Goal: Information Seeking & Learning: Learn about a topic

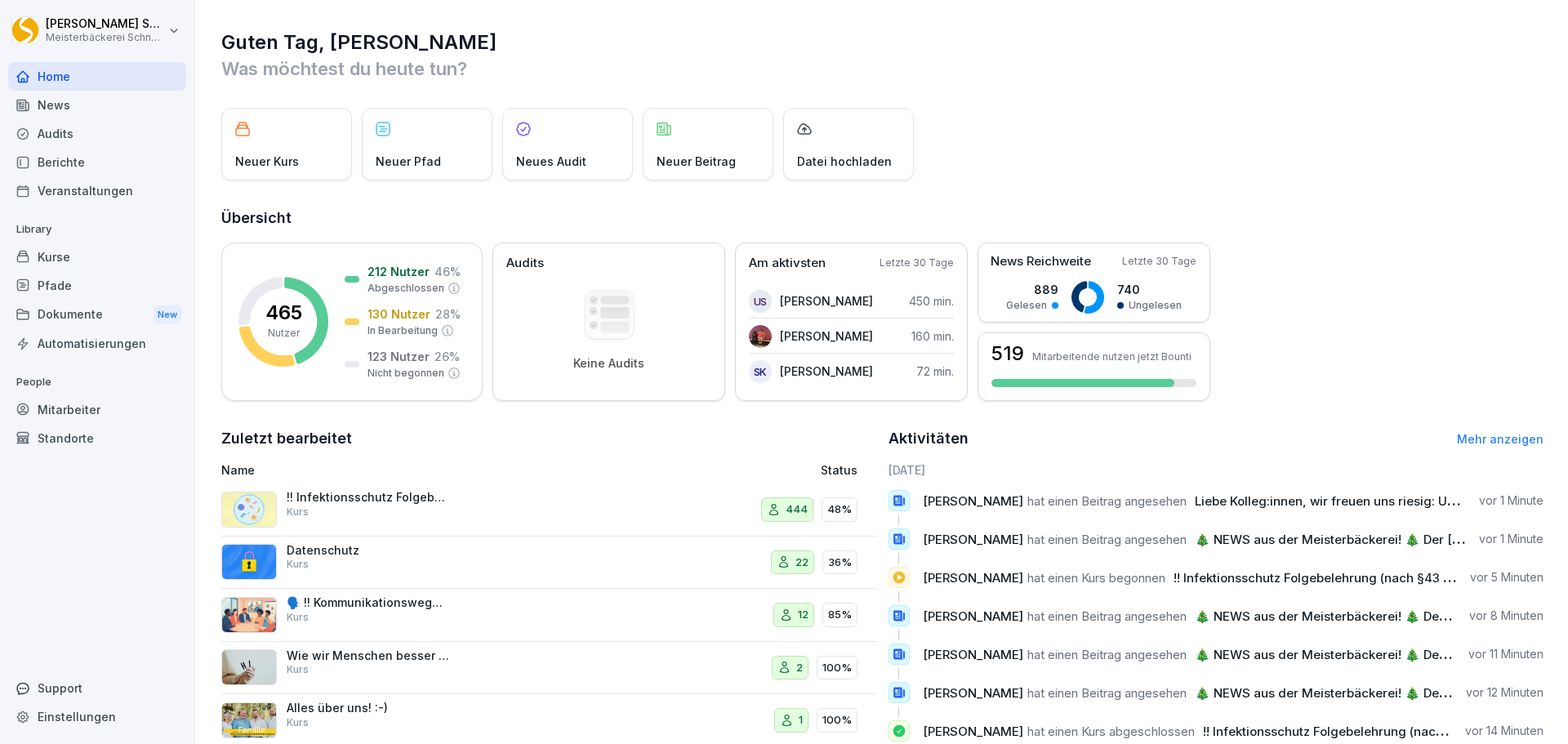
click at [462, 512] on div "!! Infektionsschutz Folgebelehrung (nach §43 IfSG) Kurs" at bounding box center [427, 509] width 411 height 39
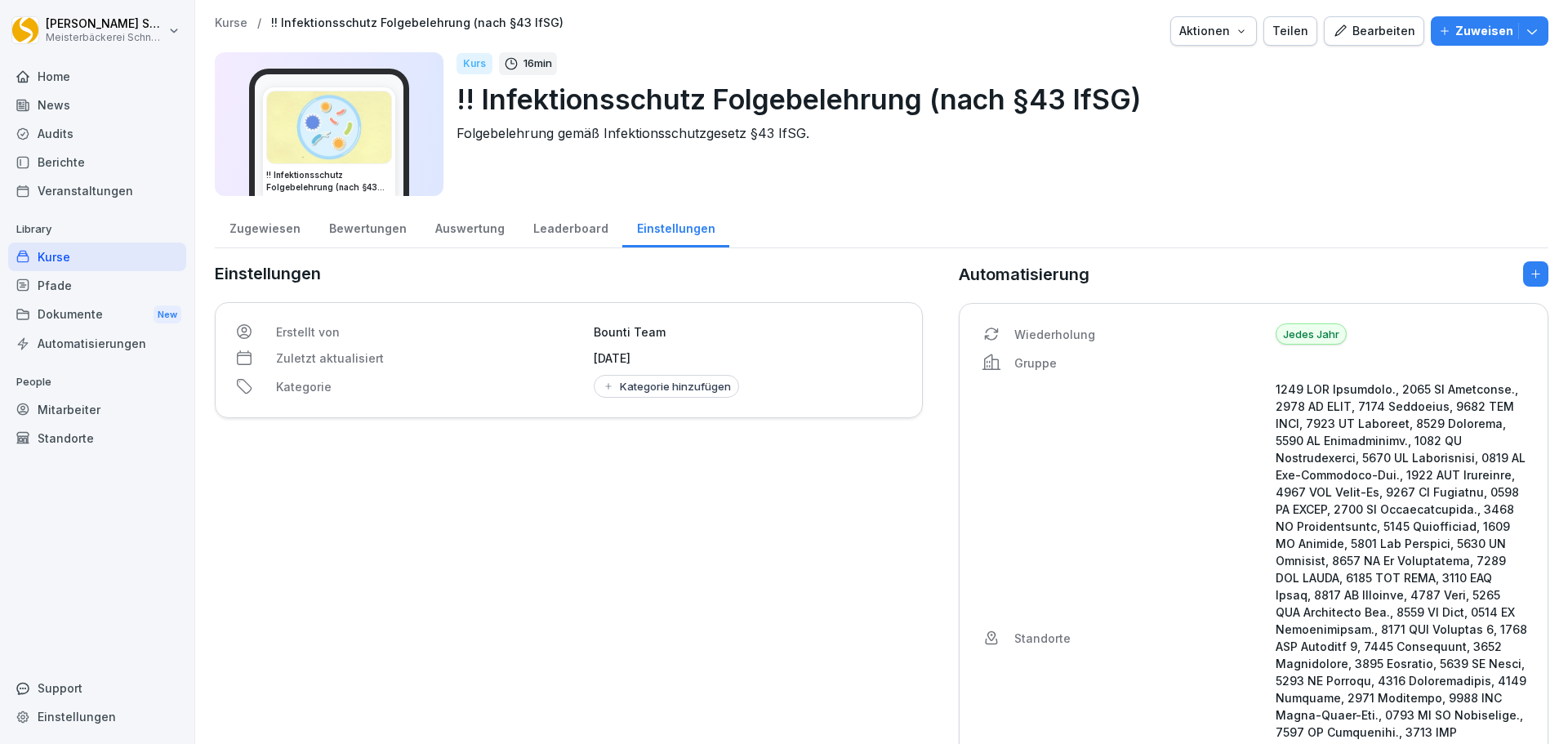
click at [454, 226] on div "Auswertung" at bounding box center [469, 226] width 98 height 42
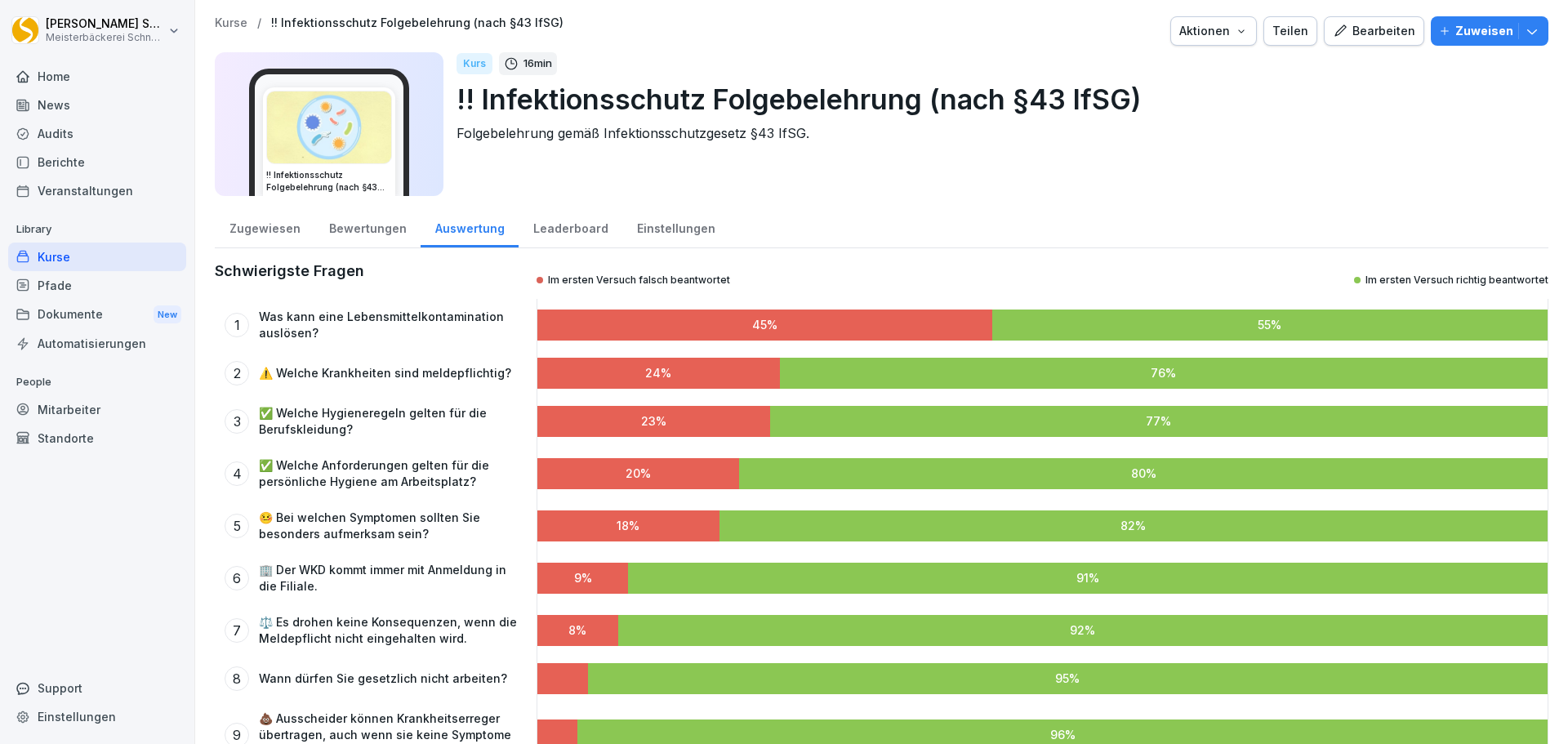
click at [362, 229] on div "Bewertungen" at bounding box center [367, 226] width 106 height 42
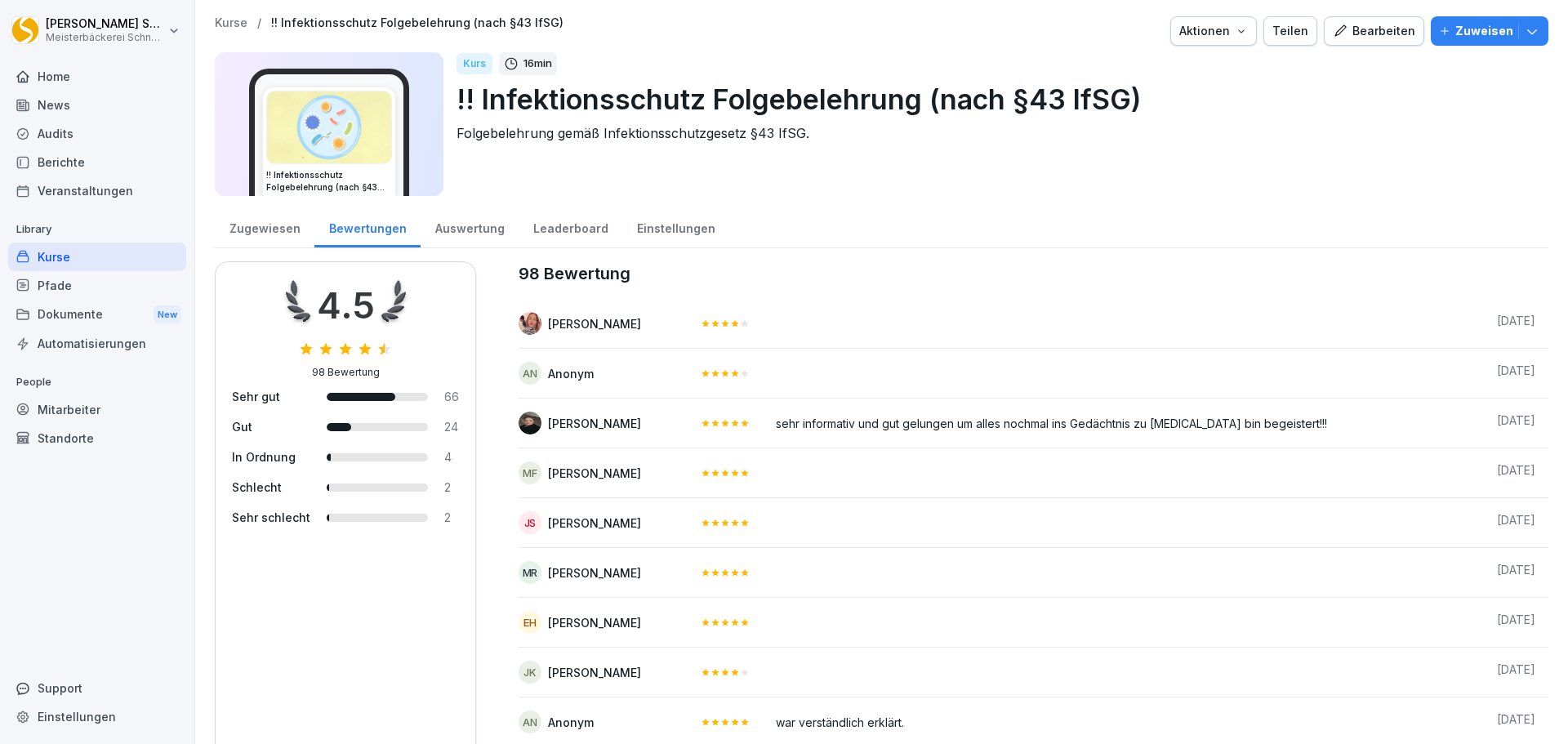
click at [237, 235] on div "Zugewiesen" at bounding box center [264, 226] width 100 height 42
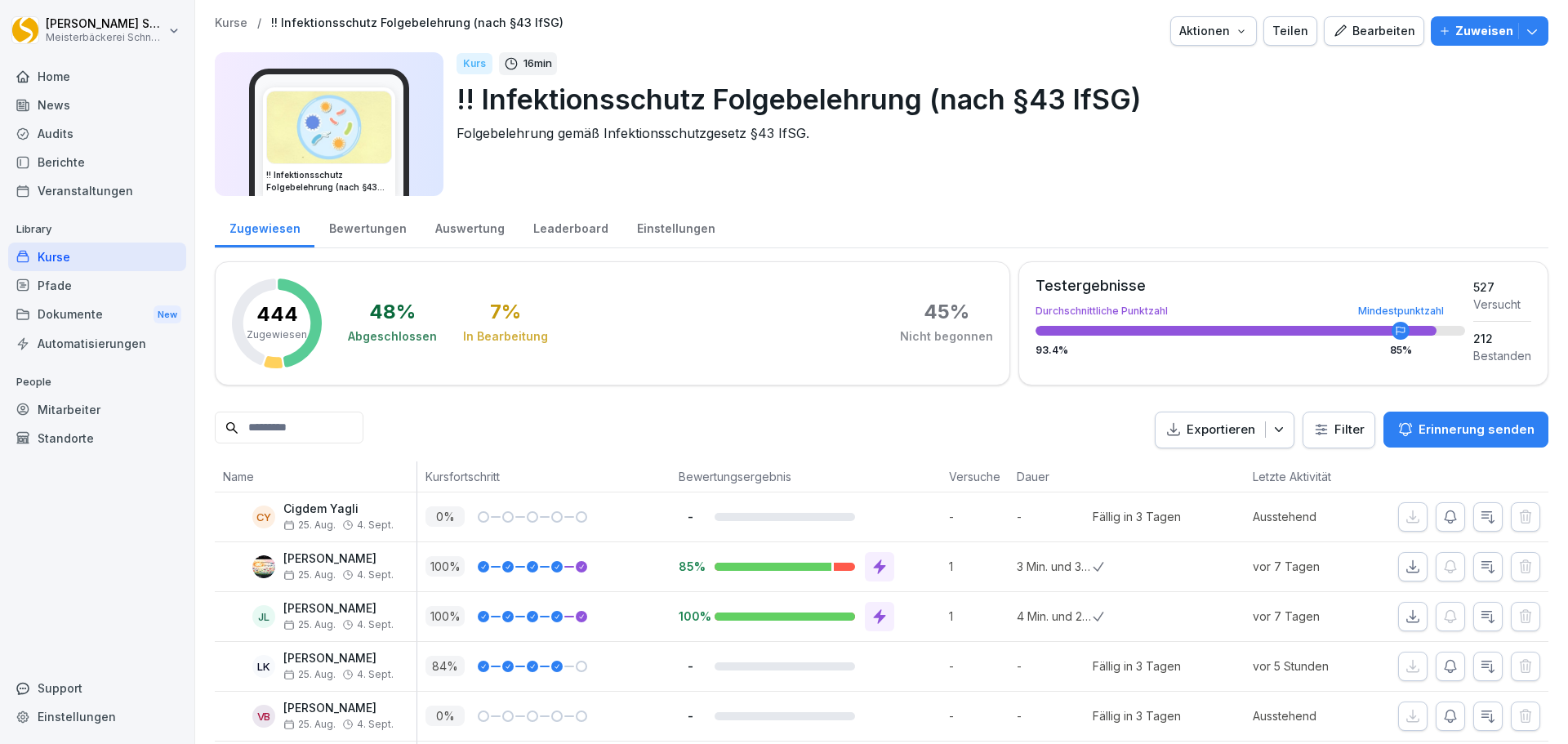
scroll to position [571, 0]
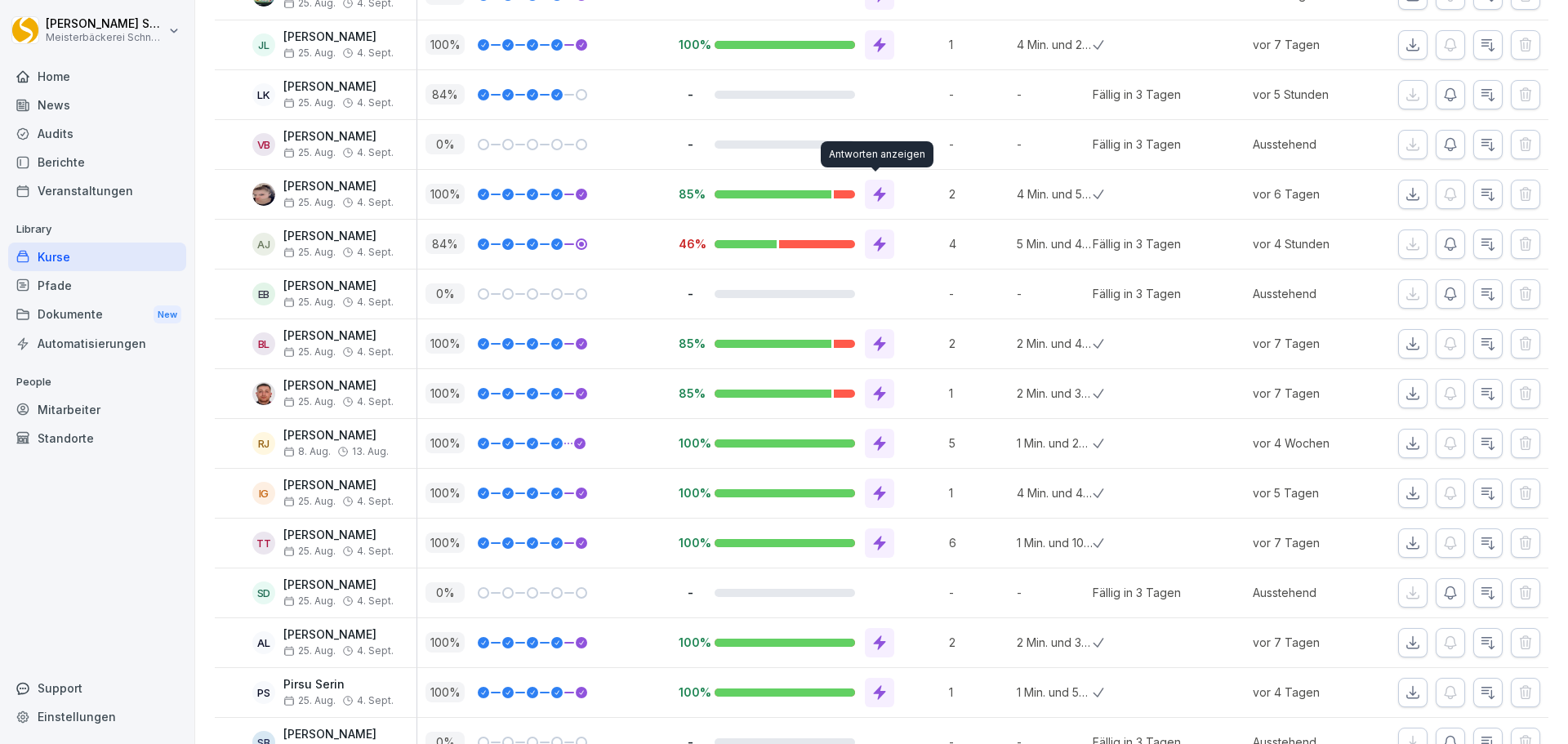
click at [871, 192] on icon at bounding box center [879, 194] width 16 height 16
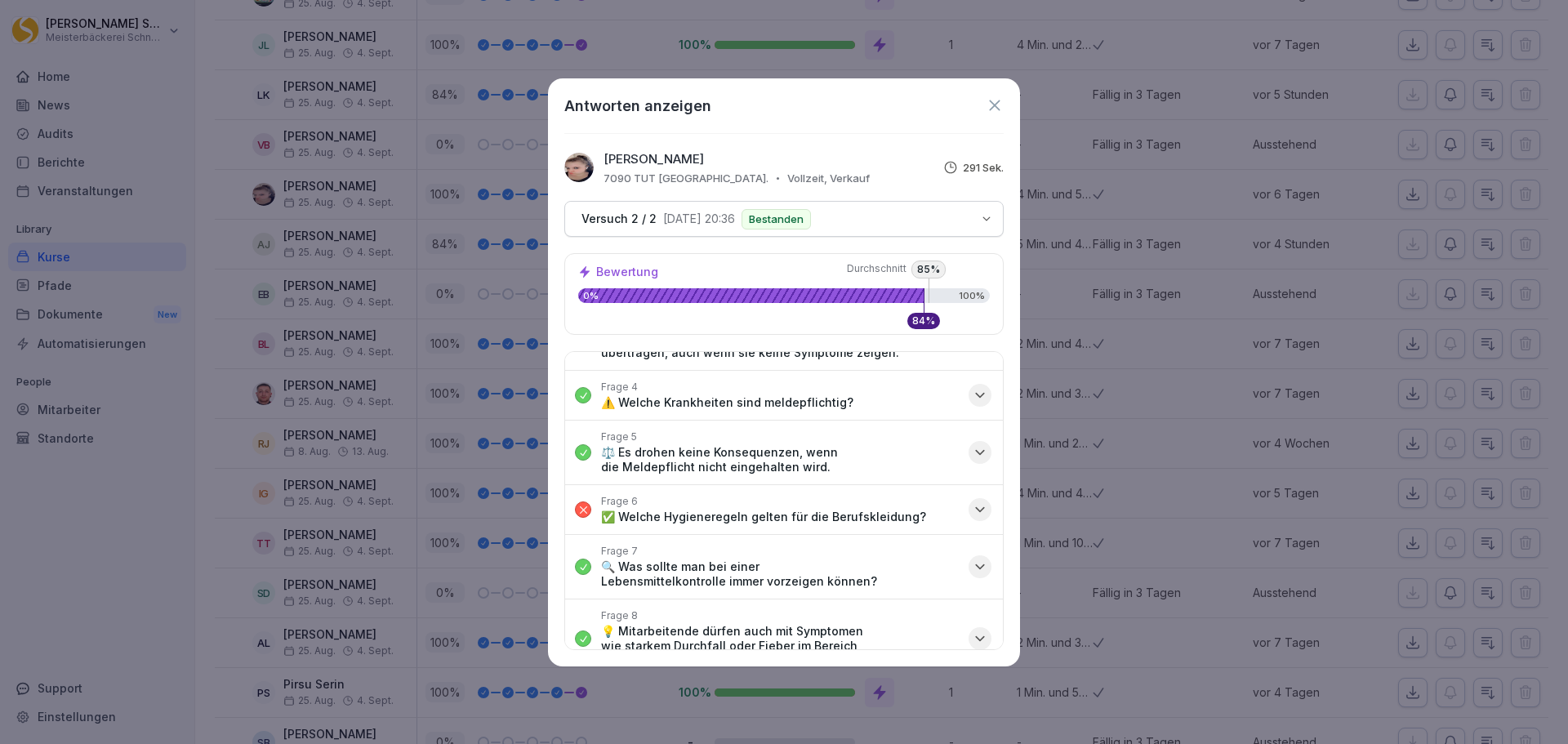
scroll to position [155, 0]
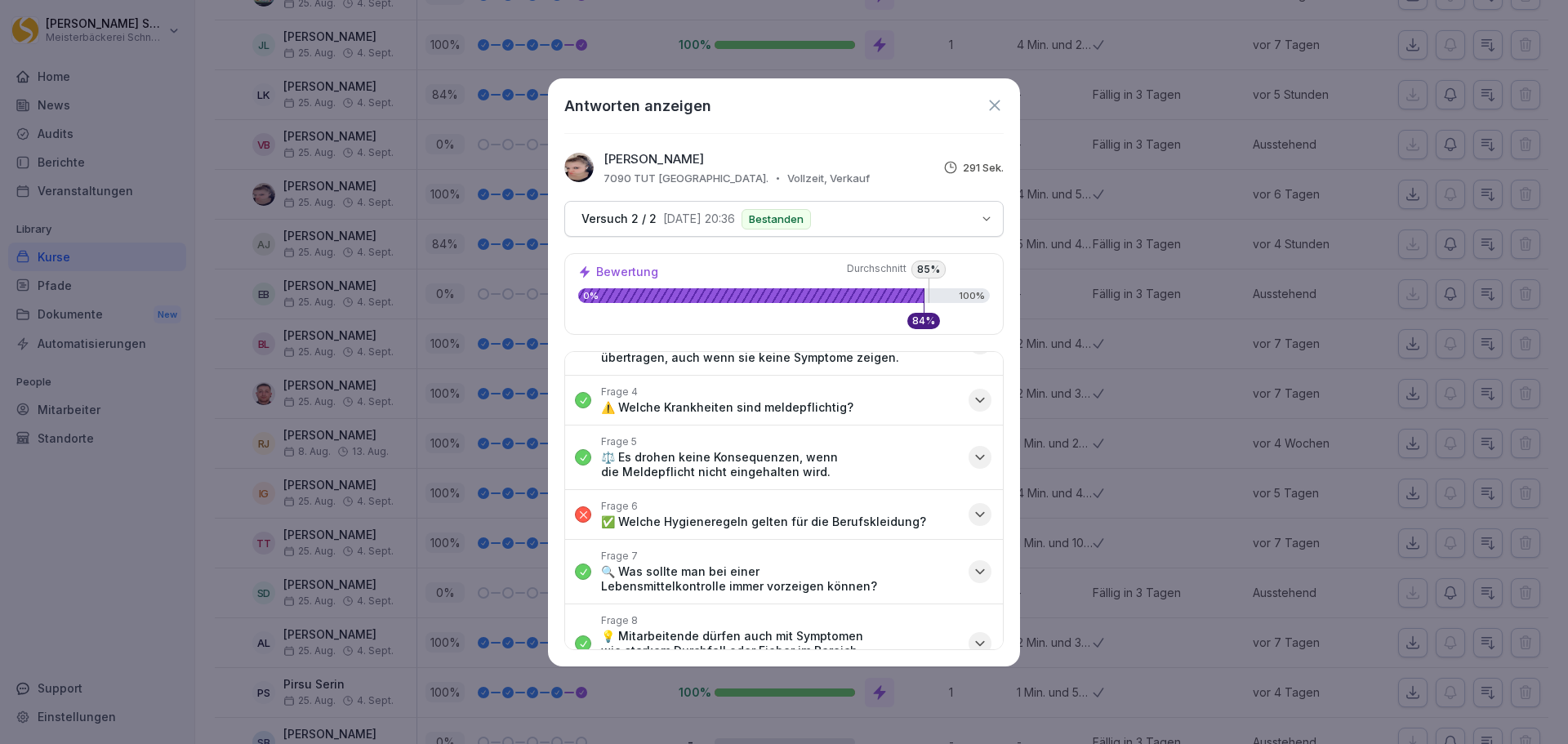
click at [976, 512] on icon "button" at bounding box center [980, 514] width 9 height 4
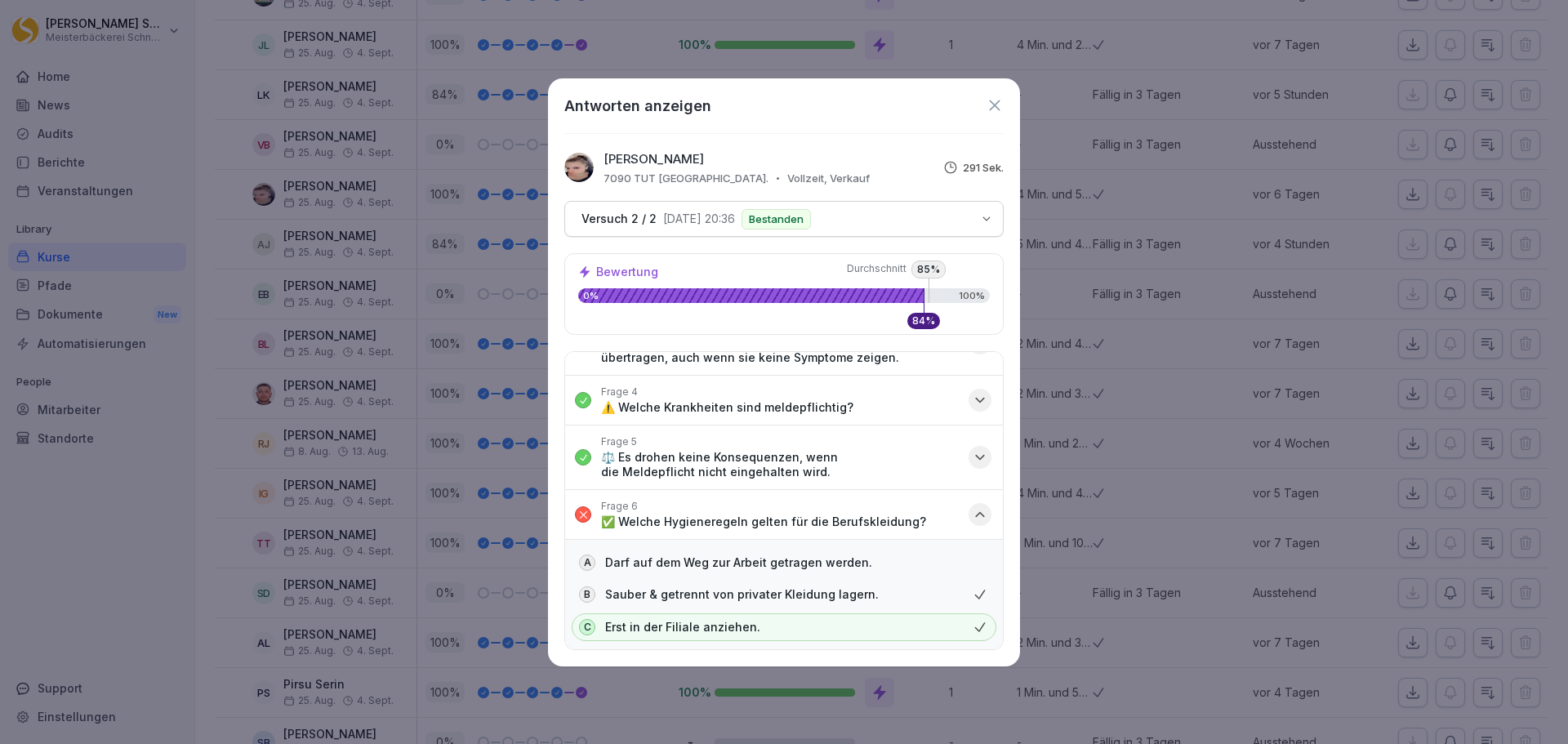
scroll to position [237, 0]
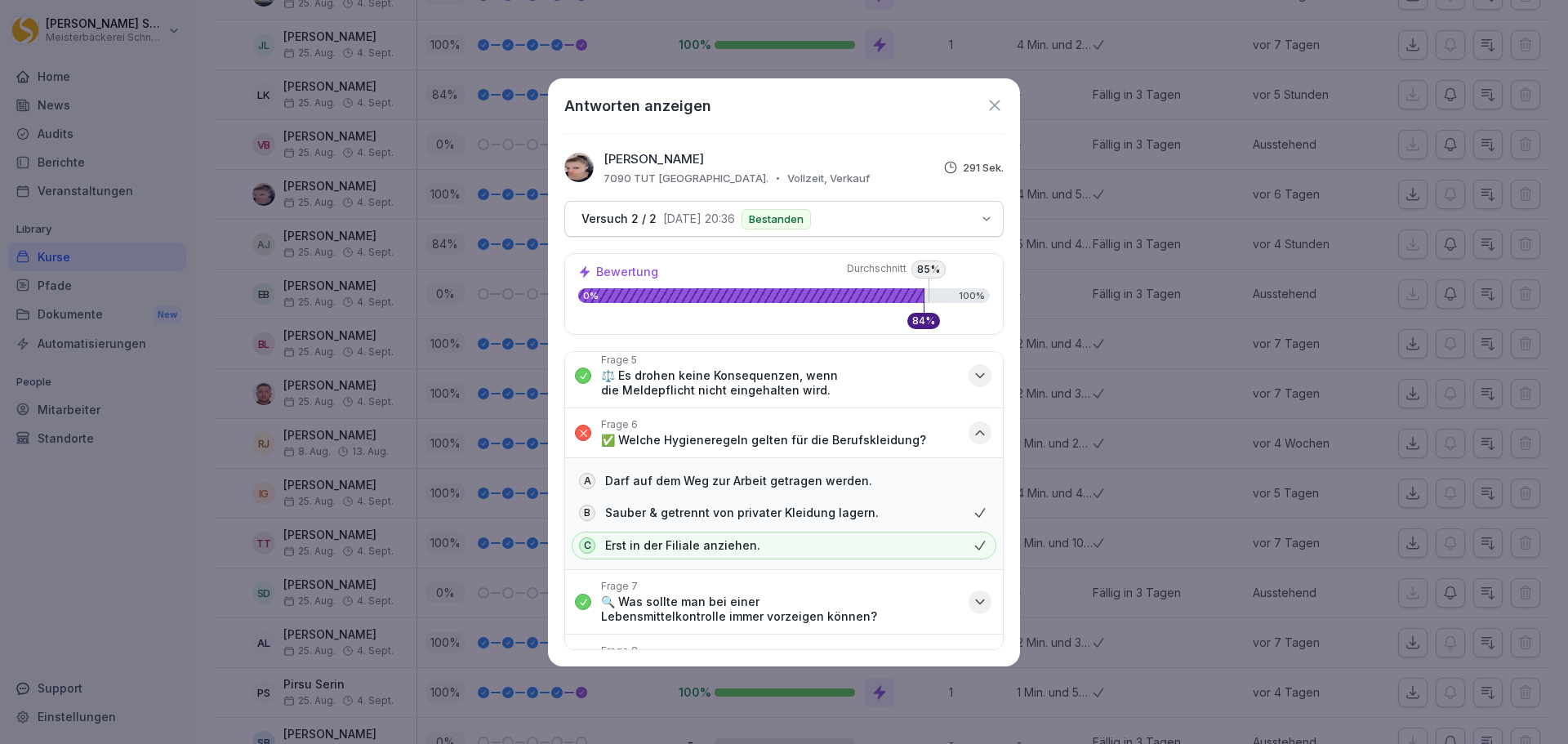
click at [976, 432] on icon "button" at bounding box center [980, 432] width 9 height 4
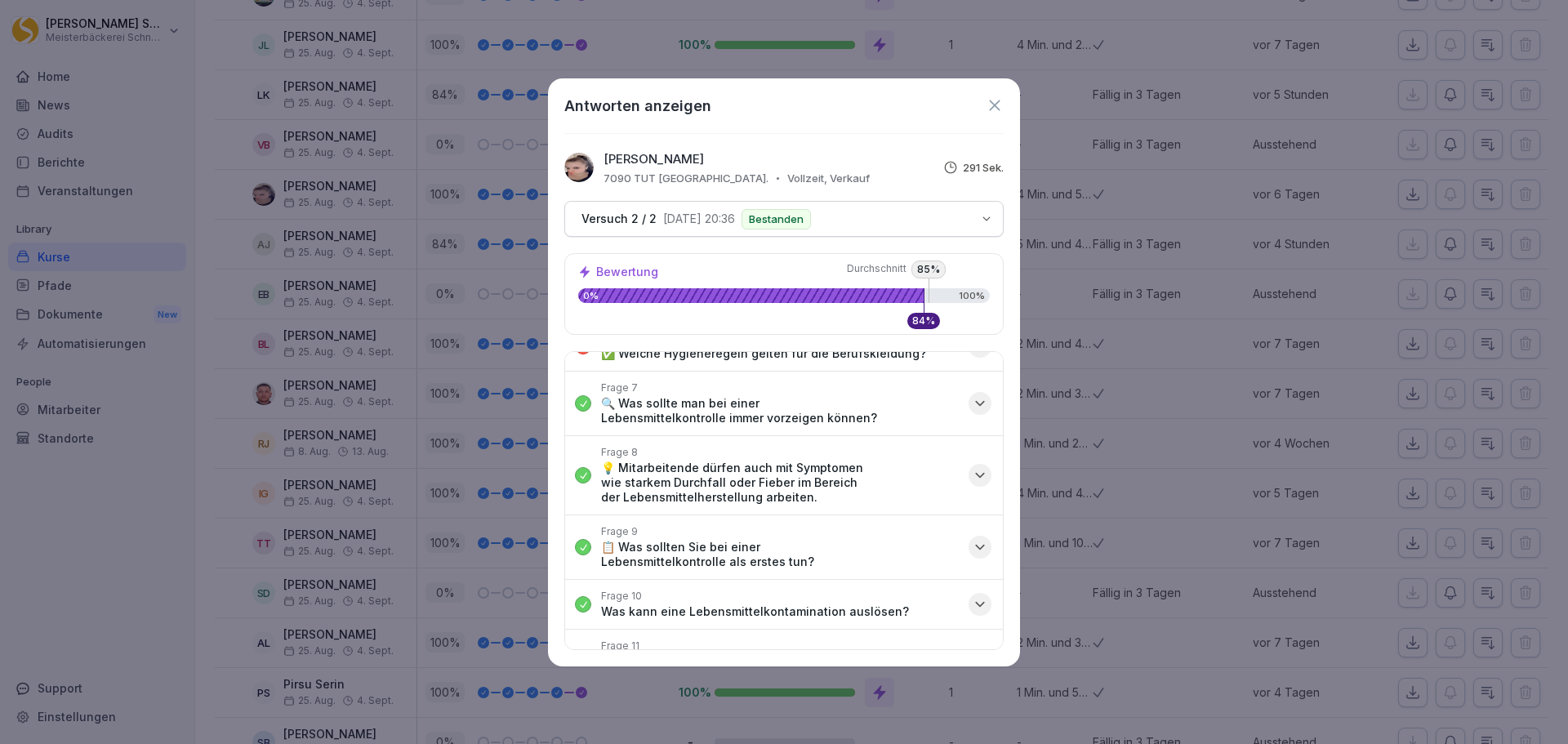
scroll to position [482, 0]
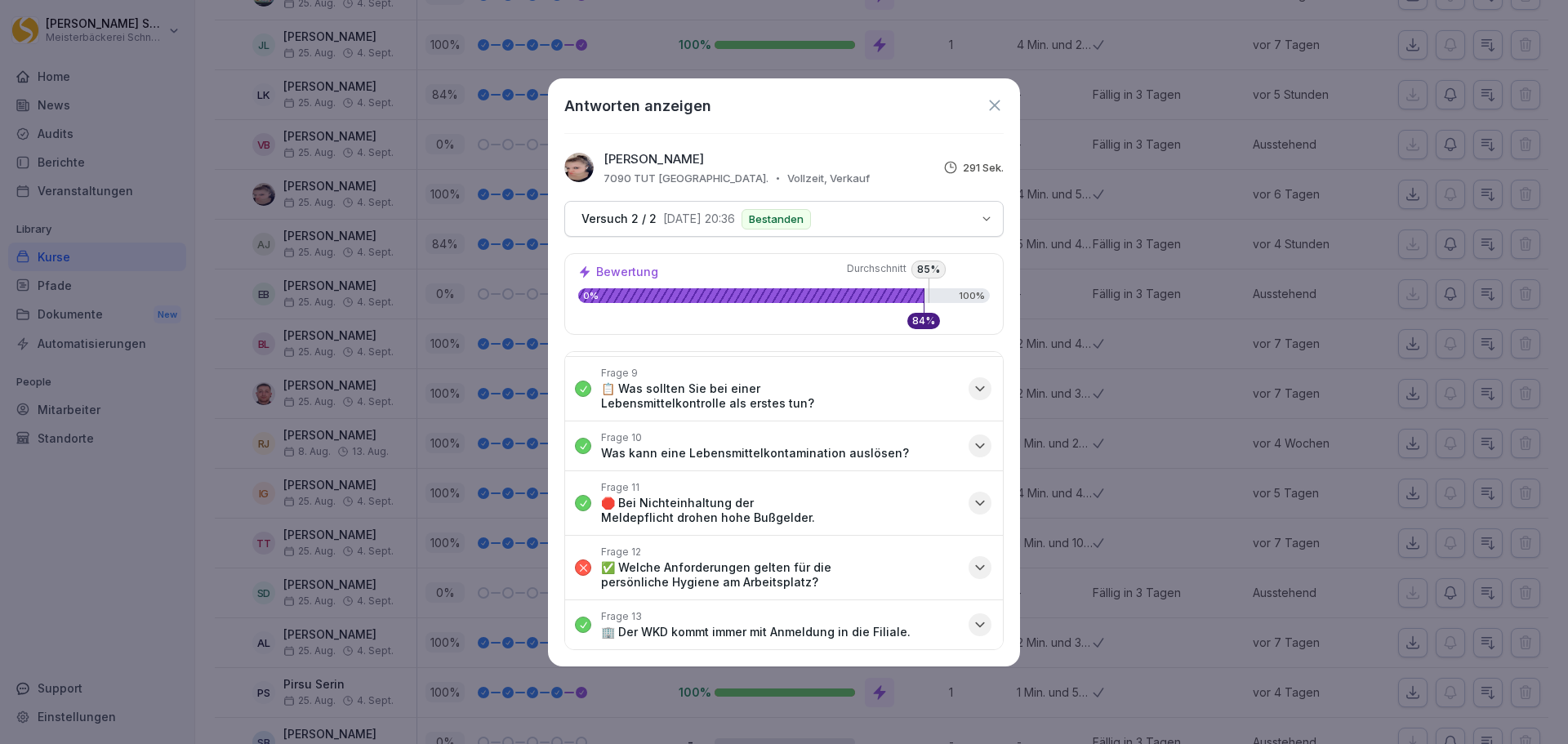
click at [972, 567] on icon "button" at bounding box center [979, 567] width 16 height 16
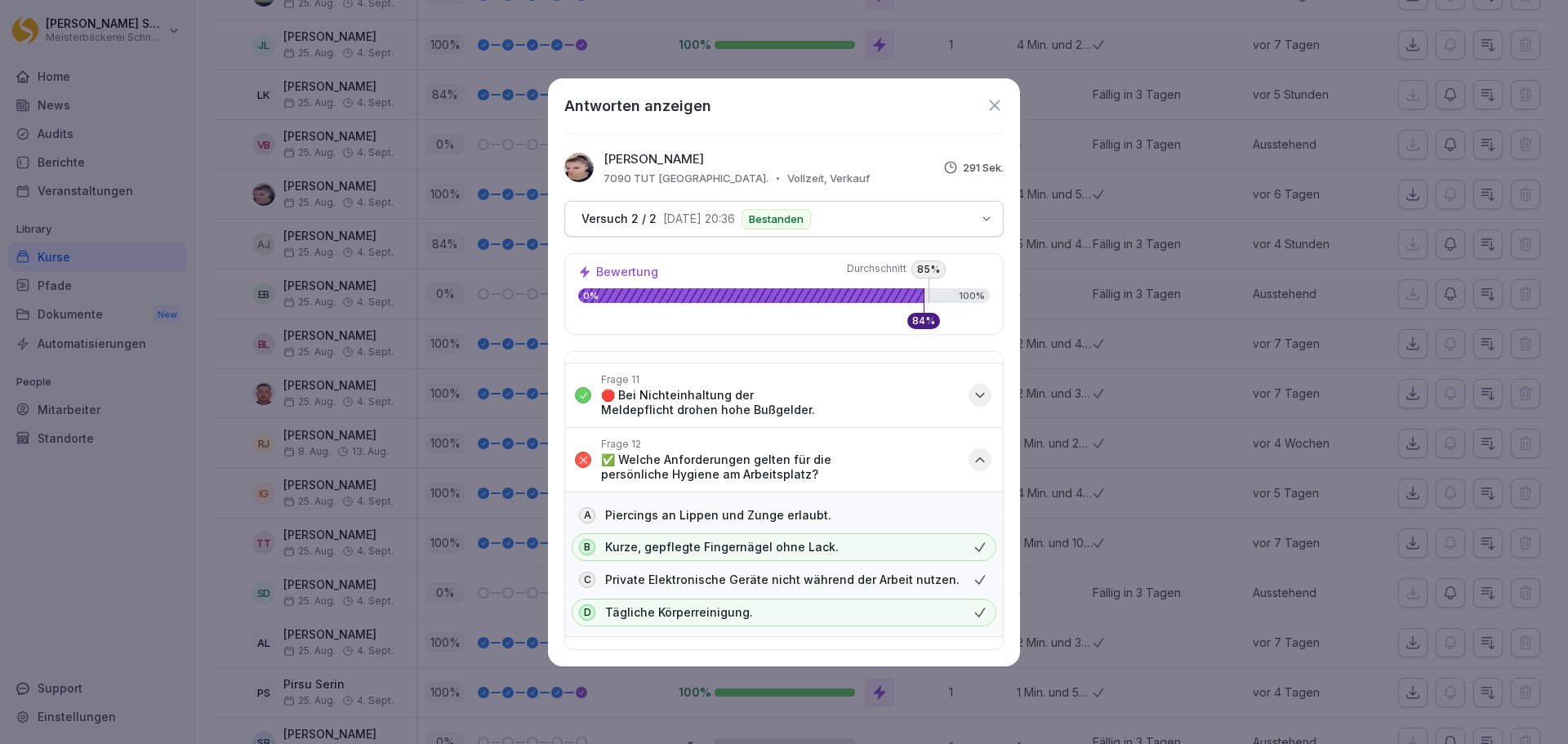
scroll to position [627, 0]
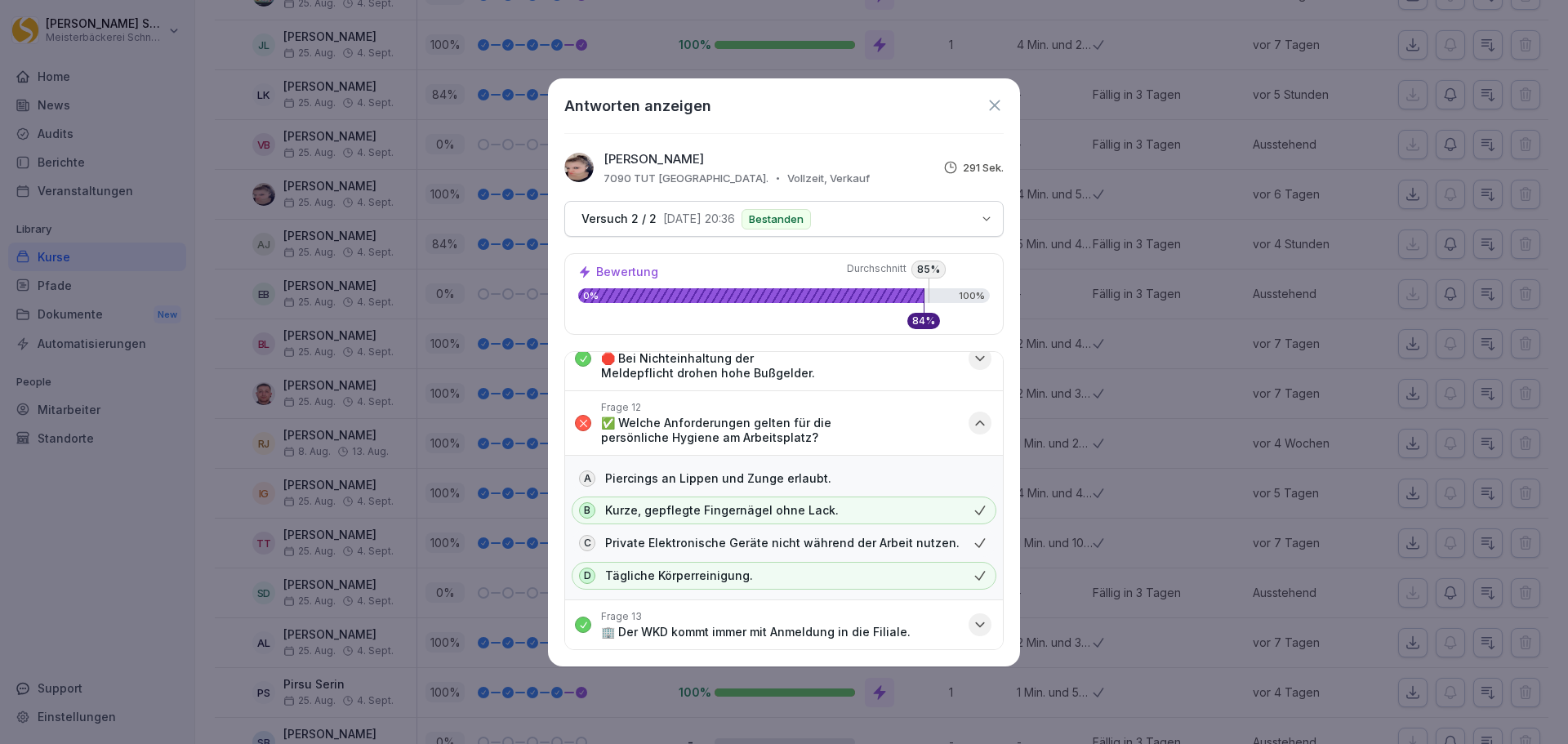
click at [972, 426] on icon "button" at bounding box center [979, 422] width 16 height 16
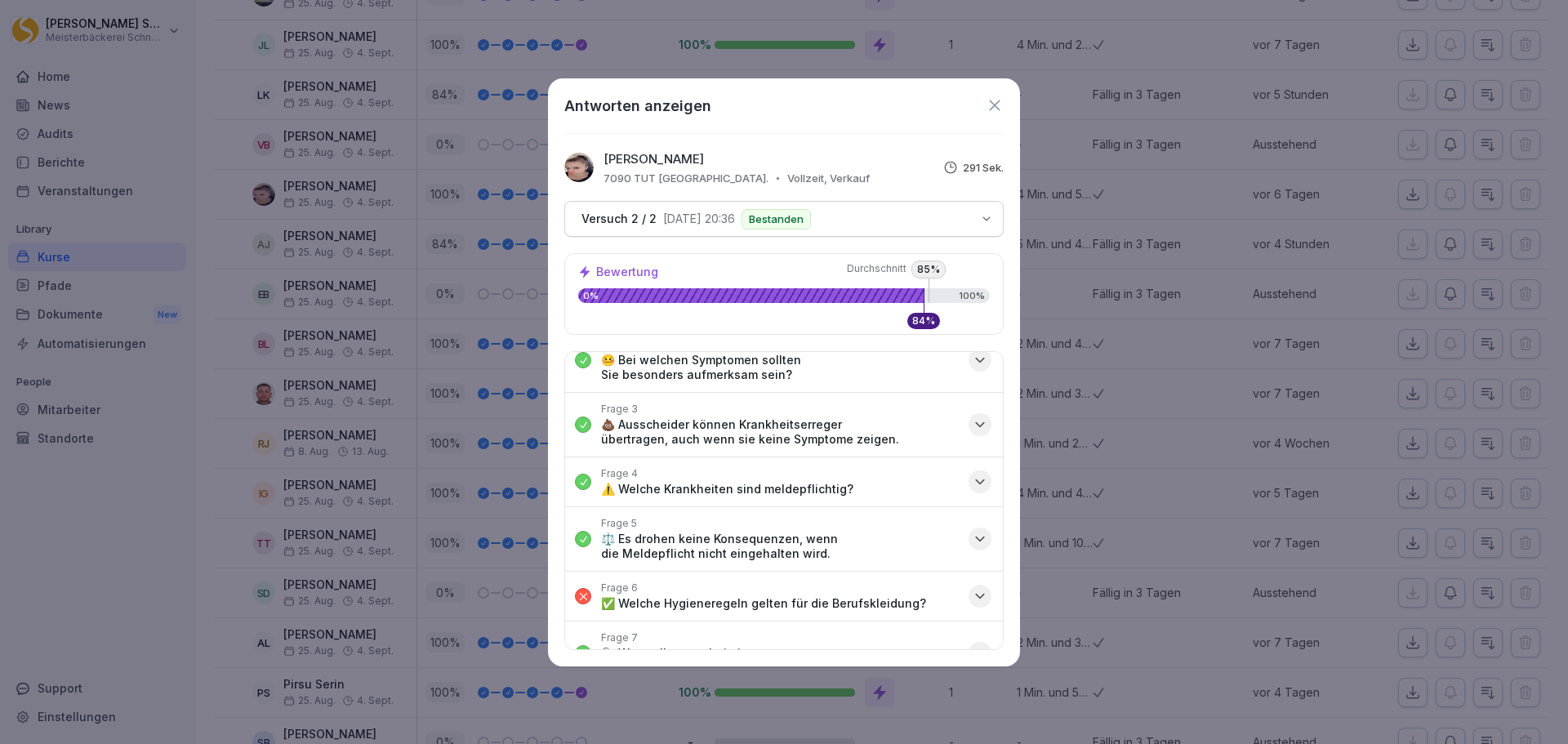
scroll to position [0, 0]
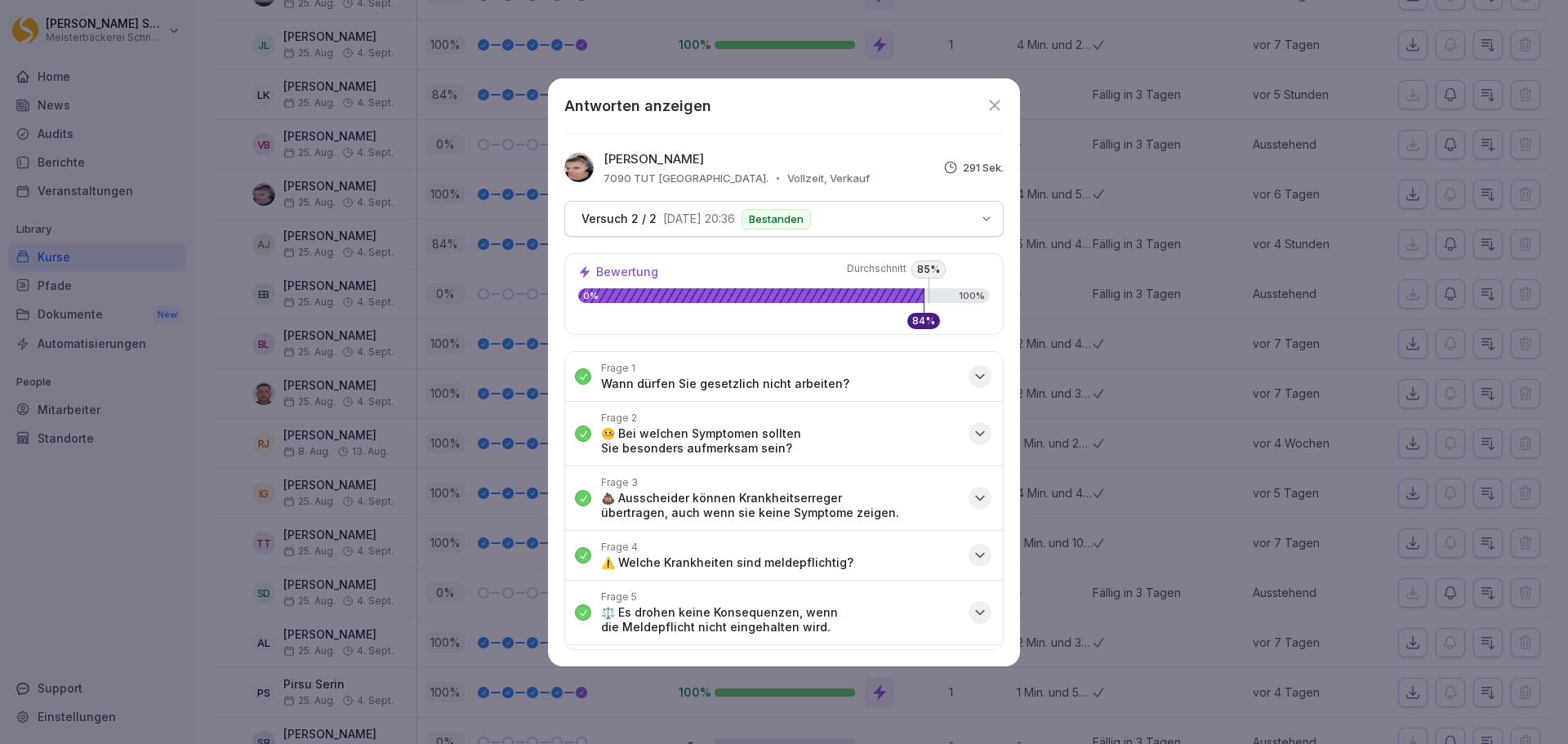
click at [1002, 97] on icon at bounding box center [995, 105] width 18 height 18
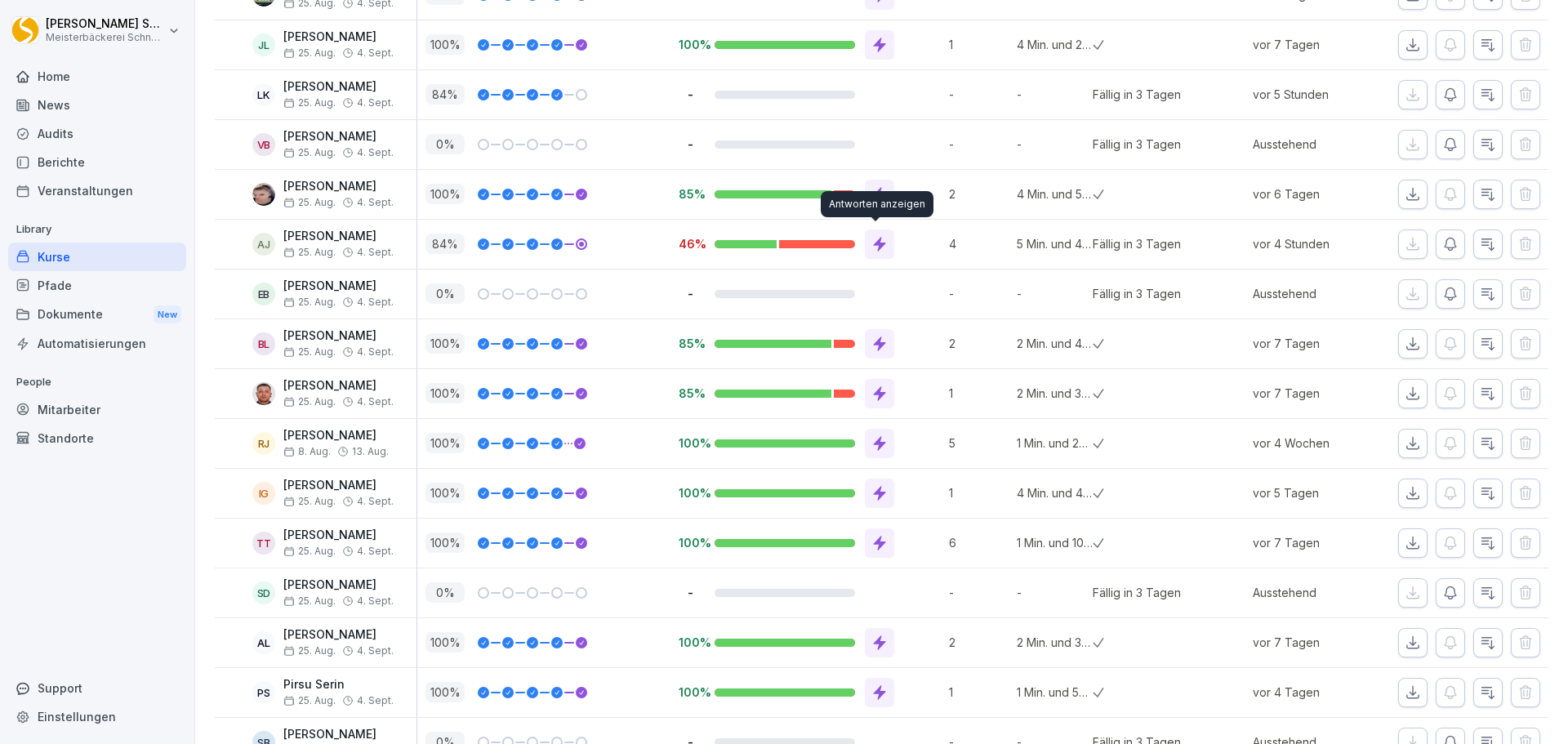
click at [885, 246] on div at bounding box center [880, 243] width 30 height 30
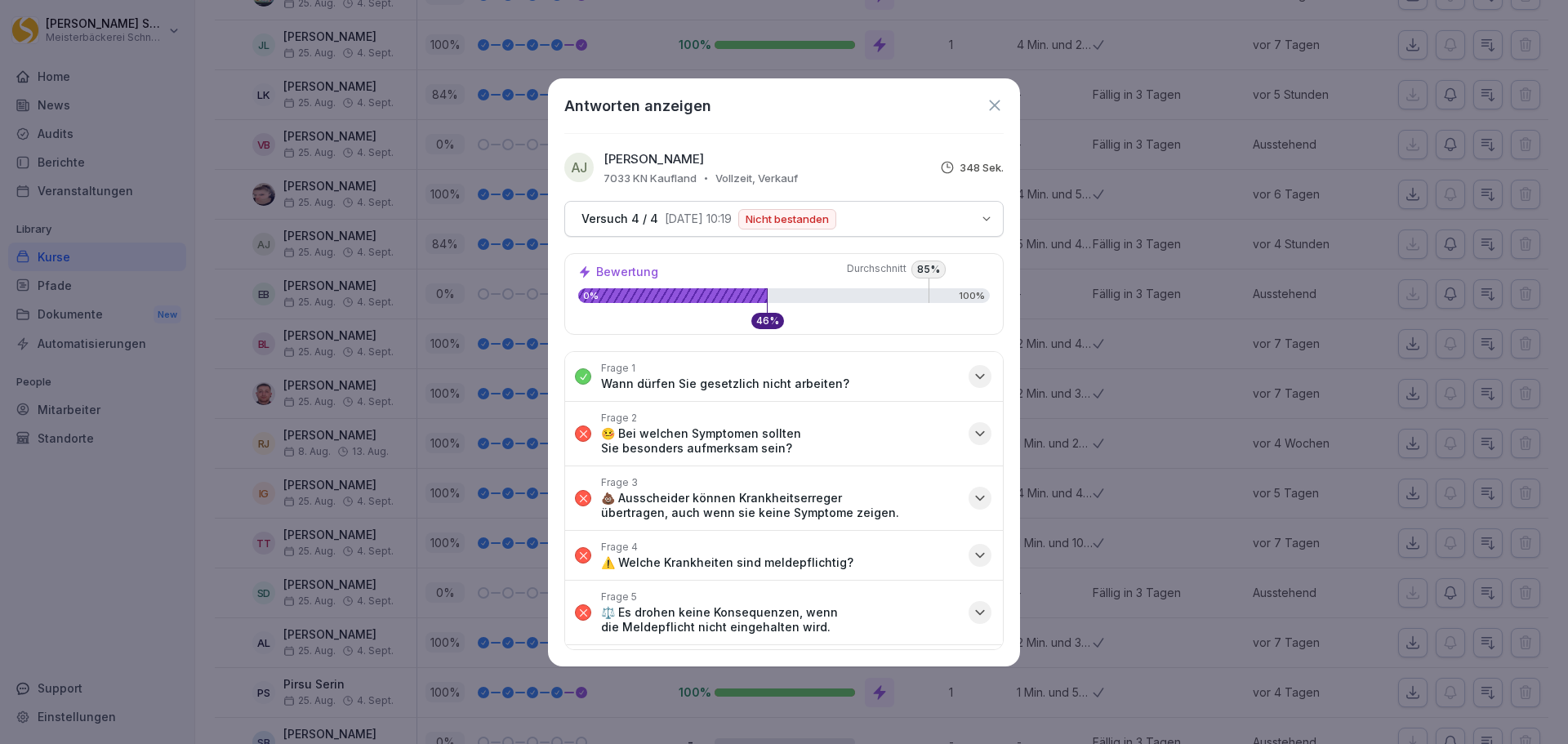
click at [973, 431] on icon "button" at bounding box center [979, 433] width 16 height 16
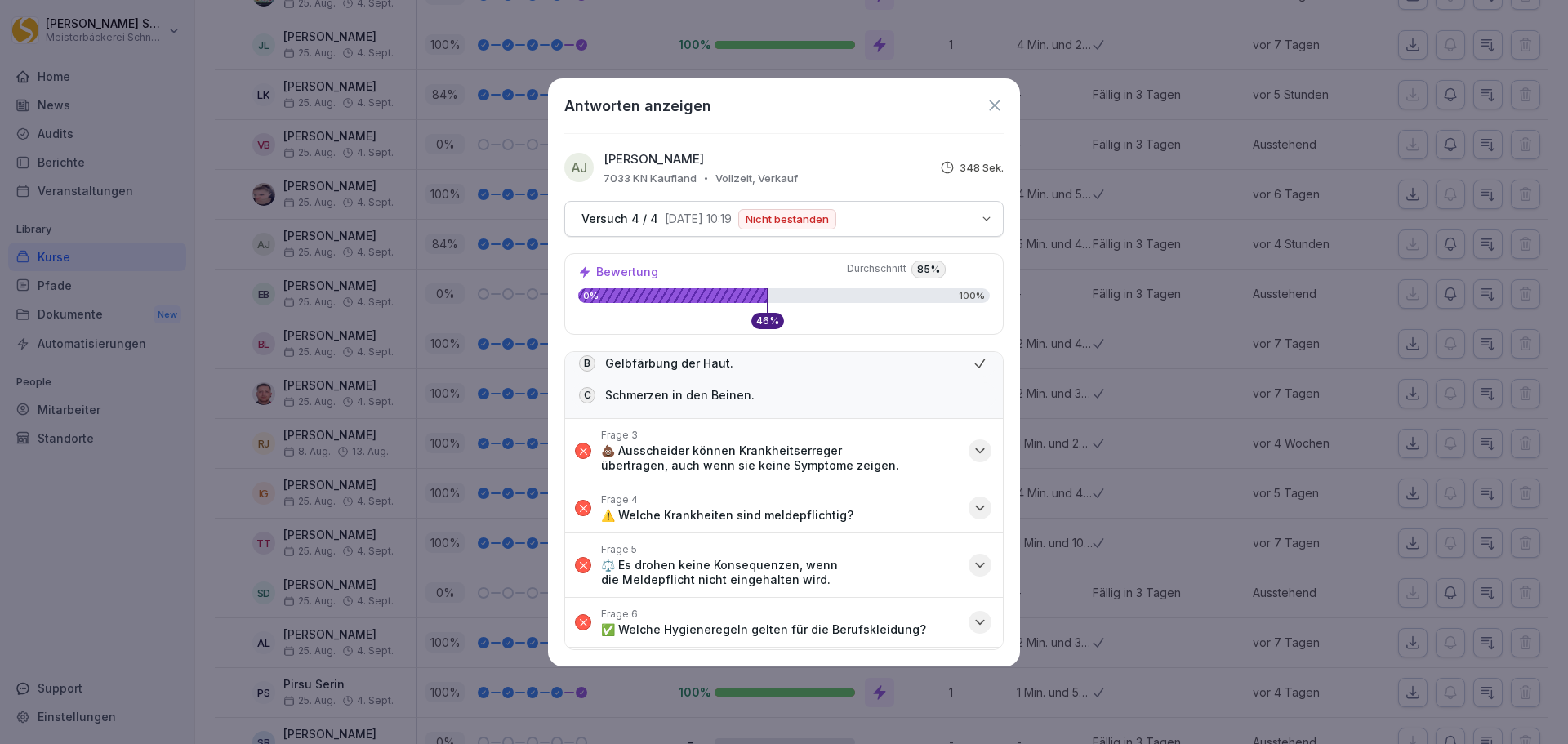
scroll to position [245, 0]
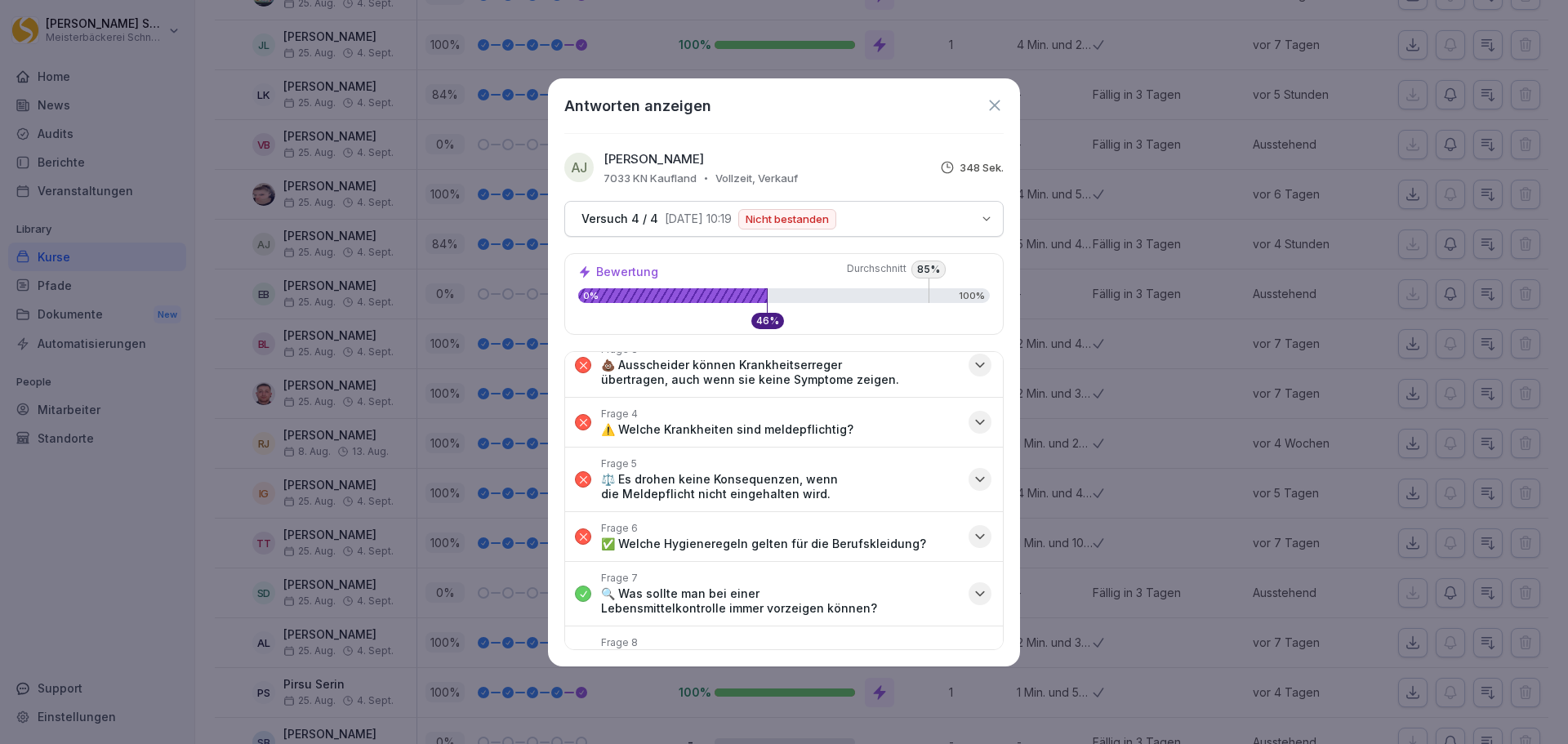
click at [972, 363] on icon "button" at bounding box center [979, 364] width 16 height 16
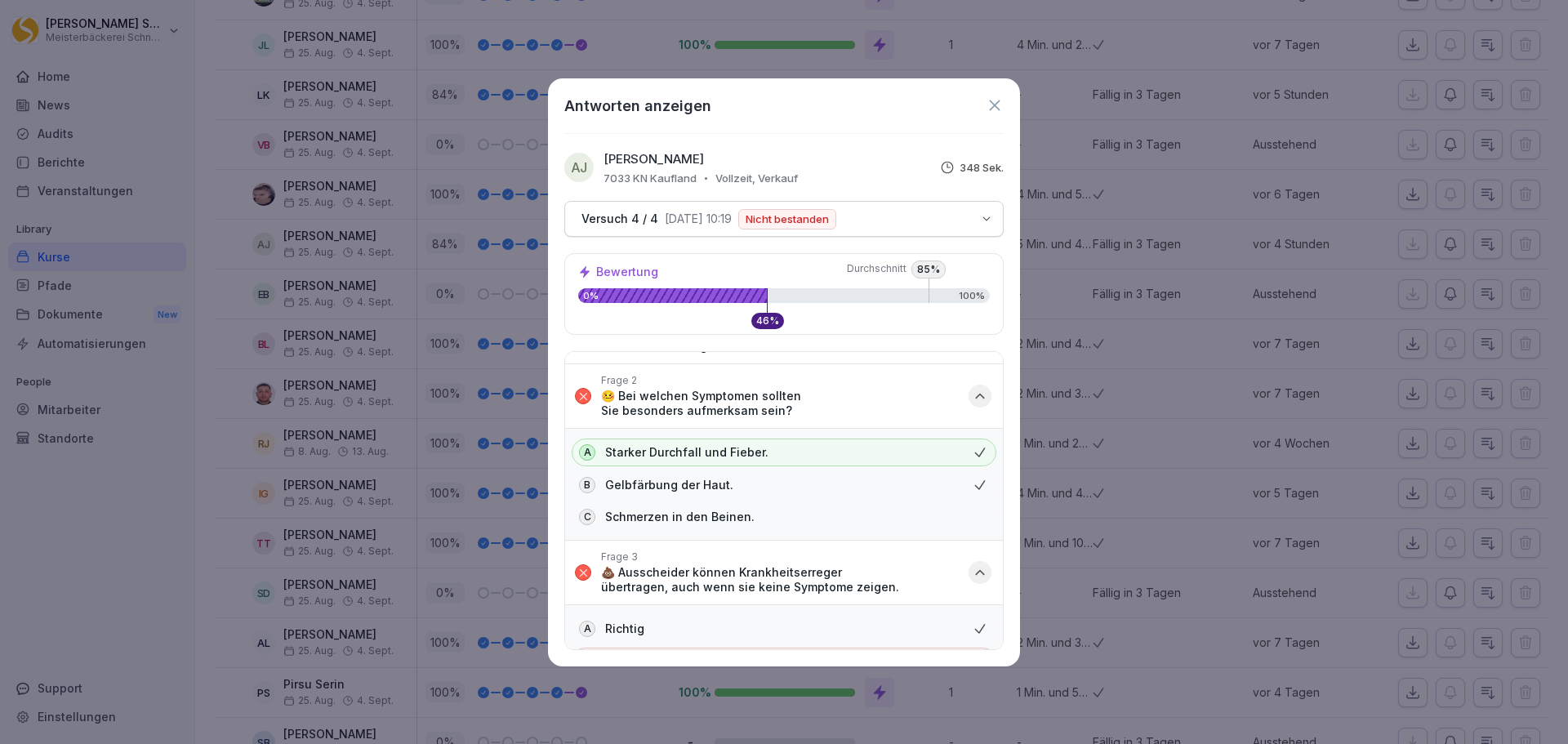
scroll to position [0, 0]
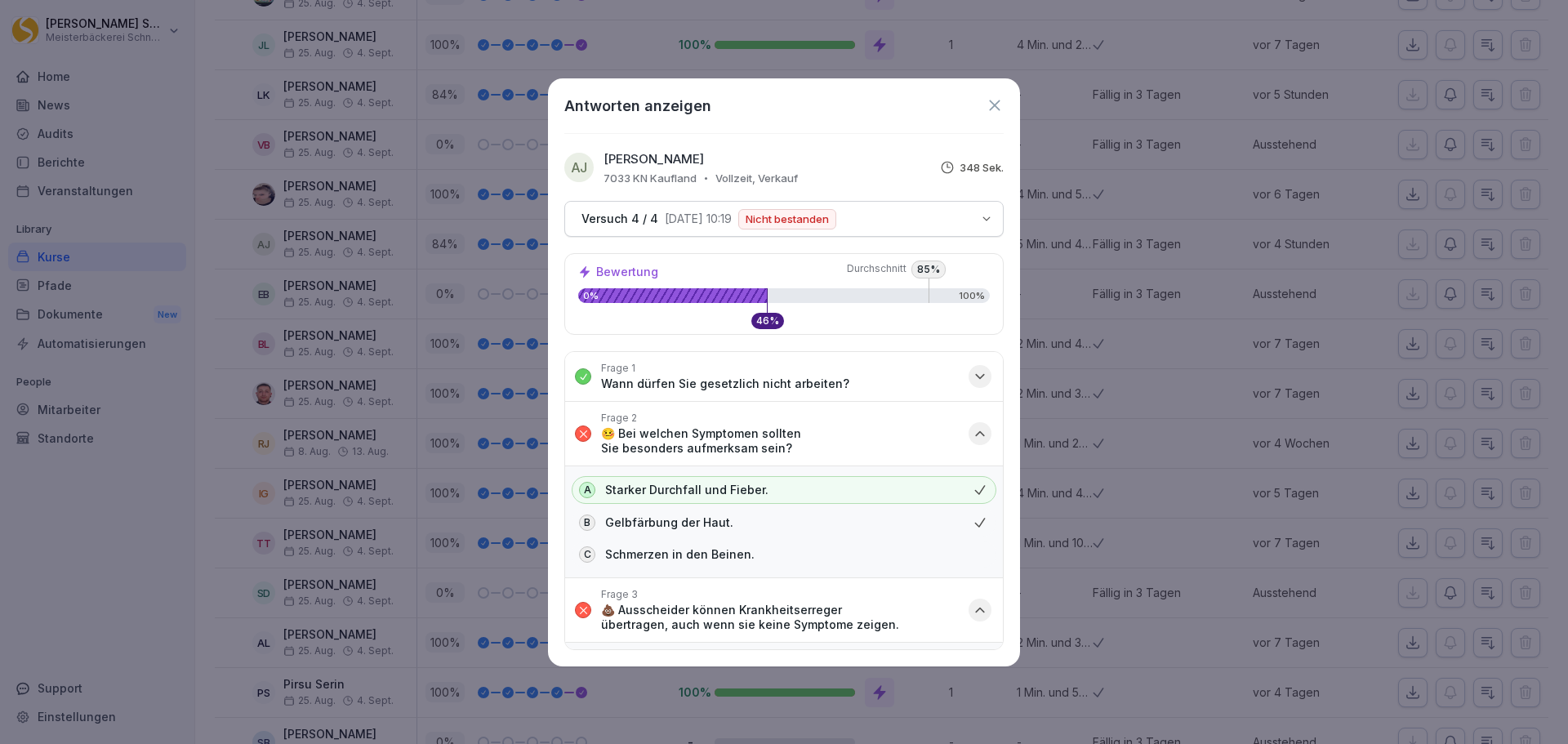
click at [1003, 106] on icon at bounding box center [995, 105] width 18 height 18
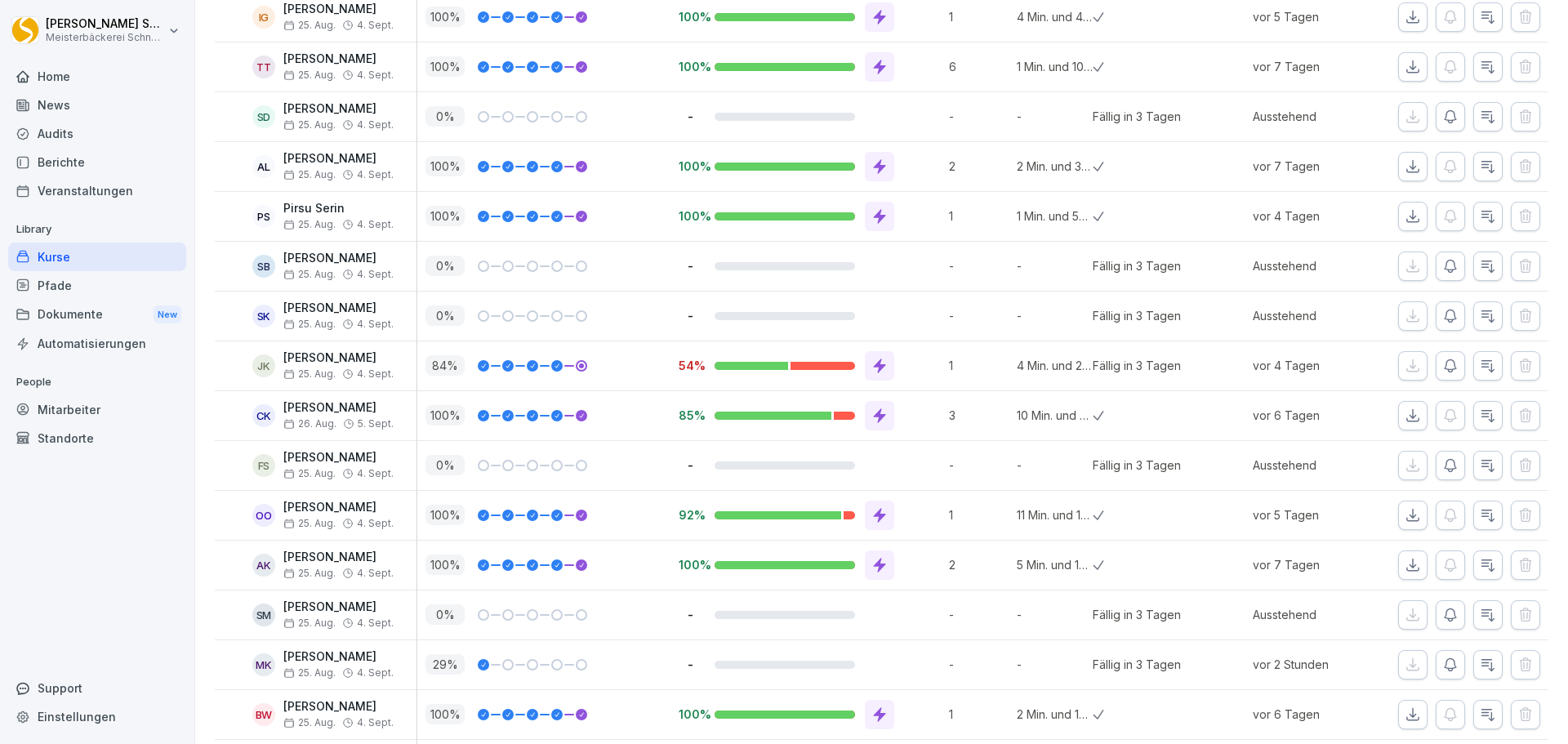
scroll to position [1225, 0]
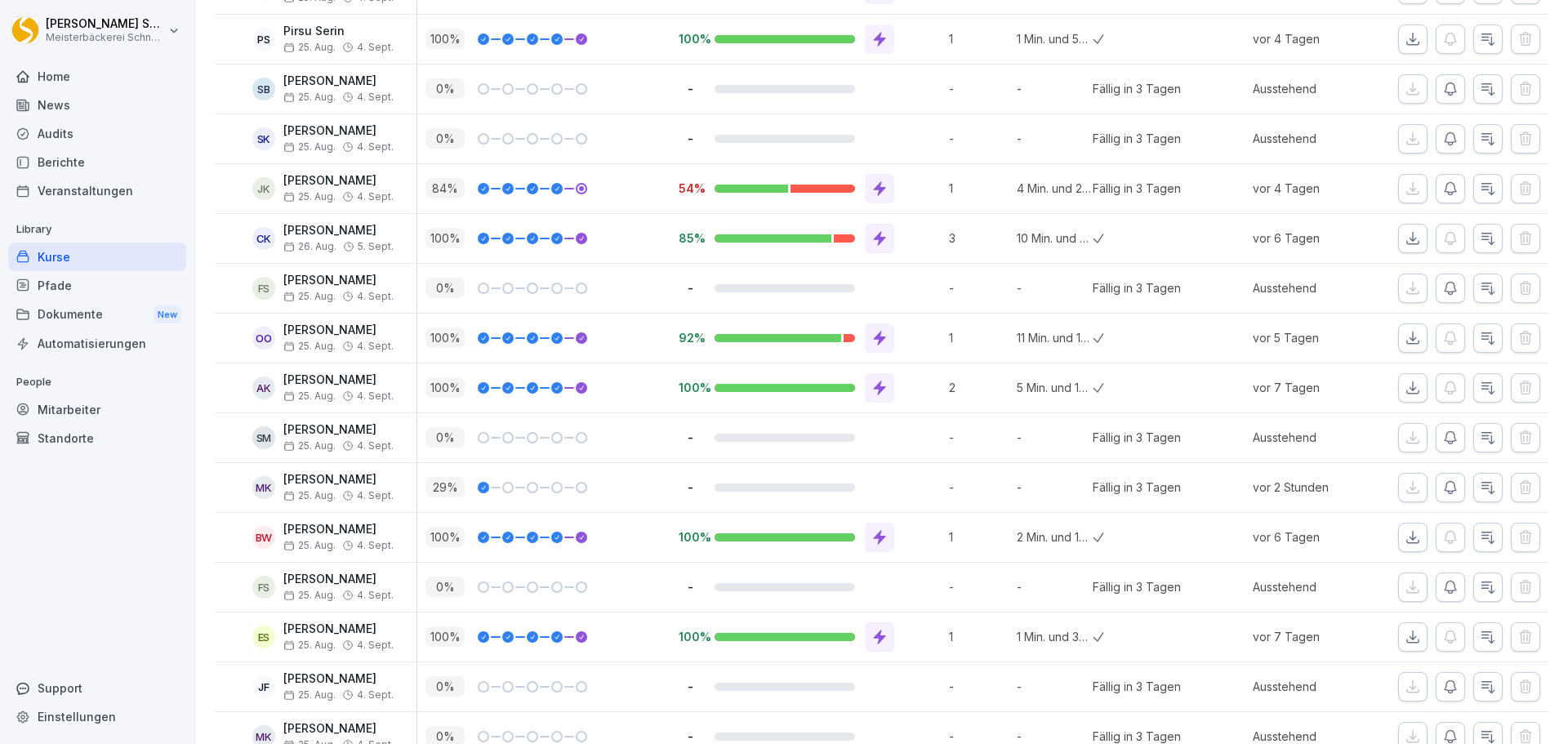
click at [882, 185] on icon at bounding box center [879, 188] width 16 height 16
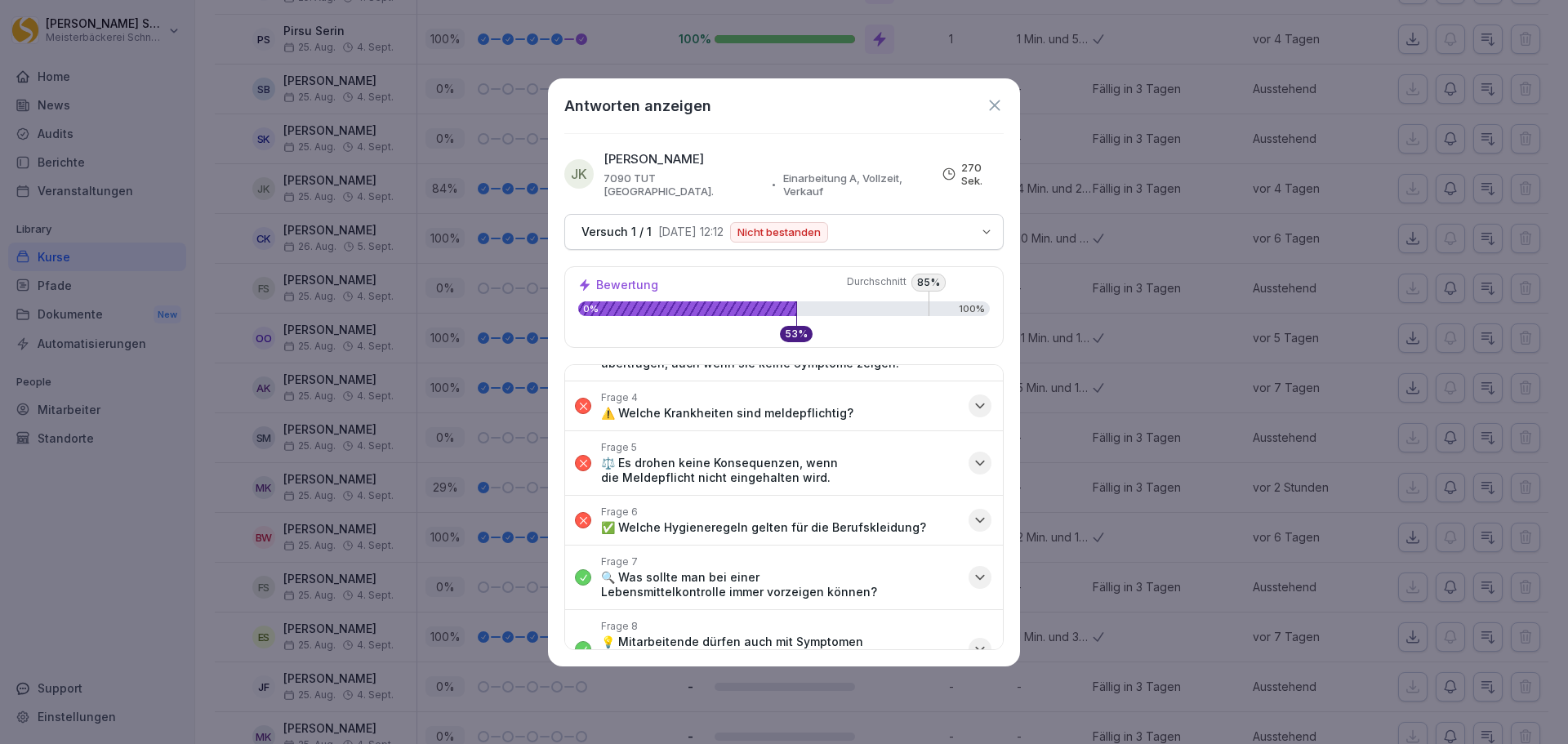
scroll to position [155, 0]
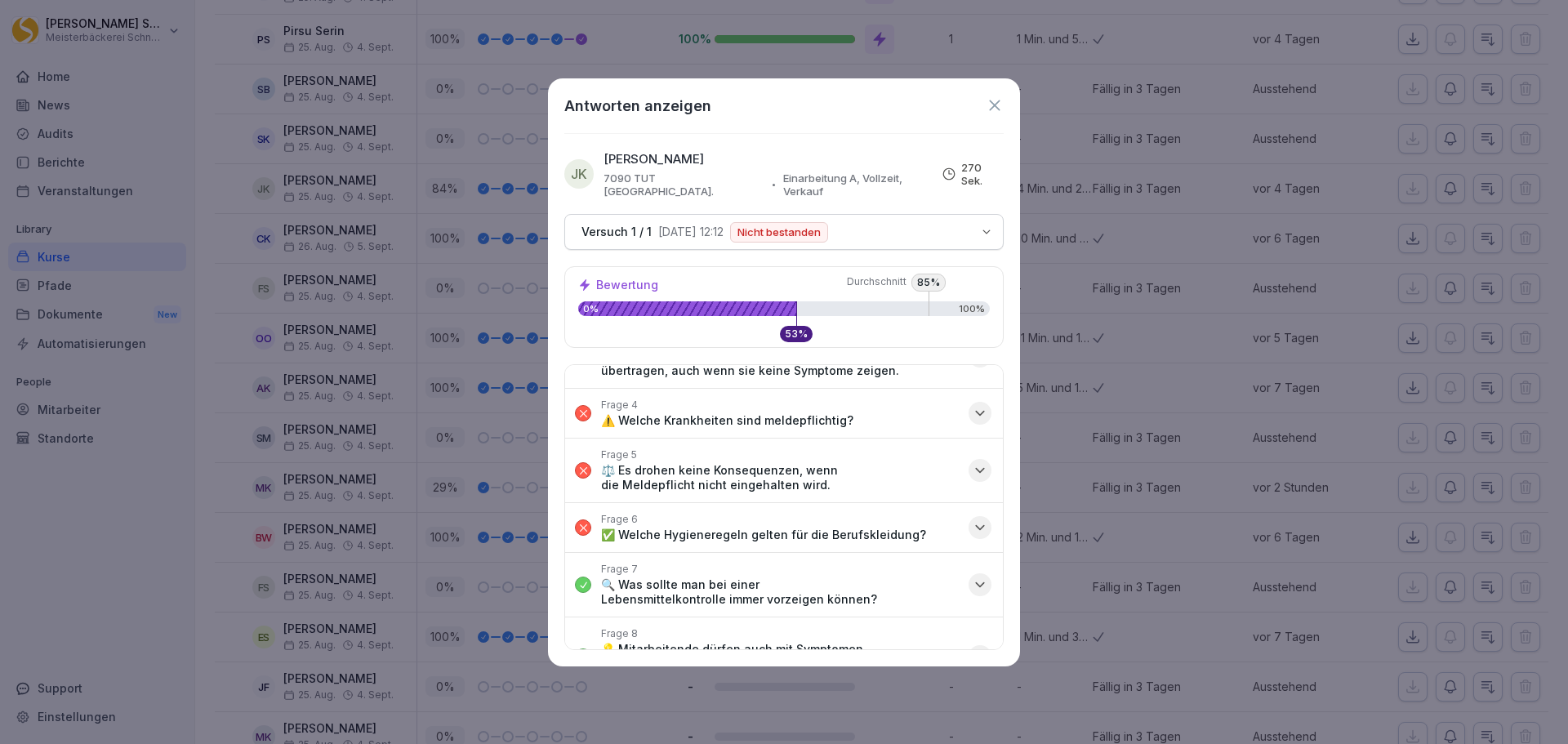
click at [972, 405] on icon "button" at bounding box center [979, 413] width 16 height 16
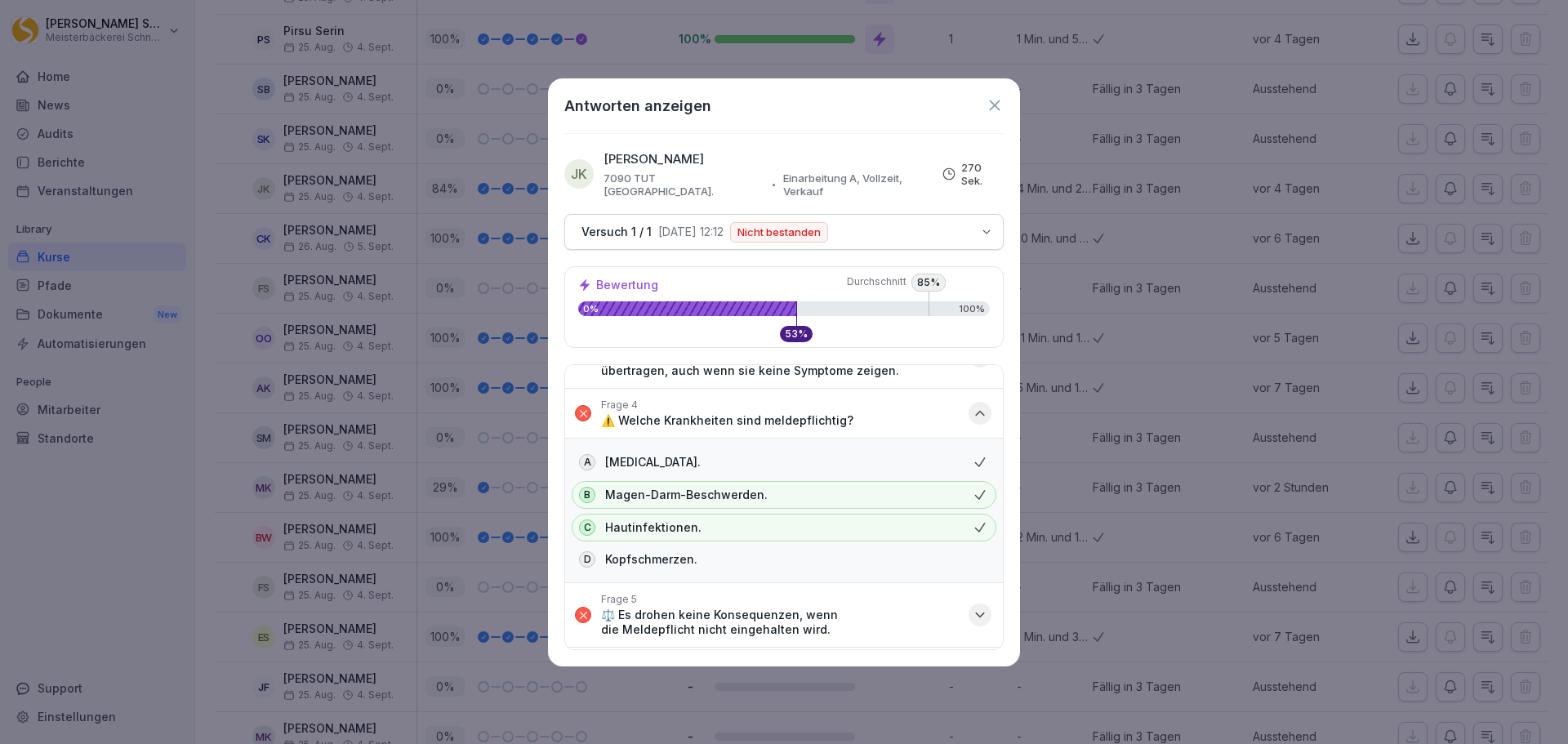
click at [977, 402] on div "button" at bounding box center [979, 413] width 23 height 23
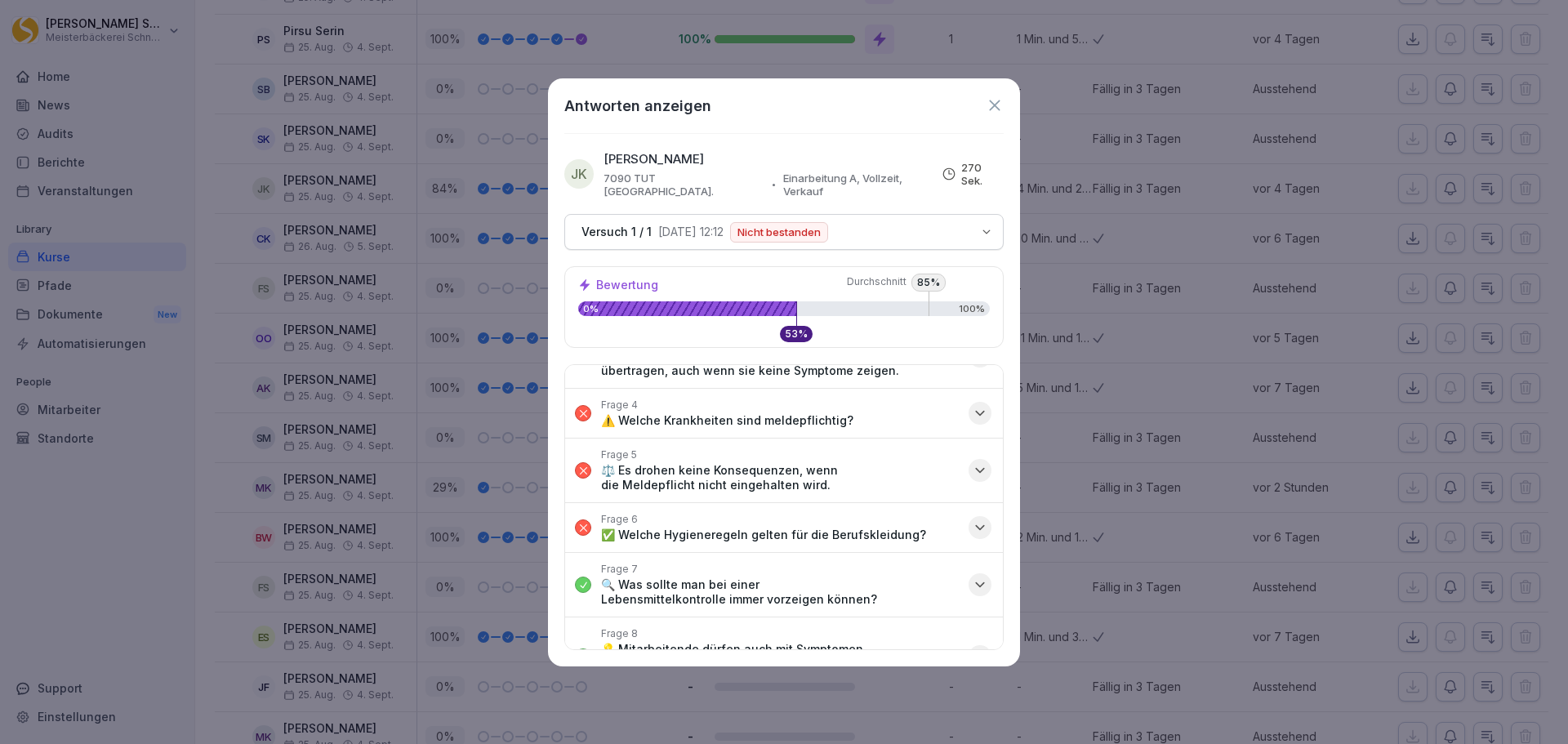
click at [973, 462] on icon "button" at bounding box center [979, 470] width 16 height 16
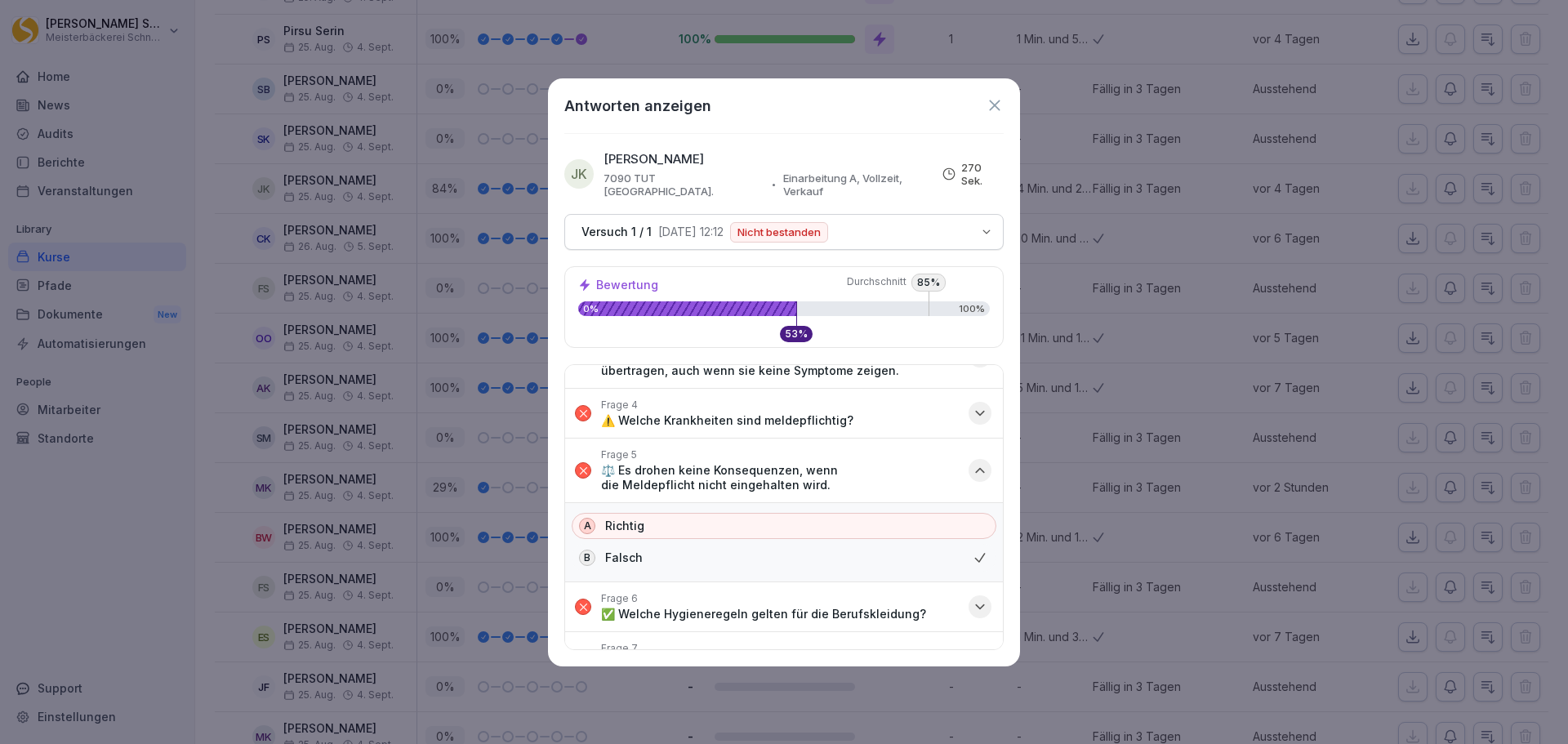
click at [972, 462] on icon "button" at bounding box center [979, 470] width 16 height 16
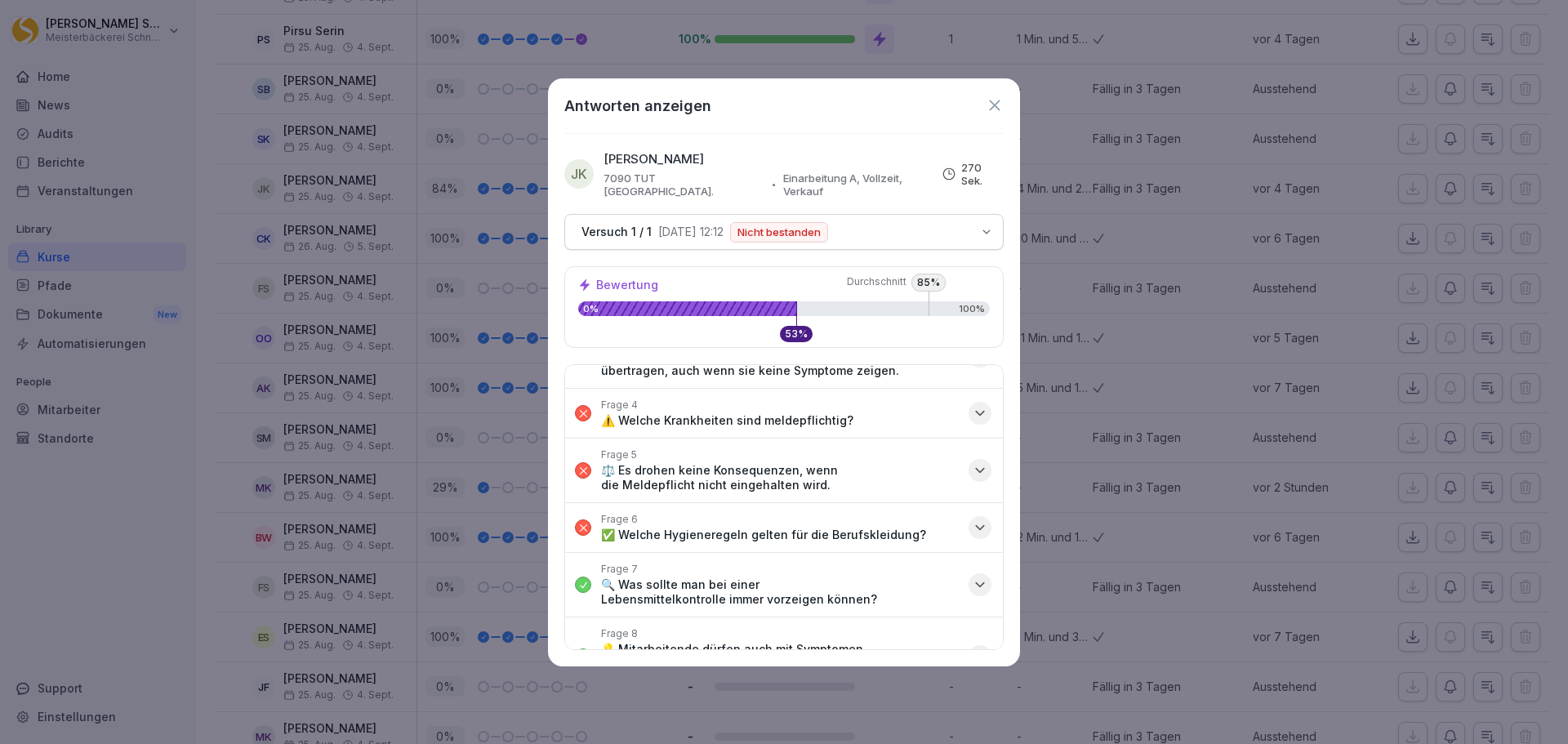
click at [976, 526] on icon "button" at bounding box center [980, 528] width 9 height 4
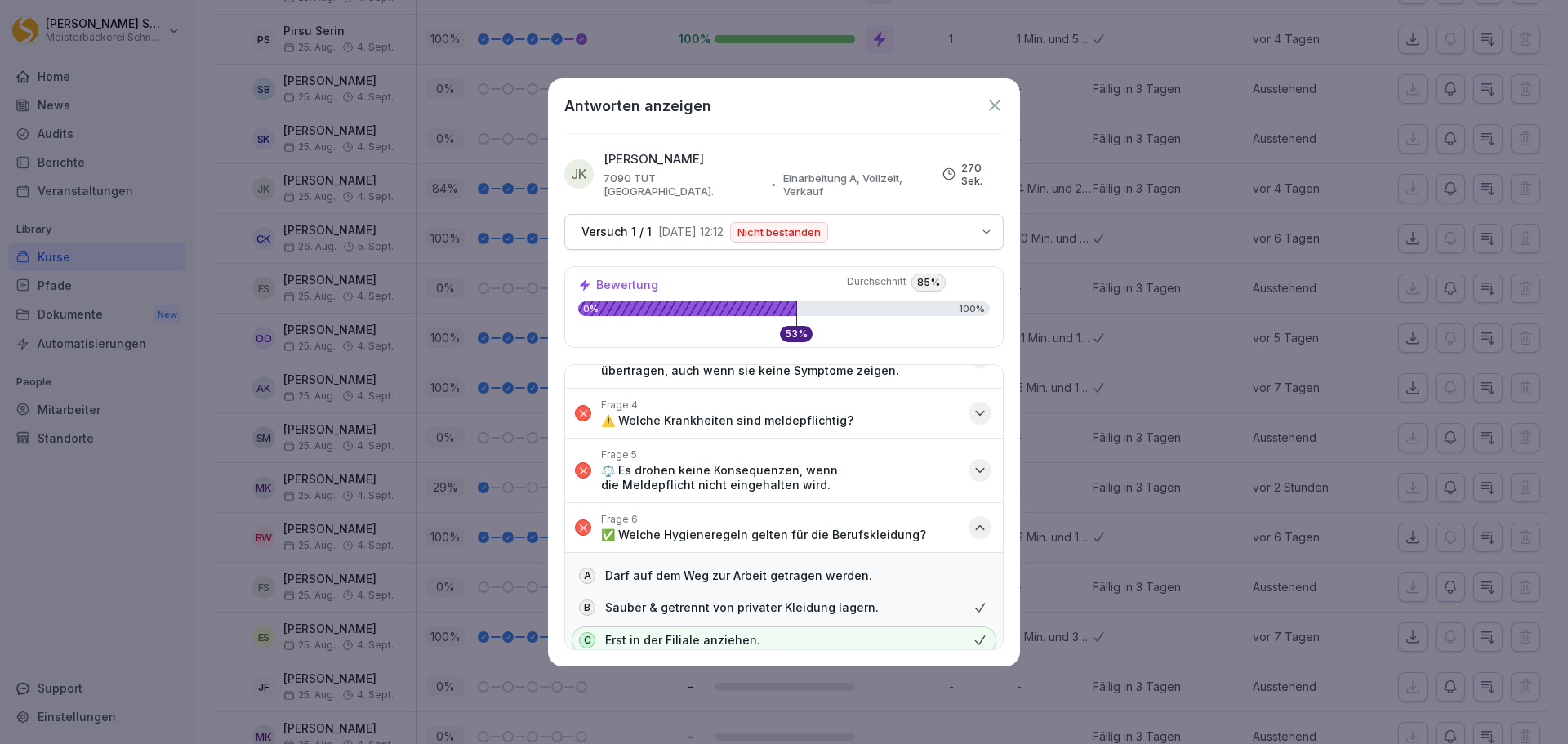
click at [972, 520] on icon "button" at bounding box center [979, 527] width 16 height 16
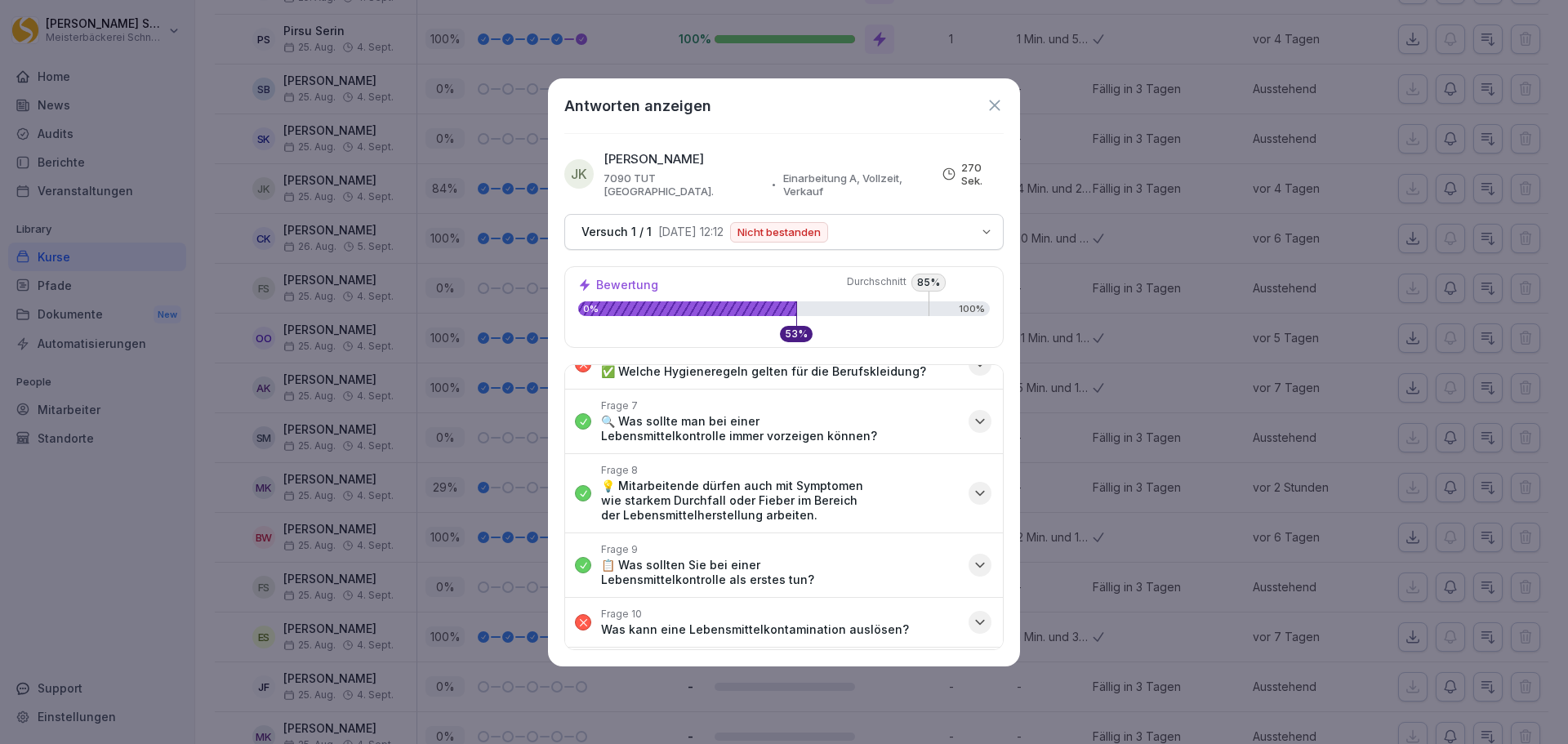
scroll to position [482, 0]
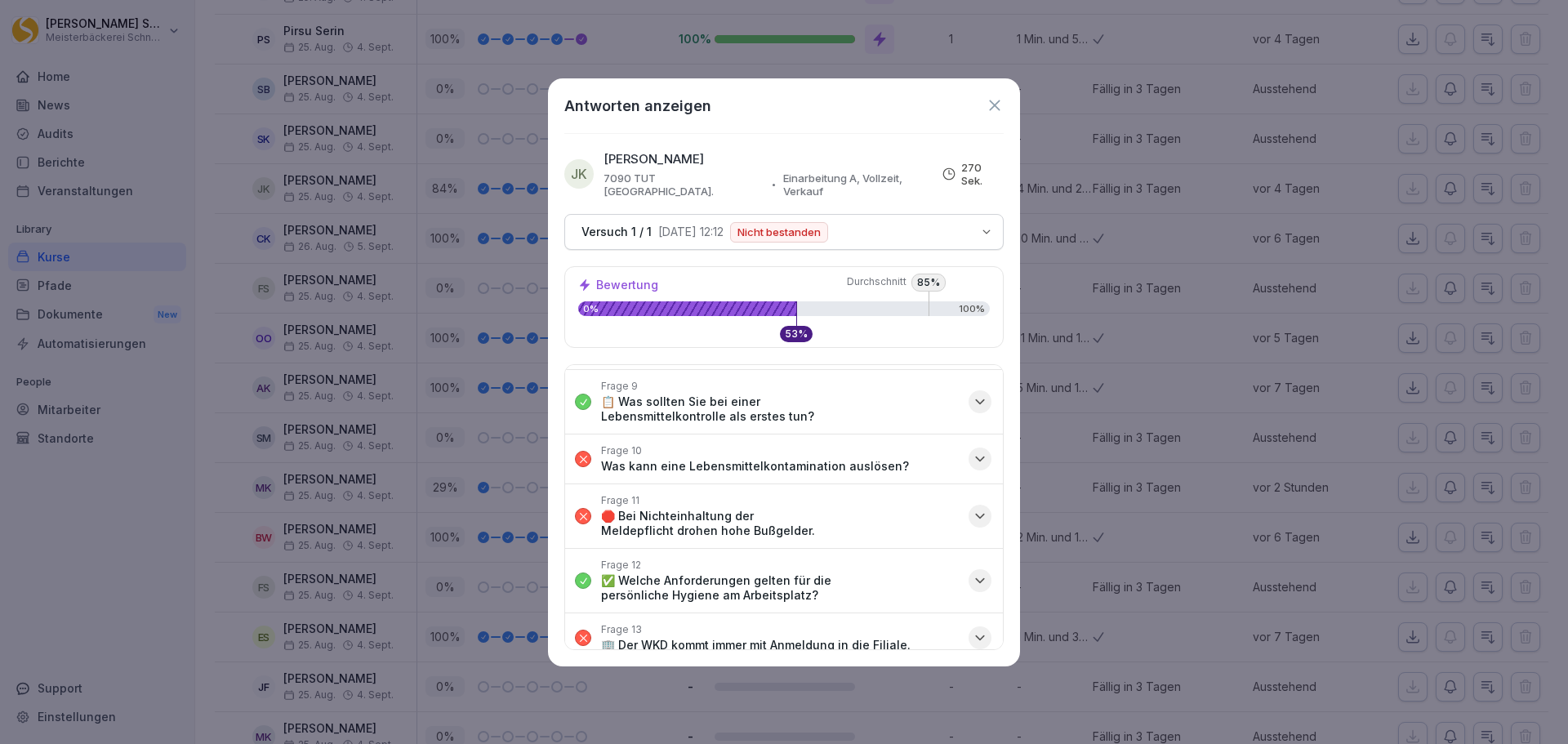
click at [996, 103] on icon at bounding box center [995, 105] width 18 height 18
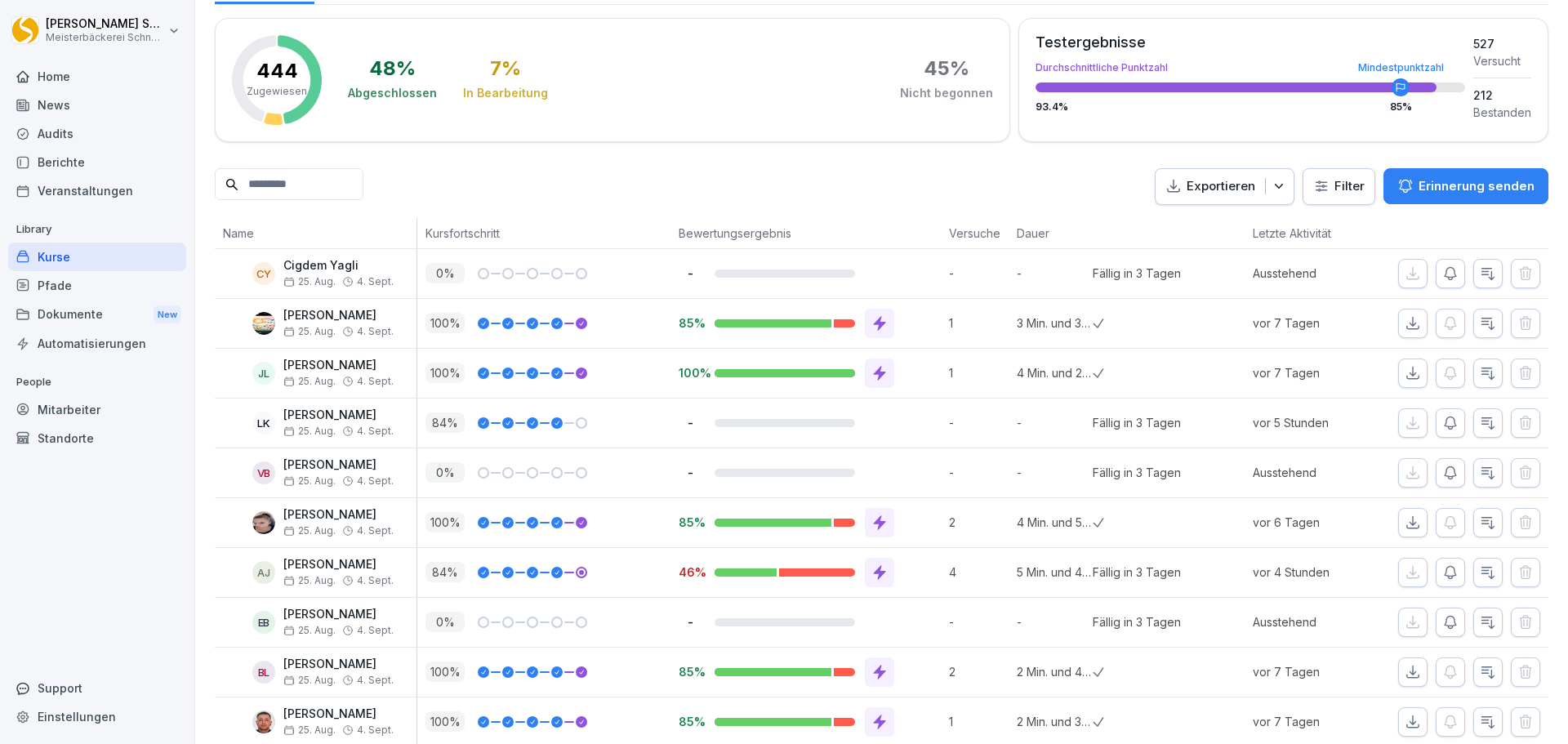
scroll to position [245, 0]
click at [876, 324] on icon at bounding box center [880, 321] width 12 height 14
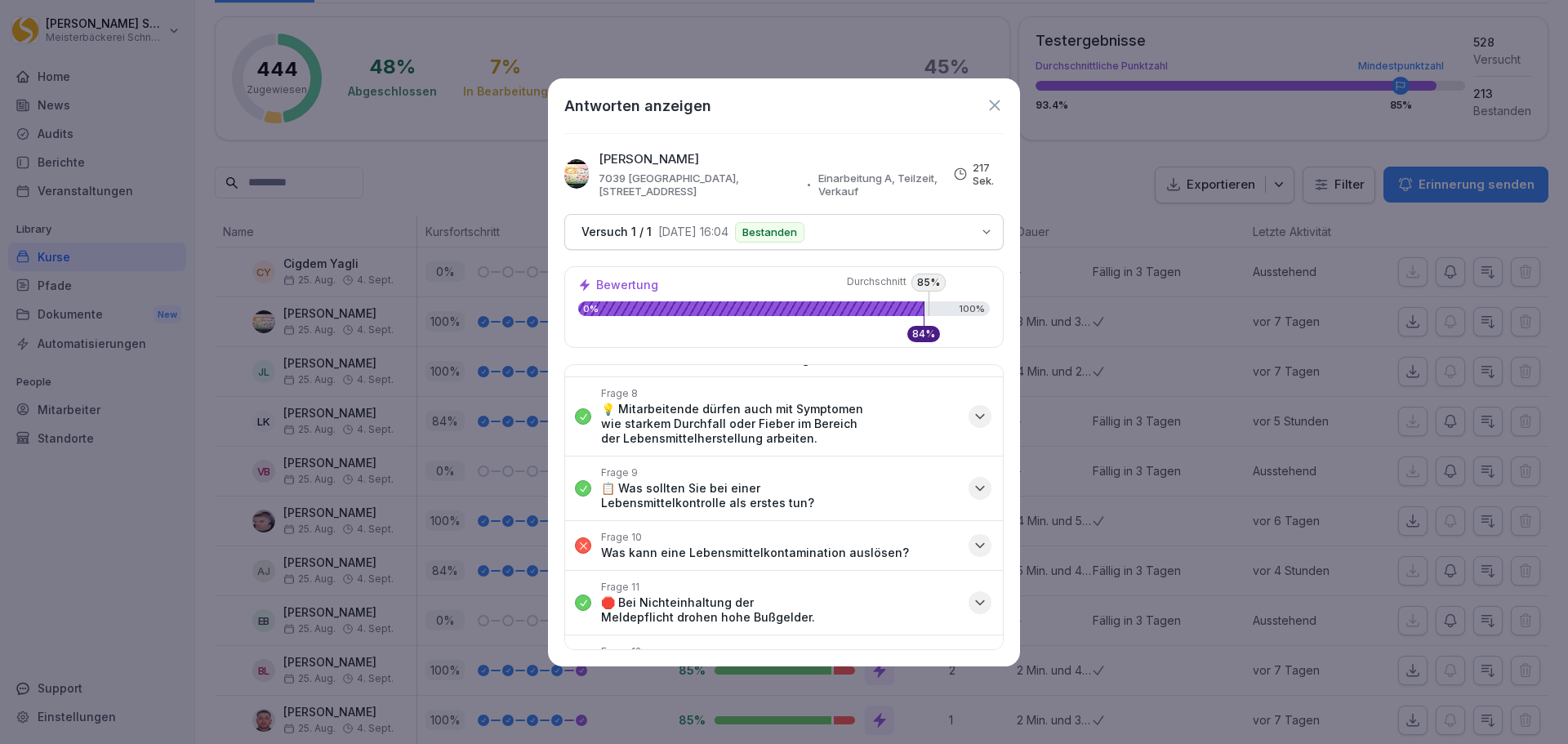
scroll to position [495, 0]
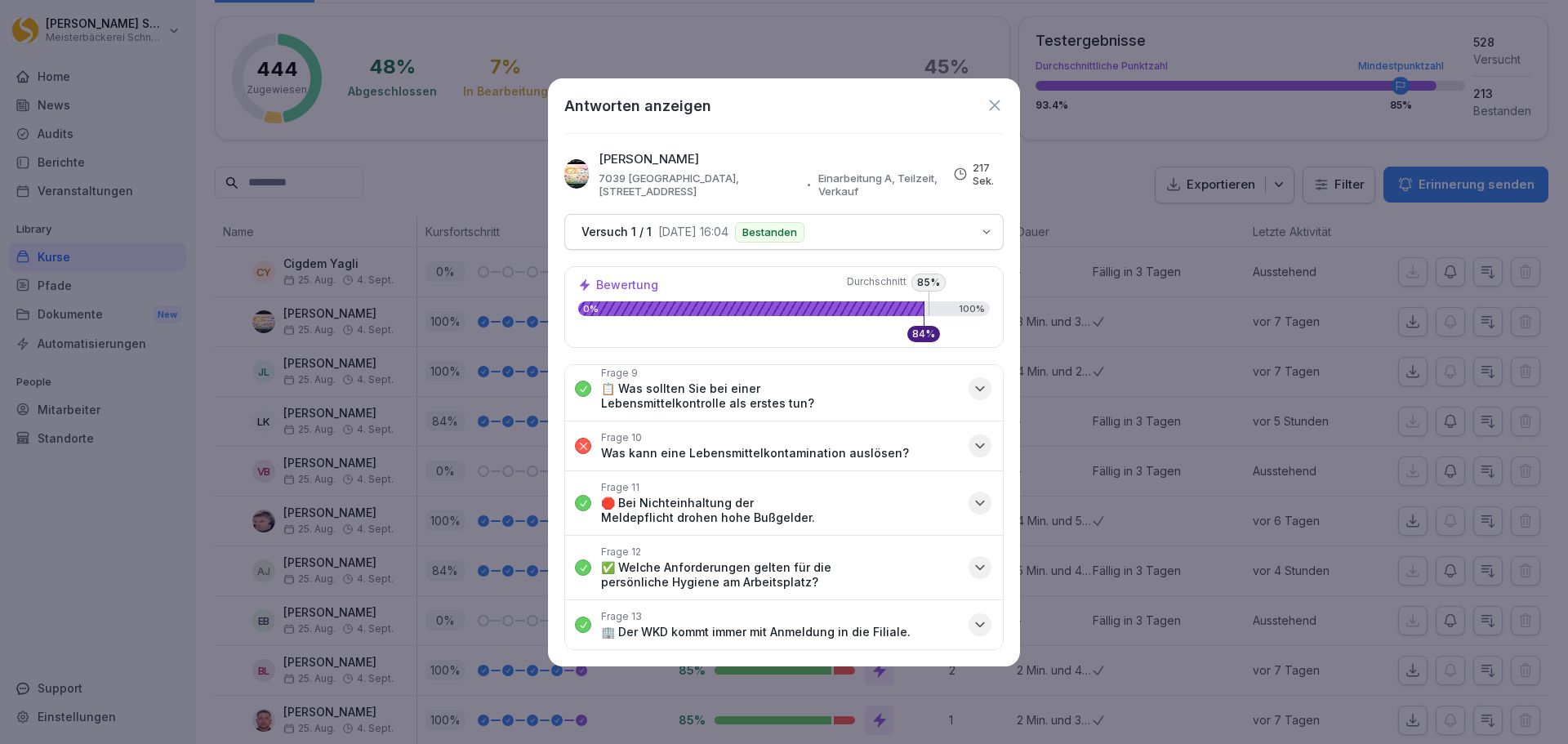
click at [972, 448] on icon "button" at bounding box center [979, 445] width 16 height 16
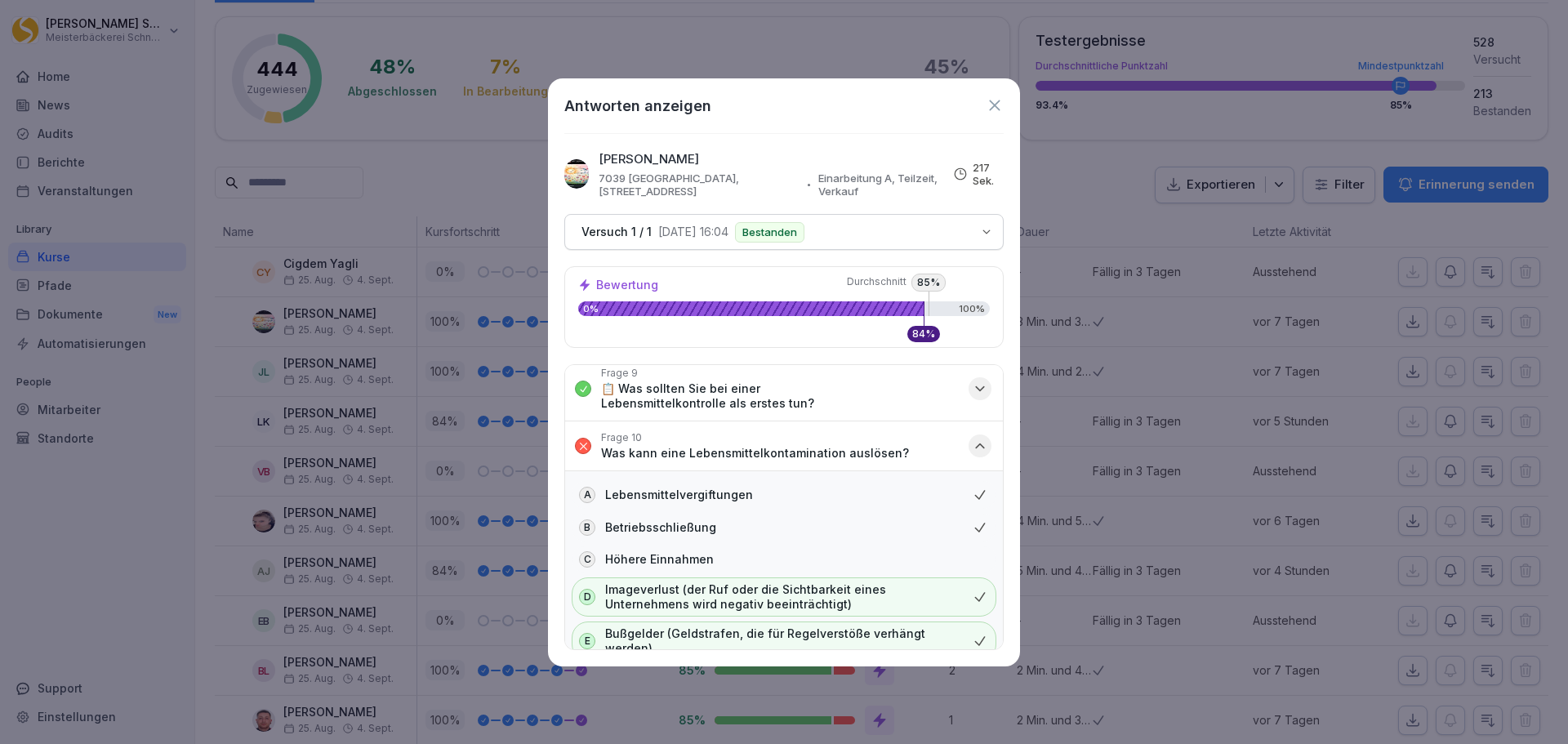
click at [972, 448] on icon "button" at bounding box center [979, 445] width 16 height 16
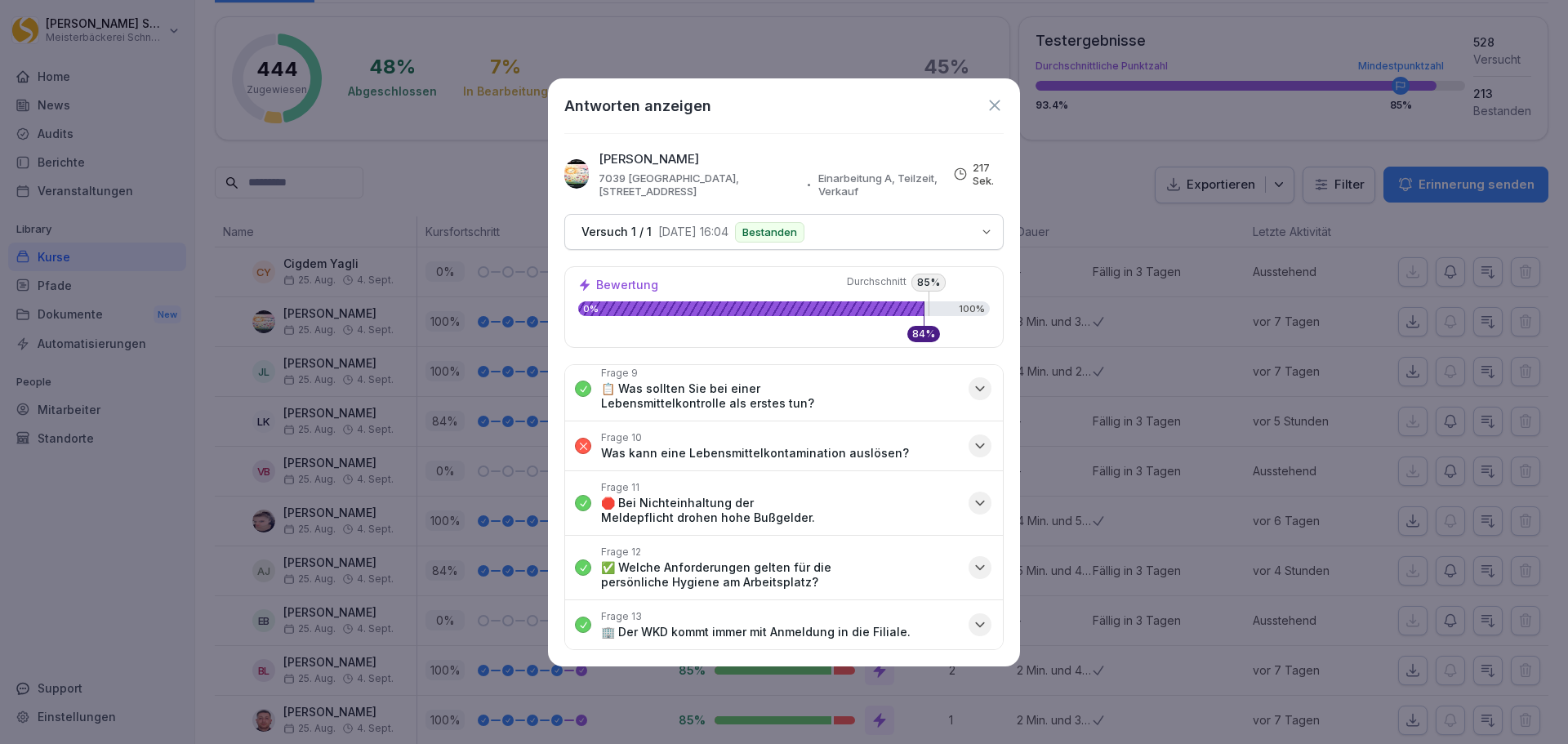
click at [997, 104] on icon at bounding box center [994, 105] width 10 height 10
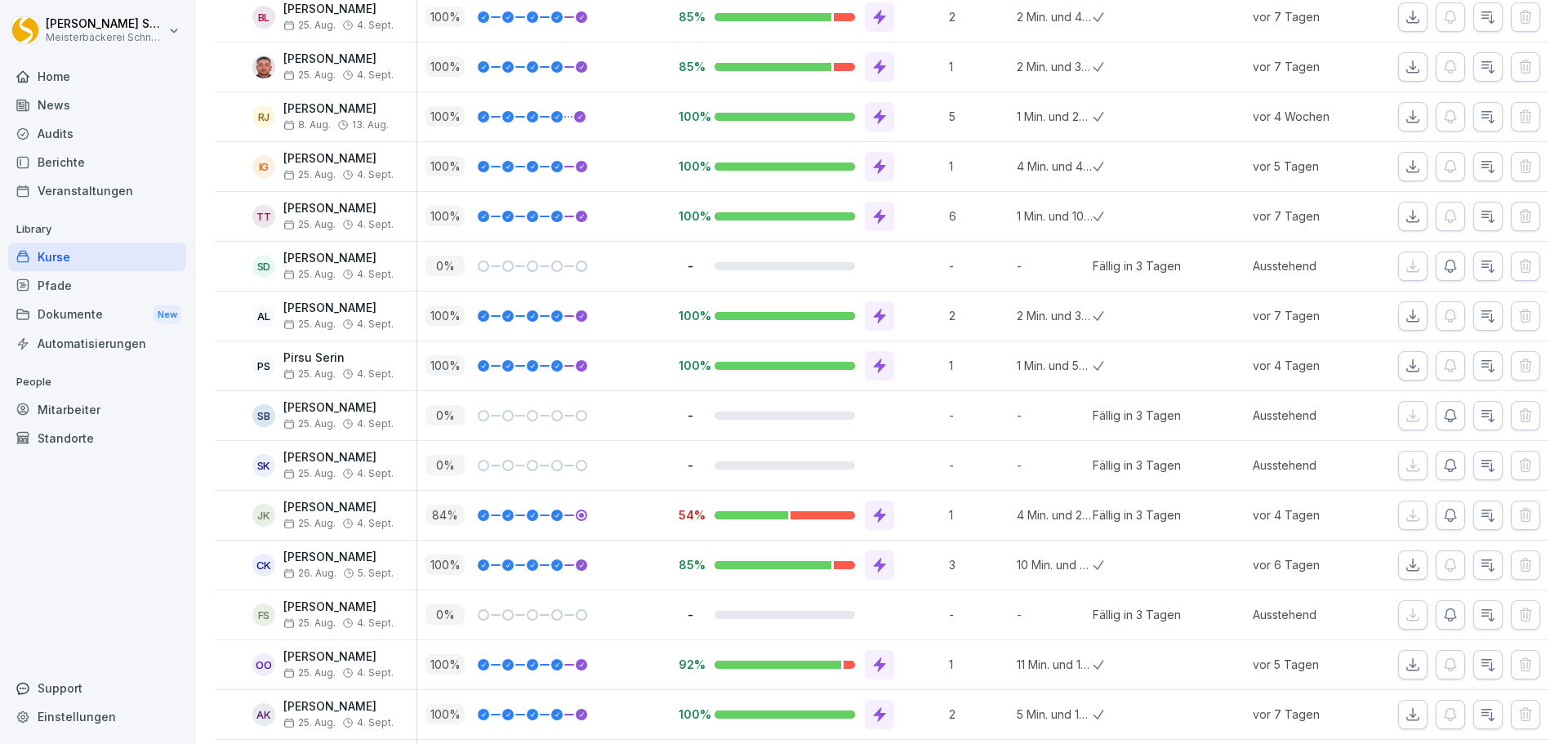
scroll to position [980, 0]
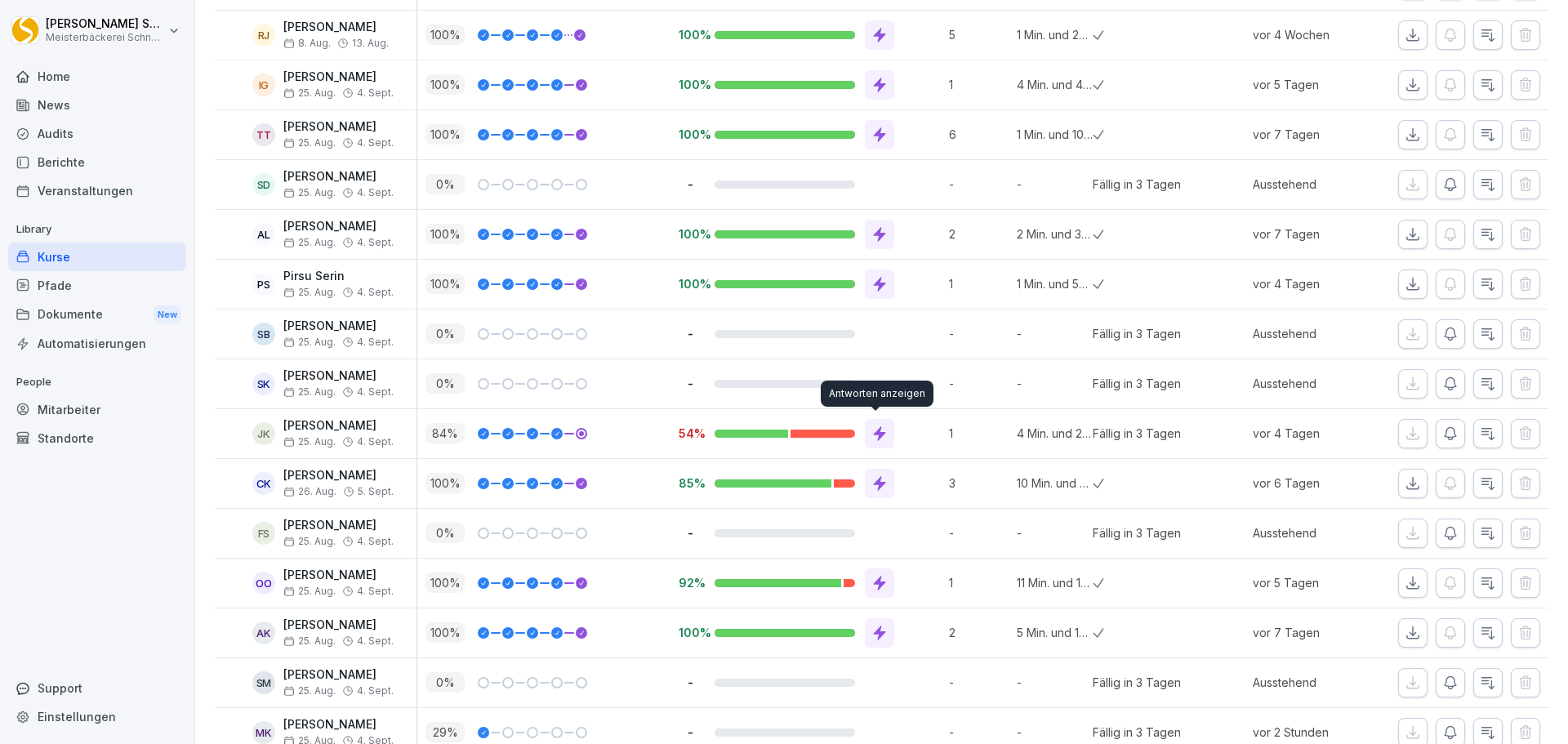
click at [874, 434] on icon at bounding box center [880, 433] width 12 height 14
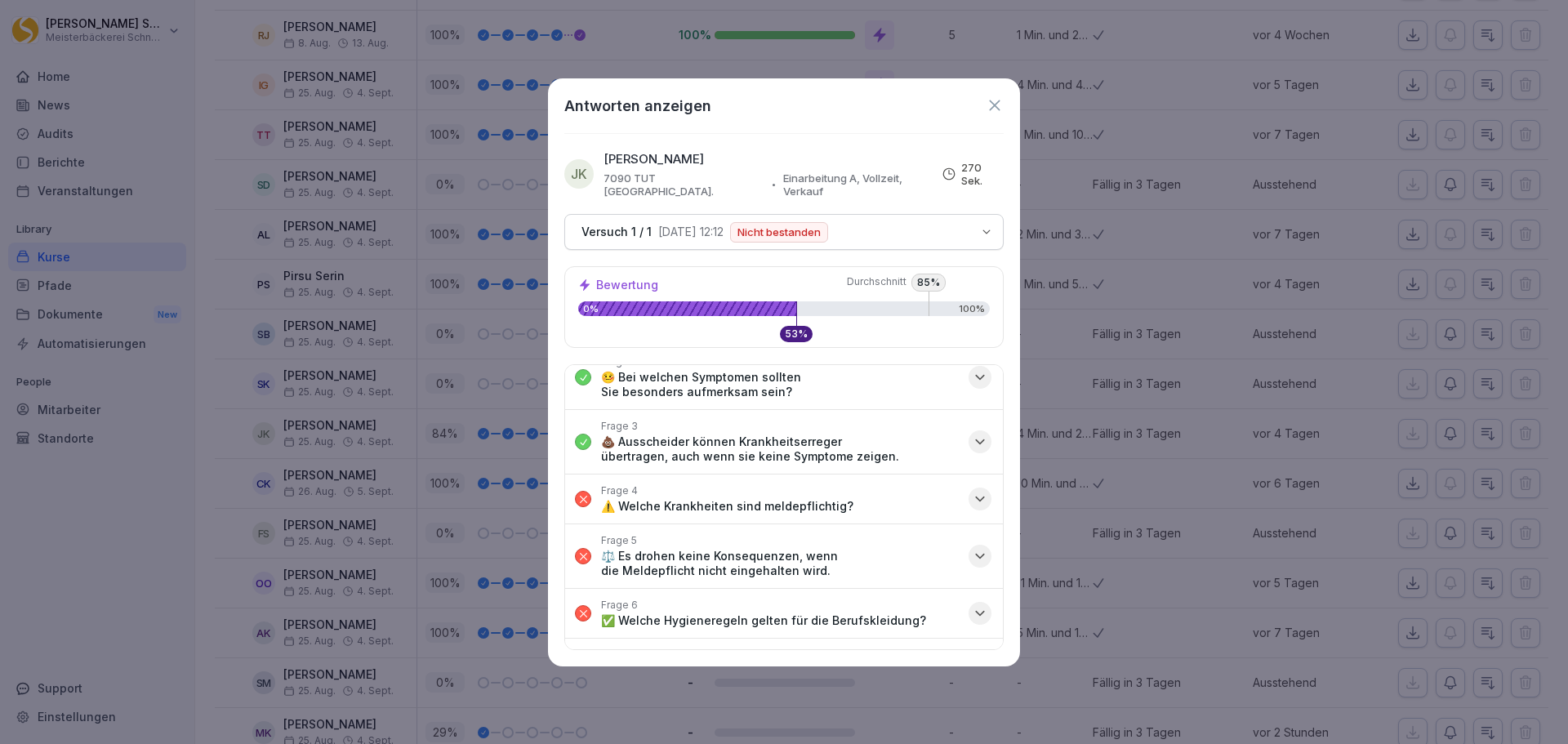
scroll to position [82, 0]
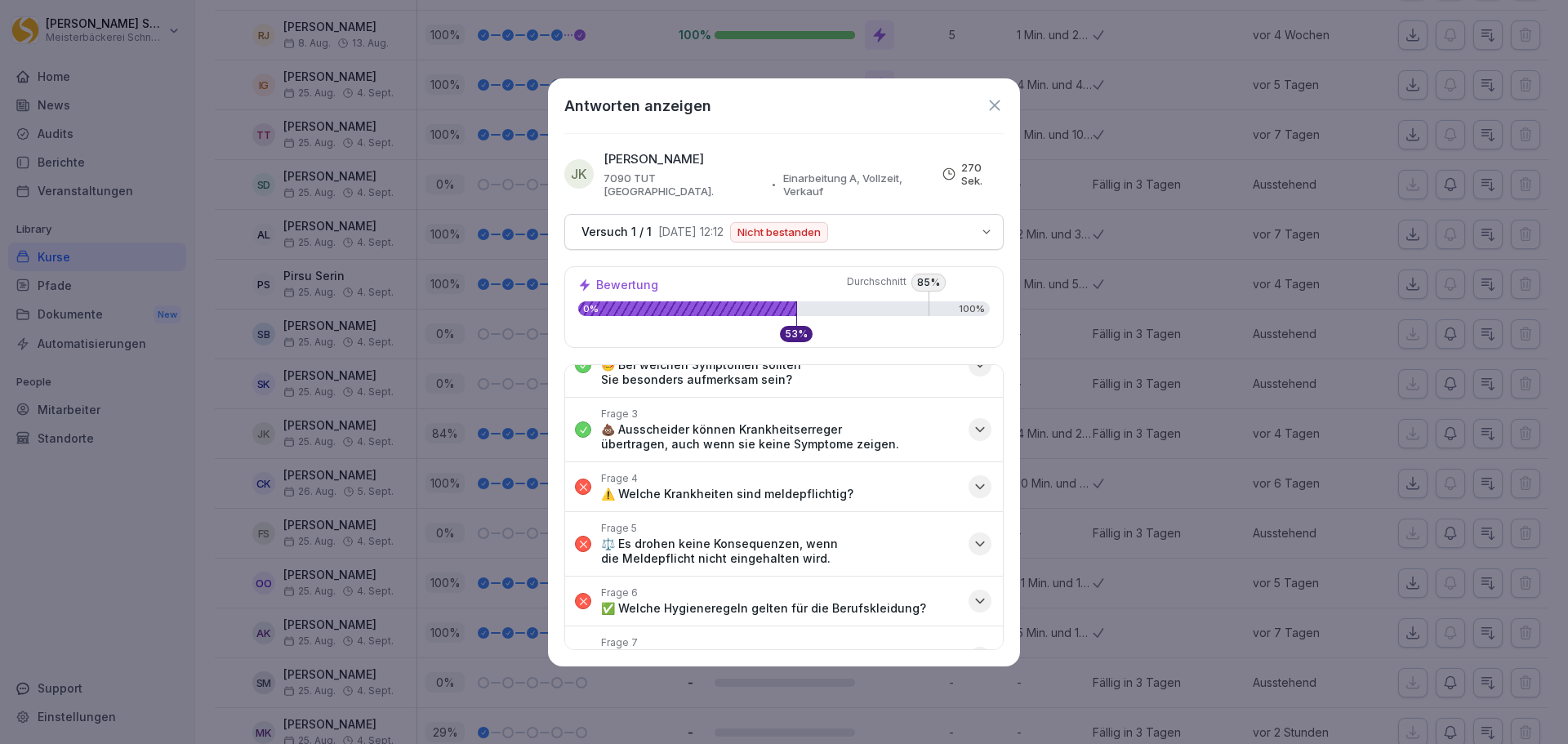
click at [979, 468] on button "Frage 4 ⚠️ Welche Krankheiten sind meldepflichtig?" at bounding box center [784, 487] width 438 height 49
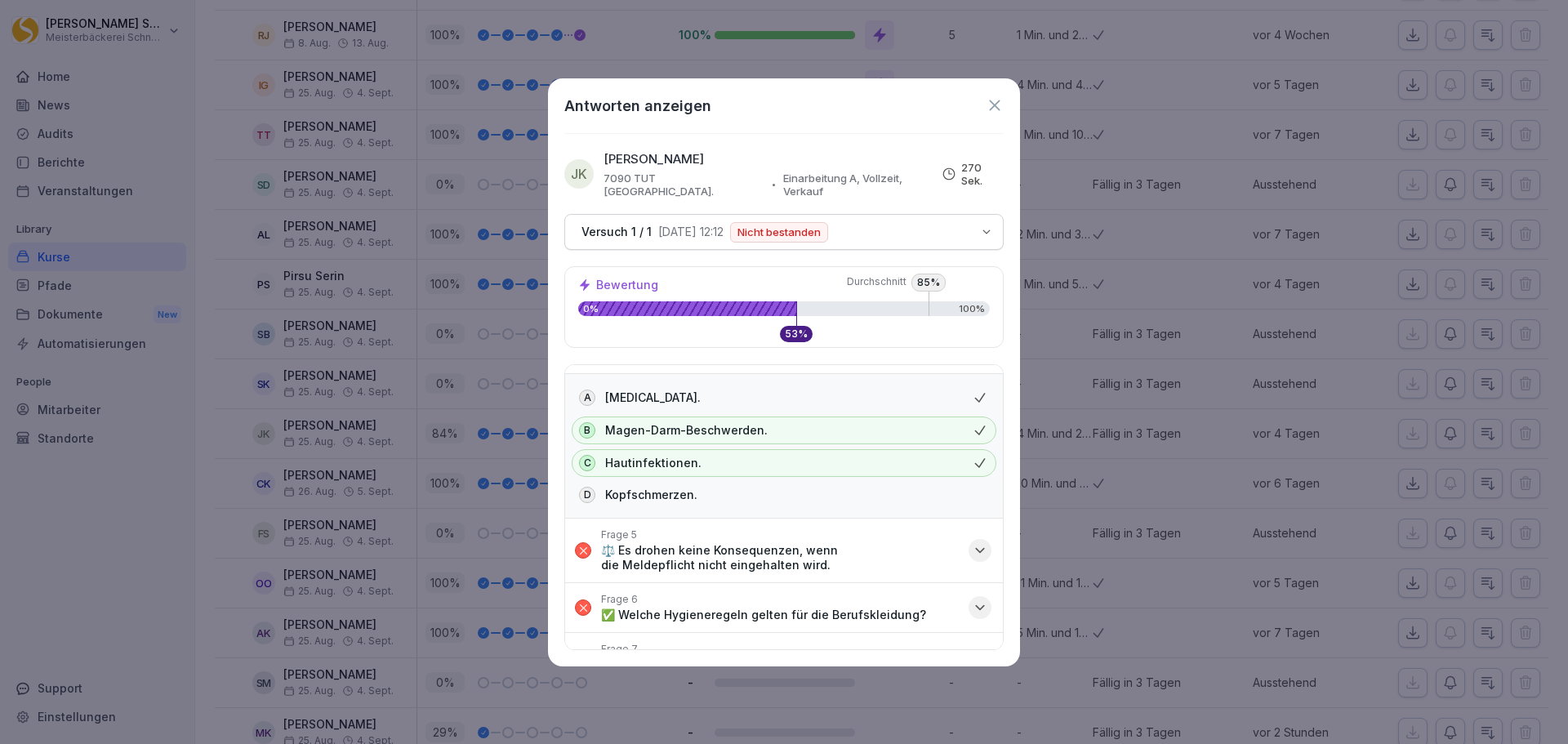
scroll to position [245, 0]
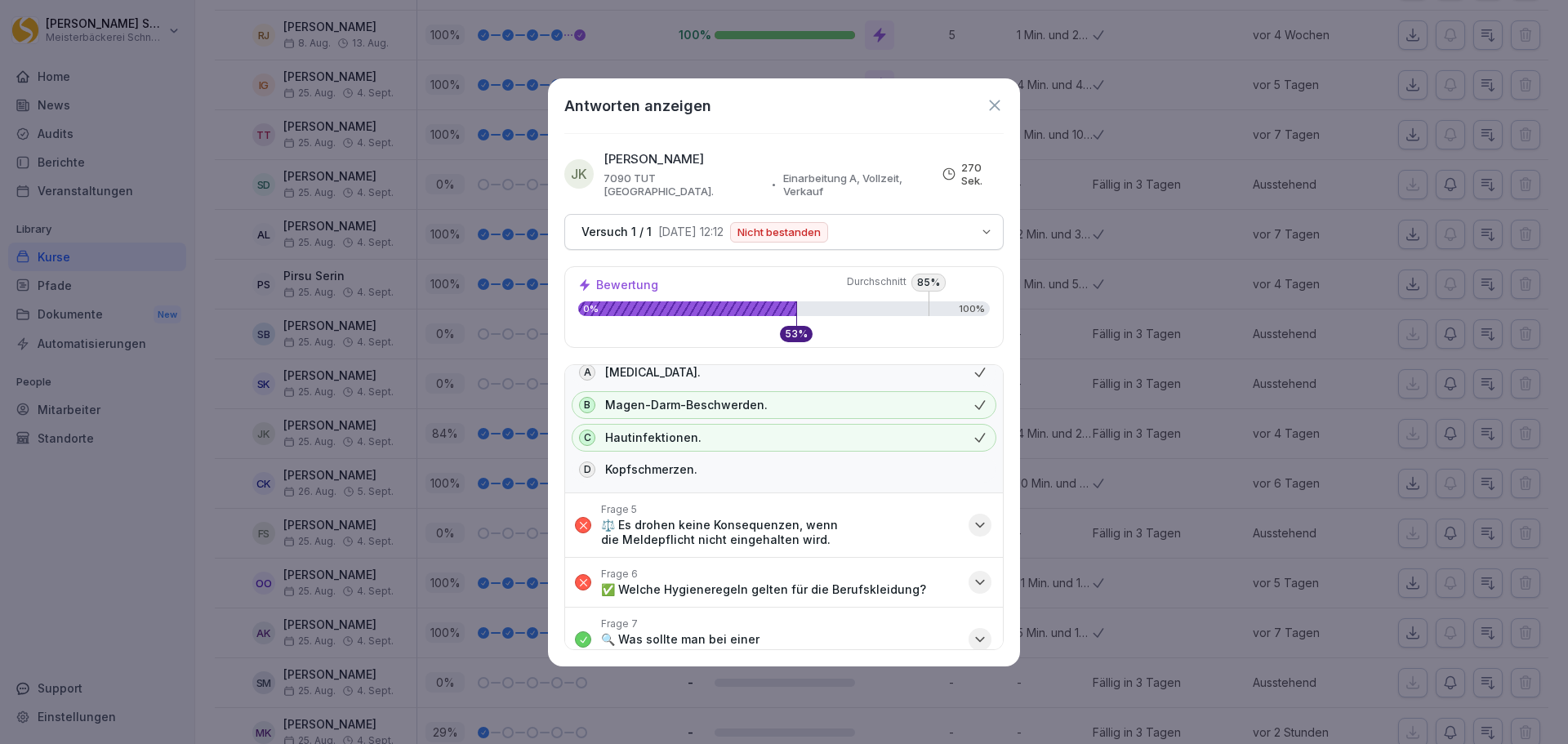
click at [974, 517] on icon "button" at bounding box center [979, 524] width 16 height 16
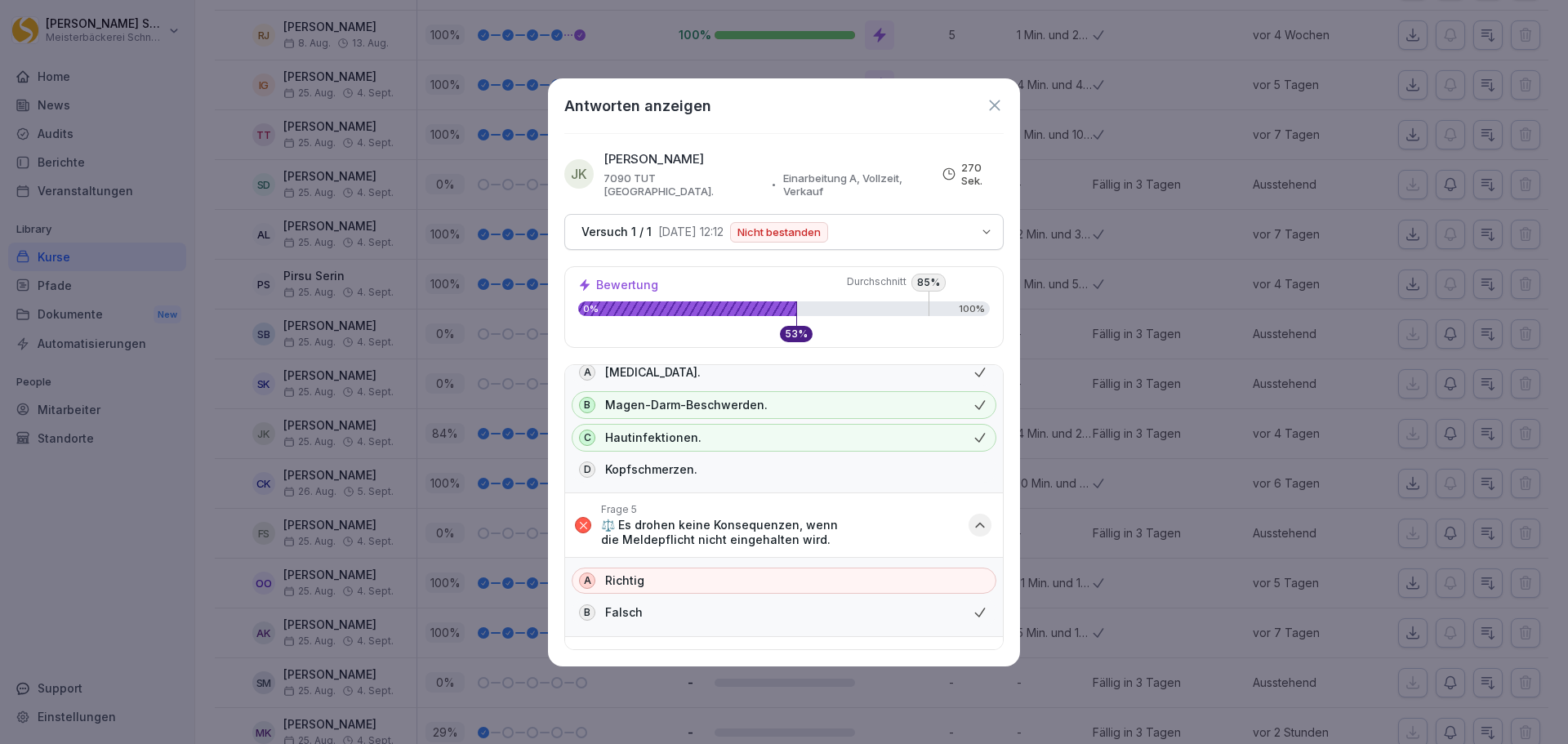
scroll to position [327, 0]
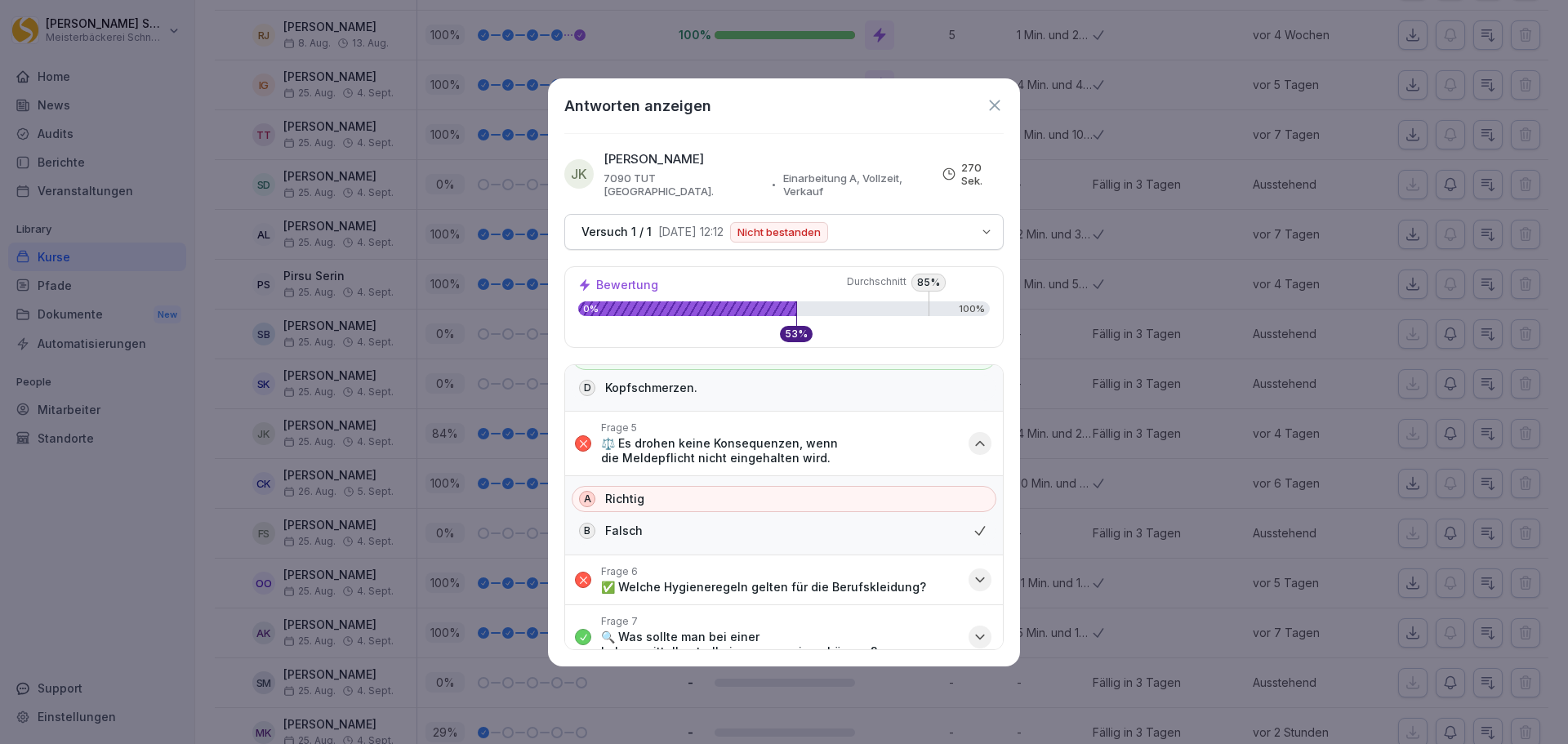
click at [972, 571] on icon "button" at bounding box center [979, 579] width 16 height 16
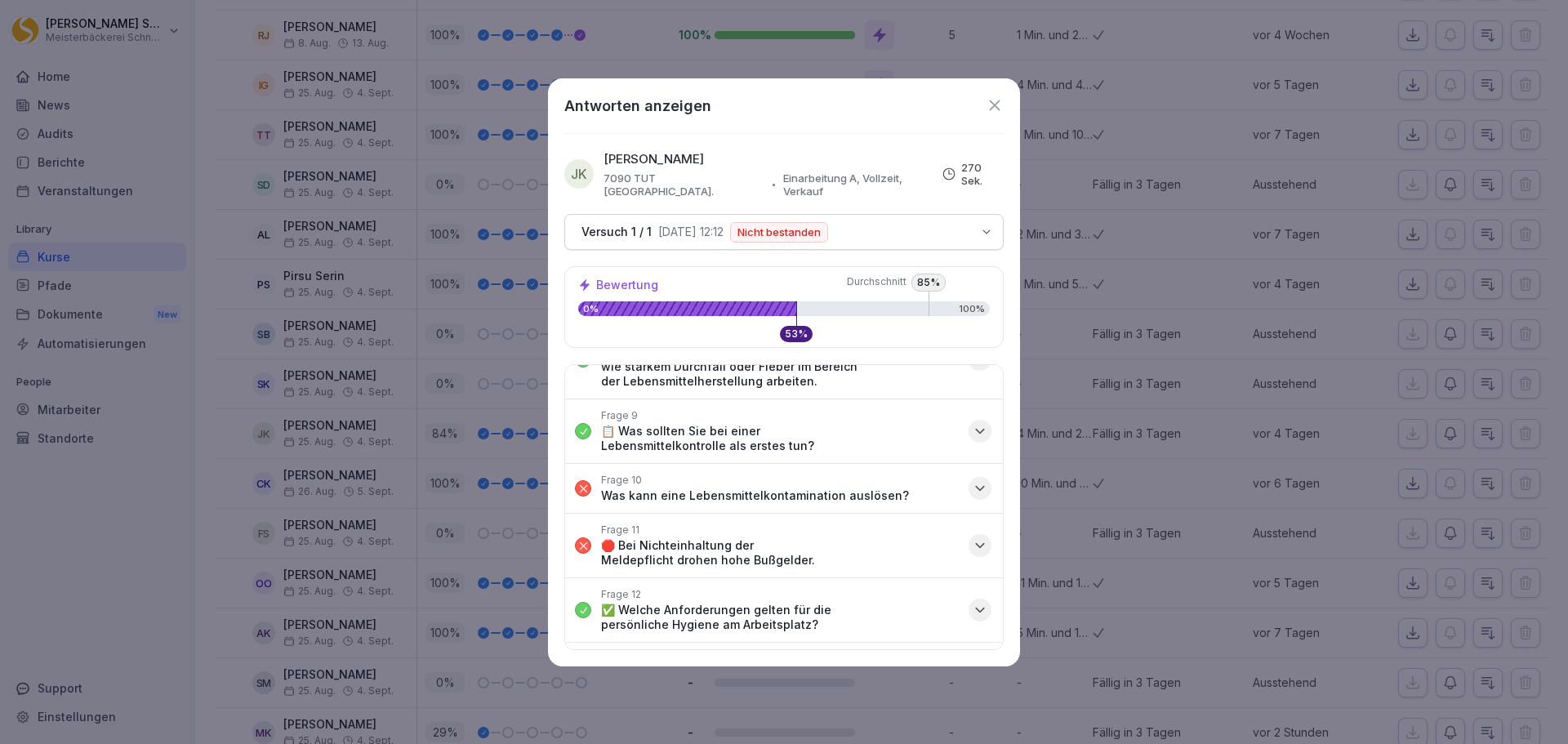
scroll to position [817, 0]
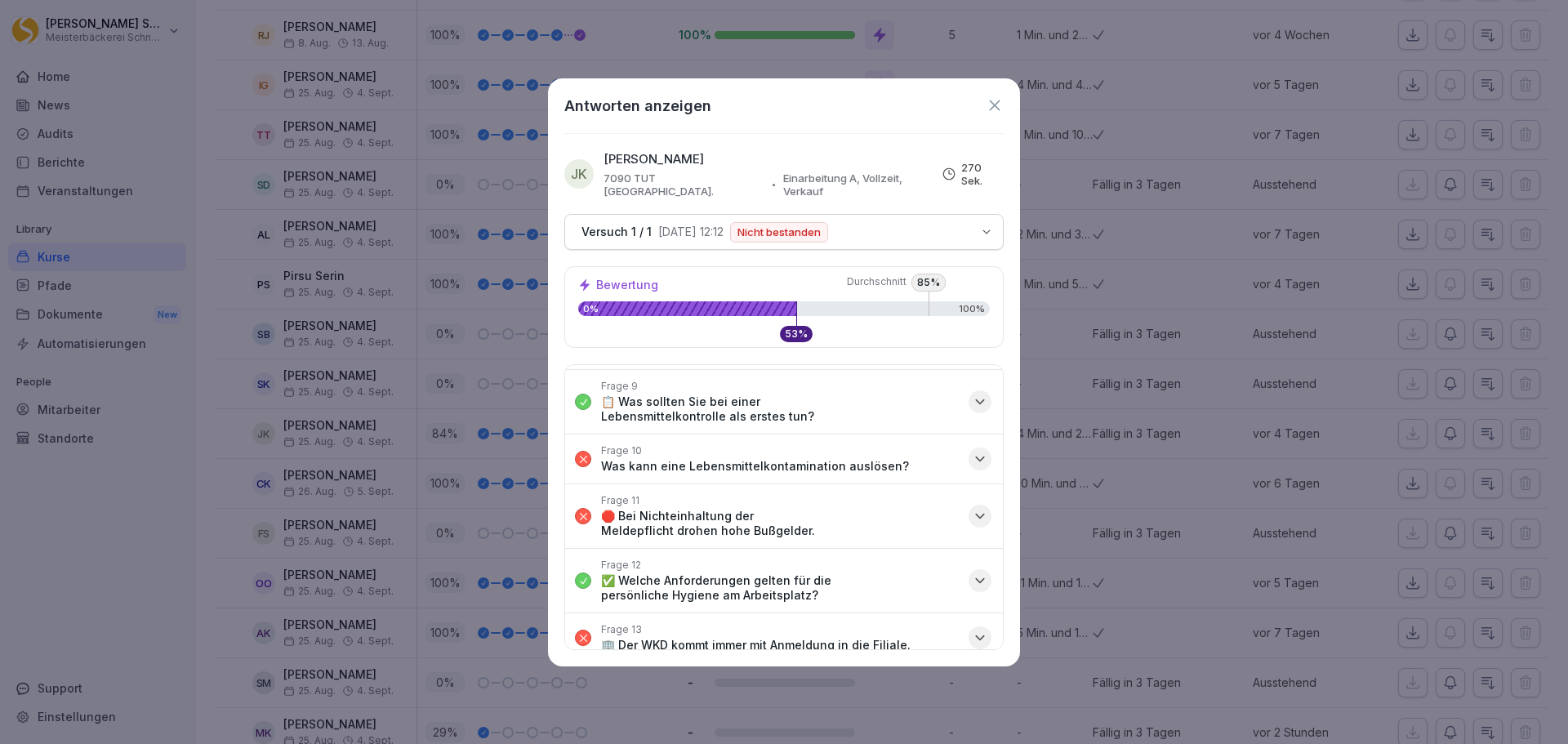
click at [976, 448] on div "button" at bounding box center [979, 459] width 23 height 23
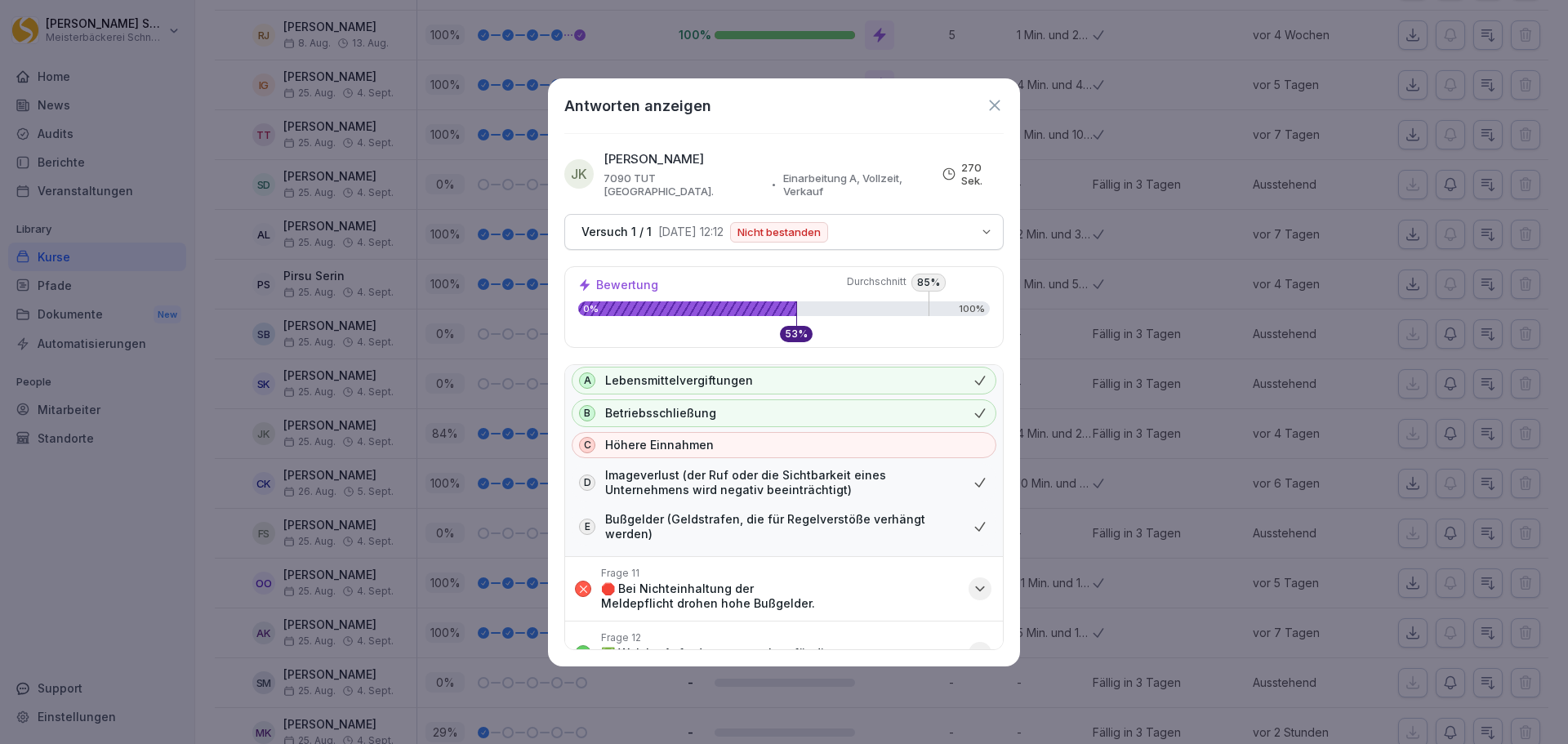
scroll to position [981, 0]
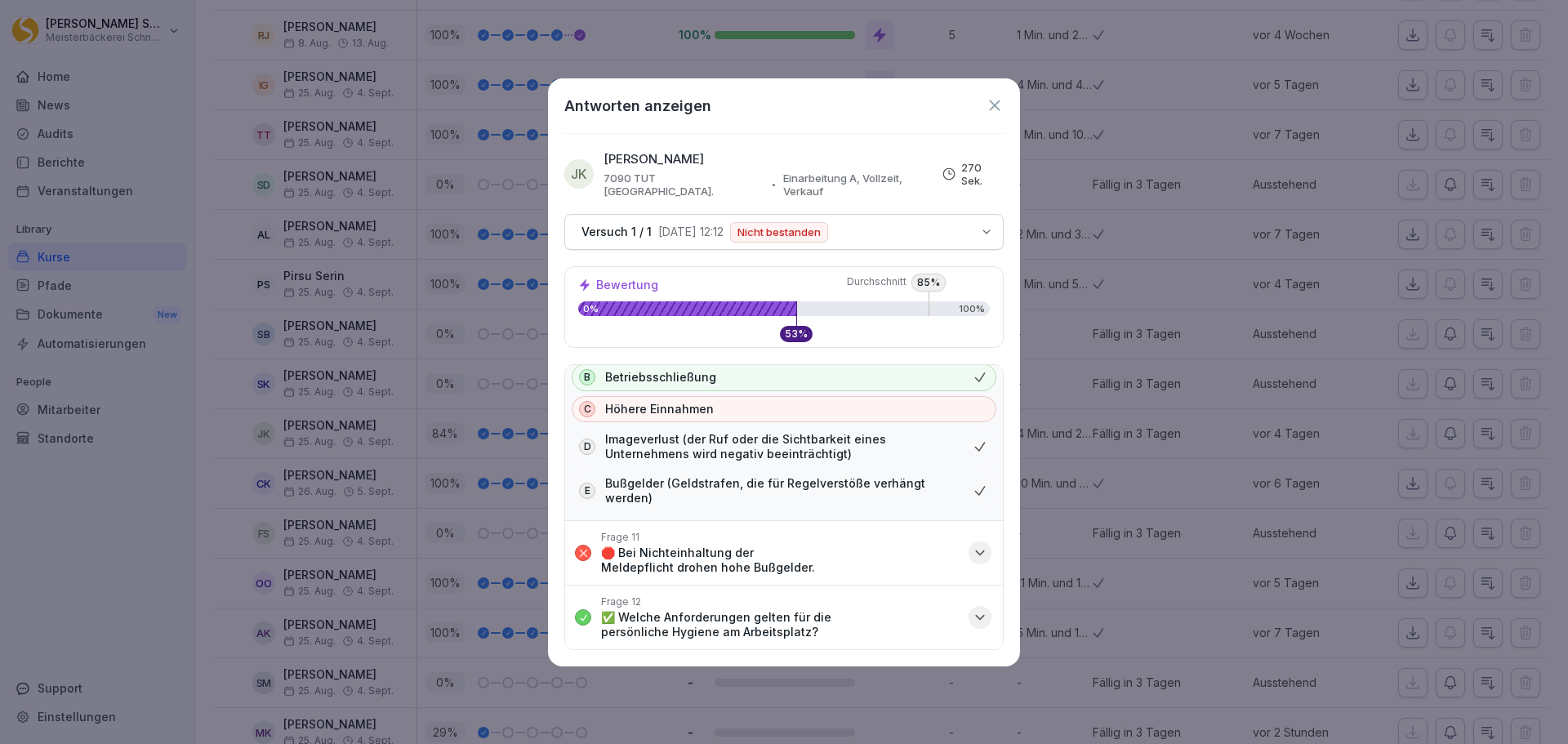
click at [968, 544] on div "button" at bounding box center [979, 552] width 23 height 23
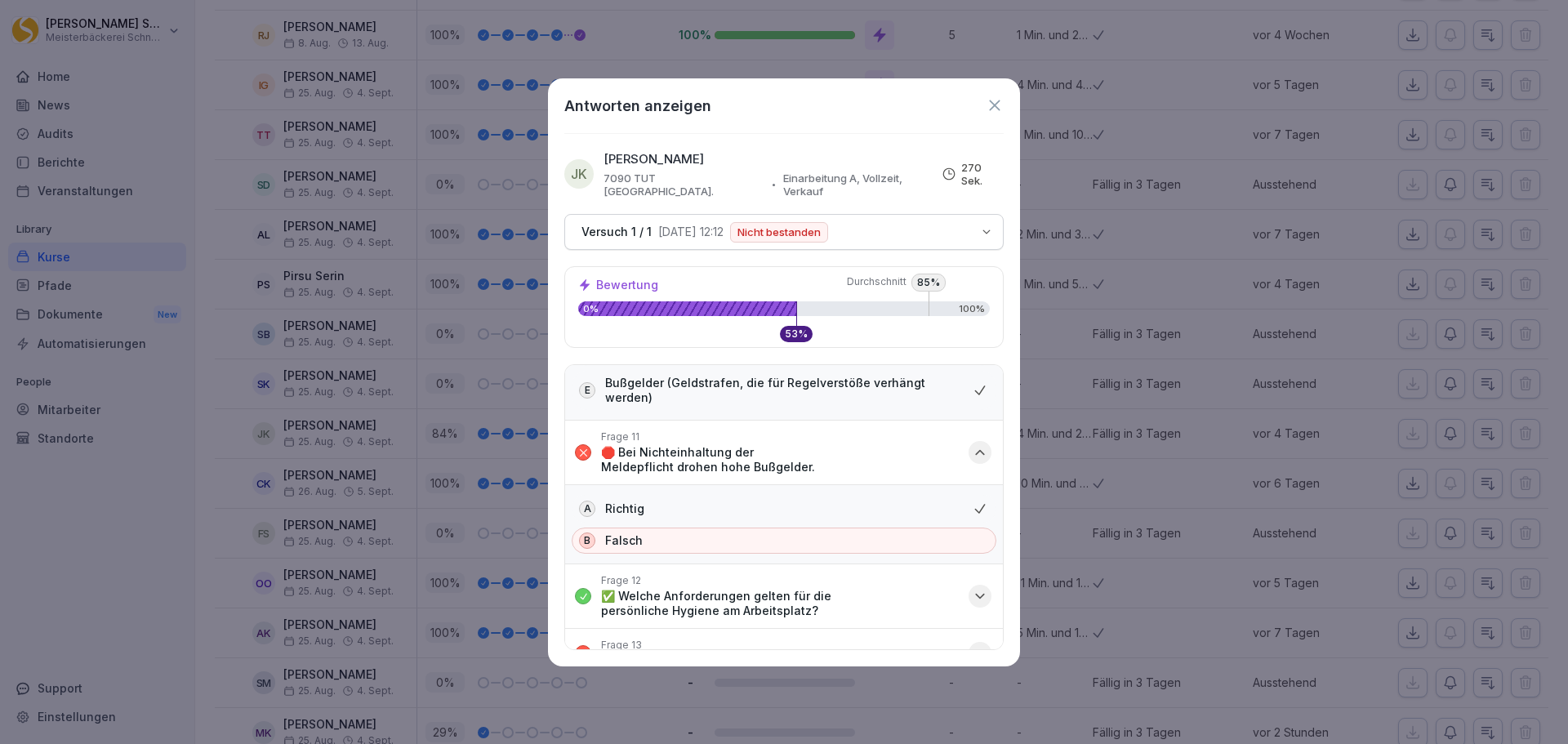
scroll to position [1096, 0]
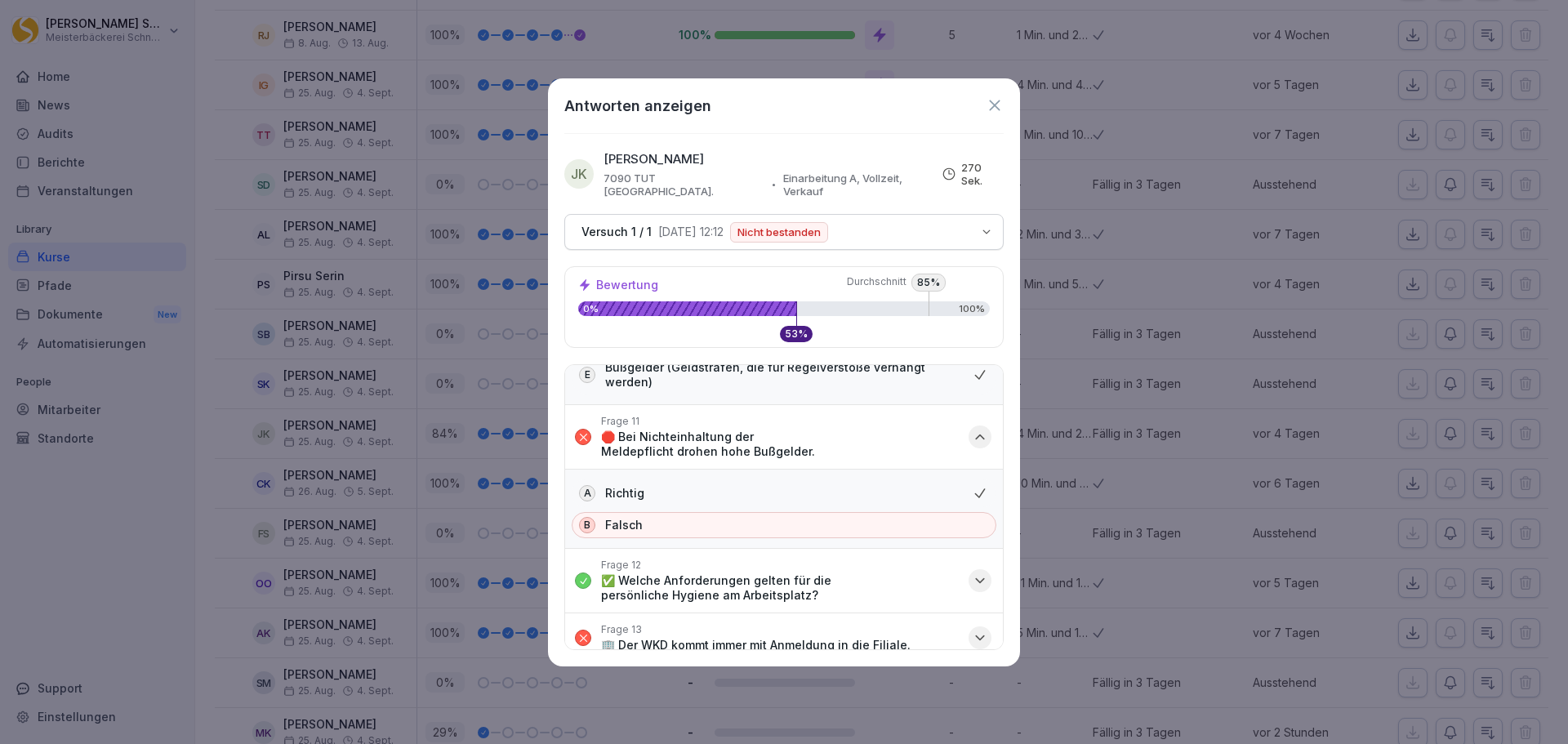
click at [972, 629] on icon "button" at bounding box center [979, 637] width 16 height 16
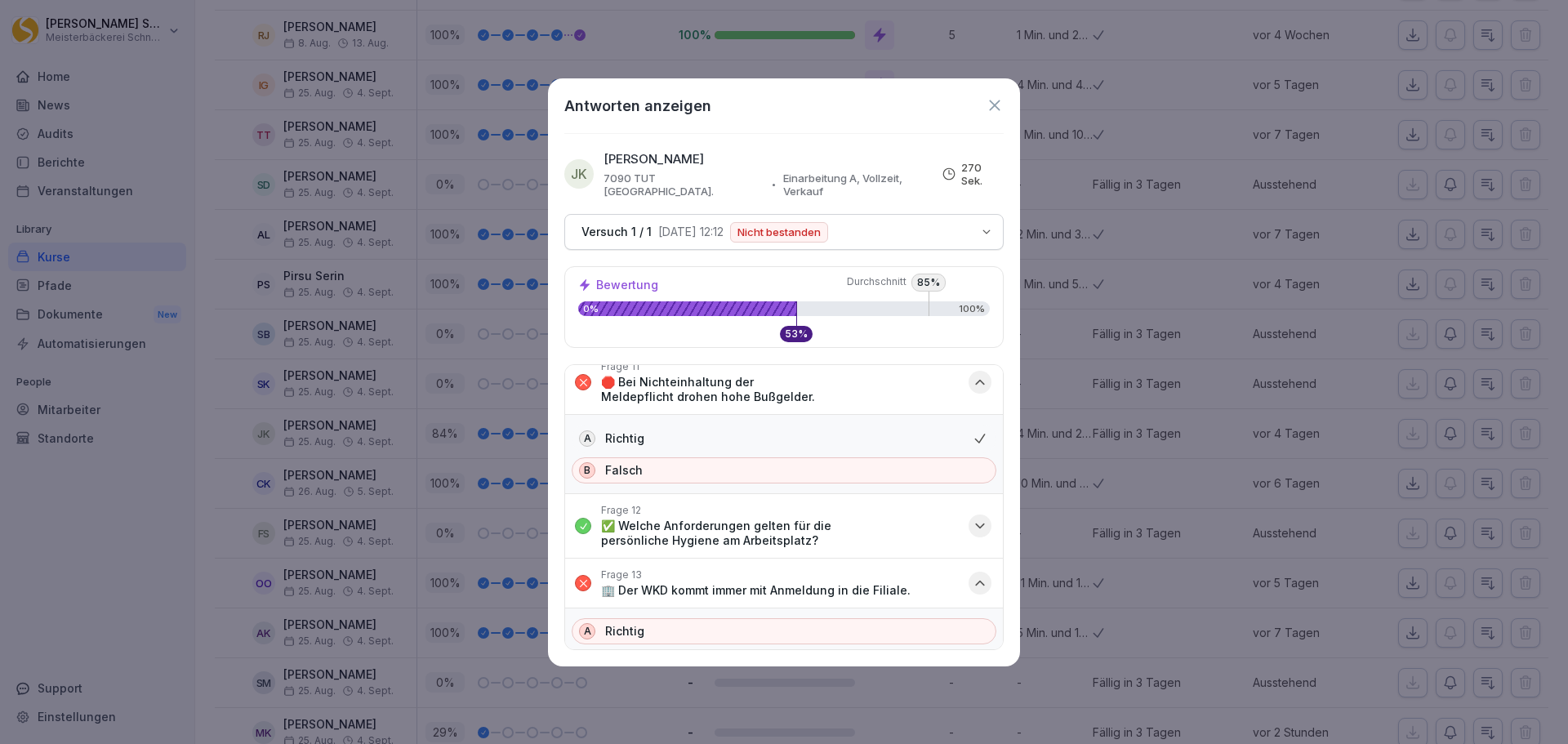
scroll to position [1176, 0]
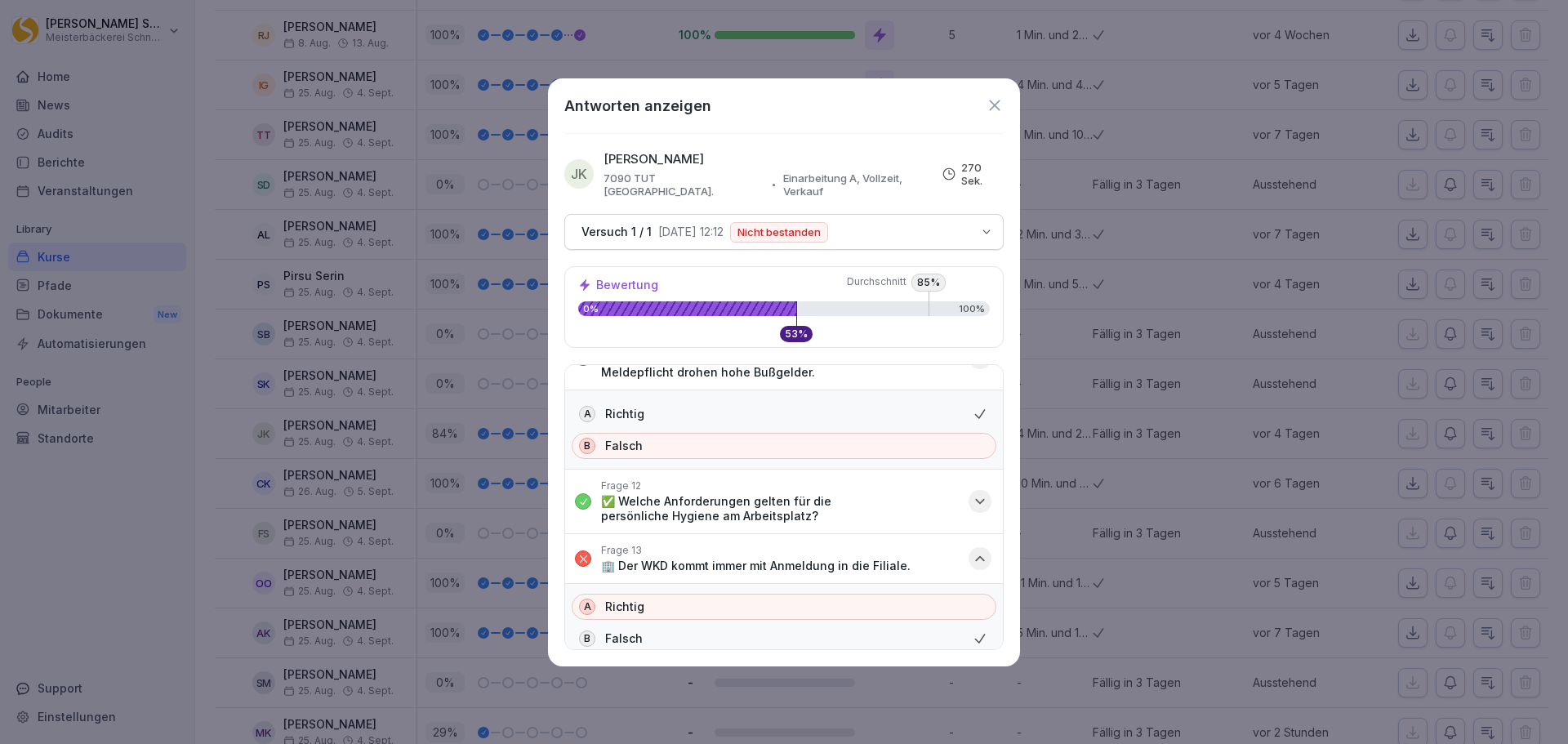
click at [972, 550] on icon "button" at bounding box center [979, 558] width 16 height 16
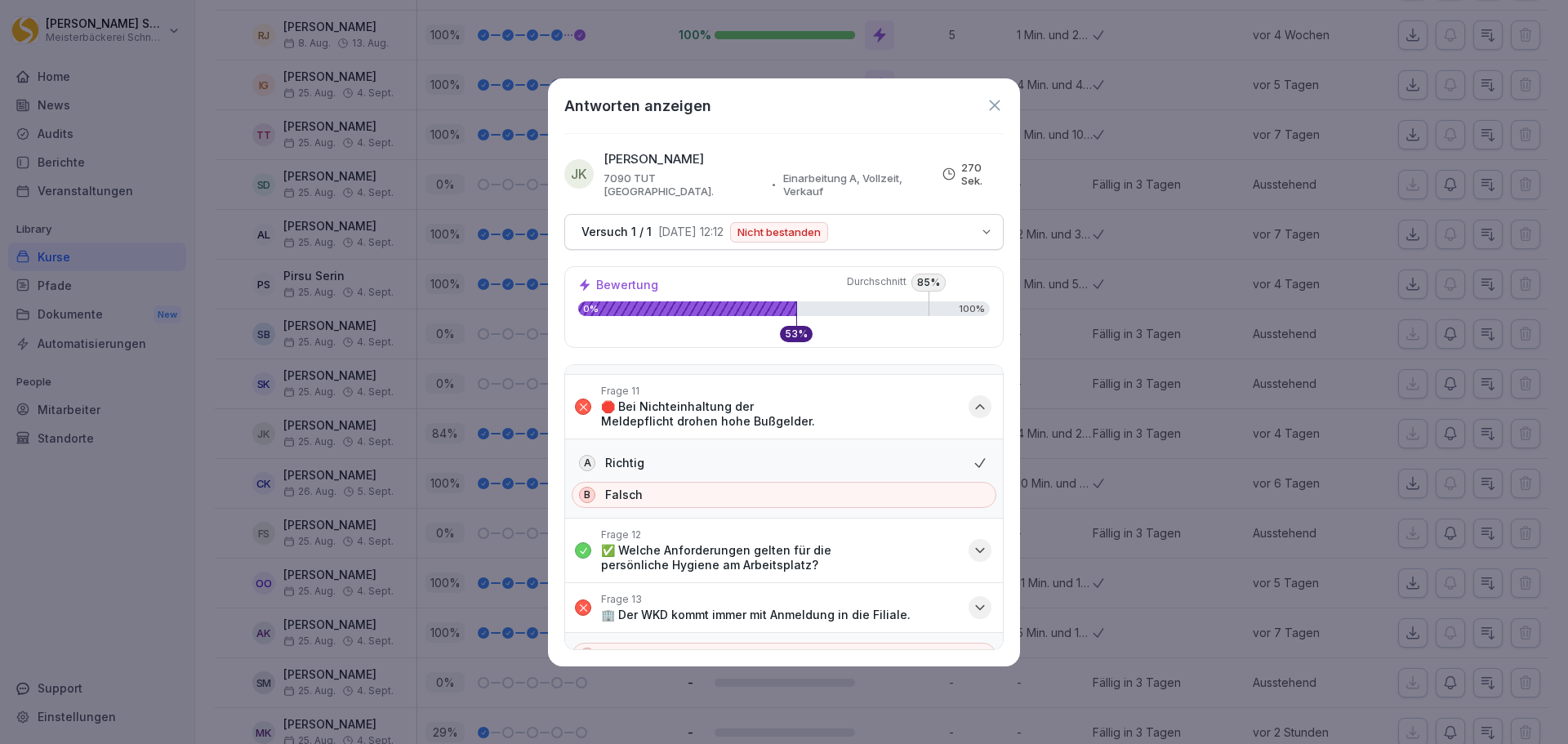
scroll to position [1096, 0]
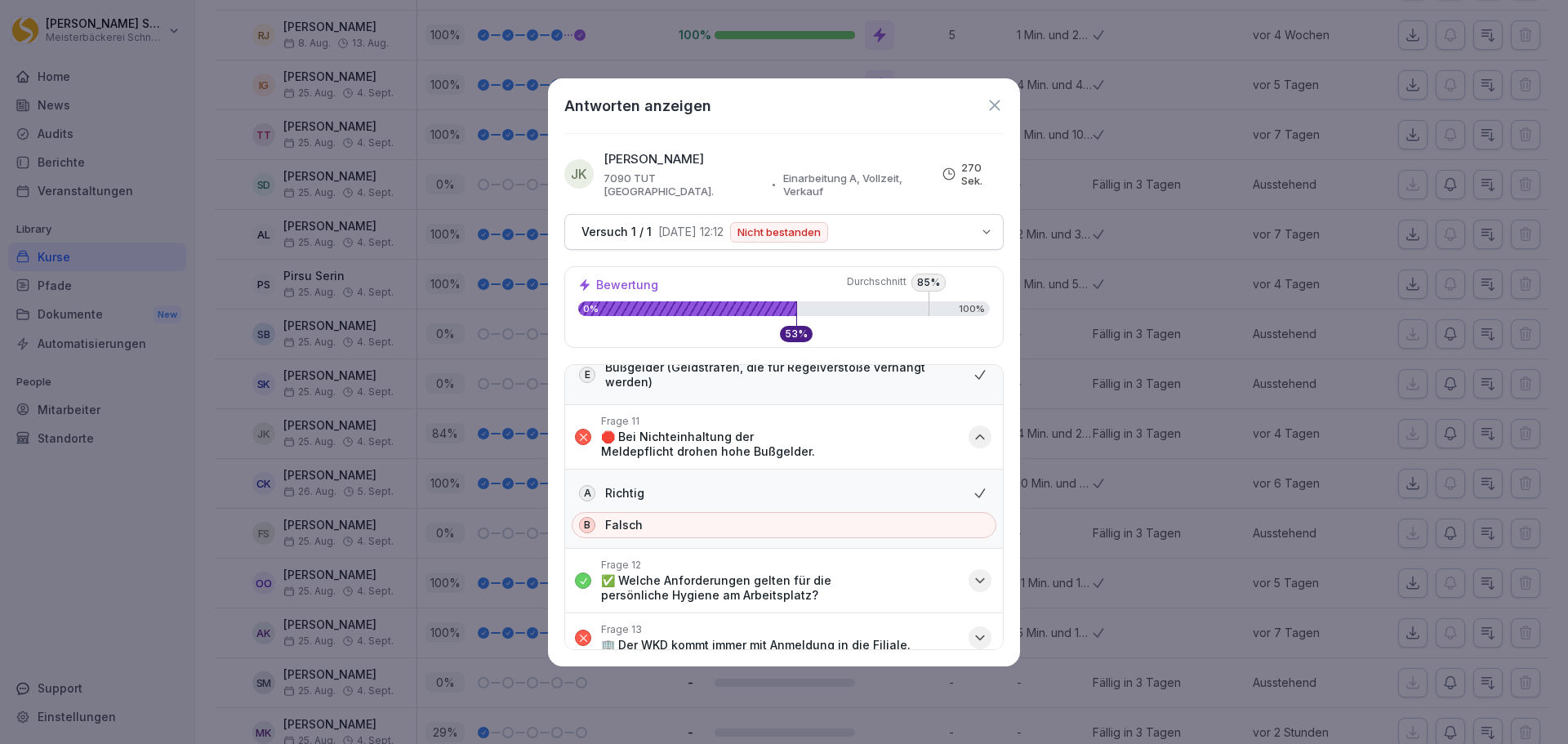
click at [972, 428] on icon "button" at bounding box center [979, 436] width 16 height 16
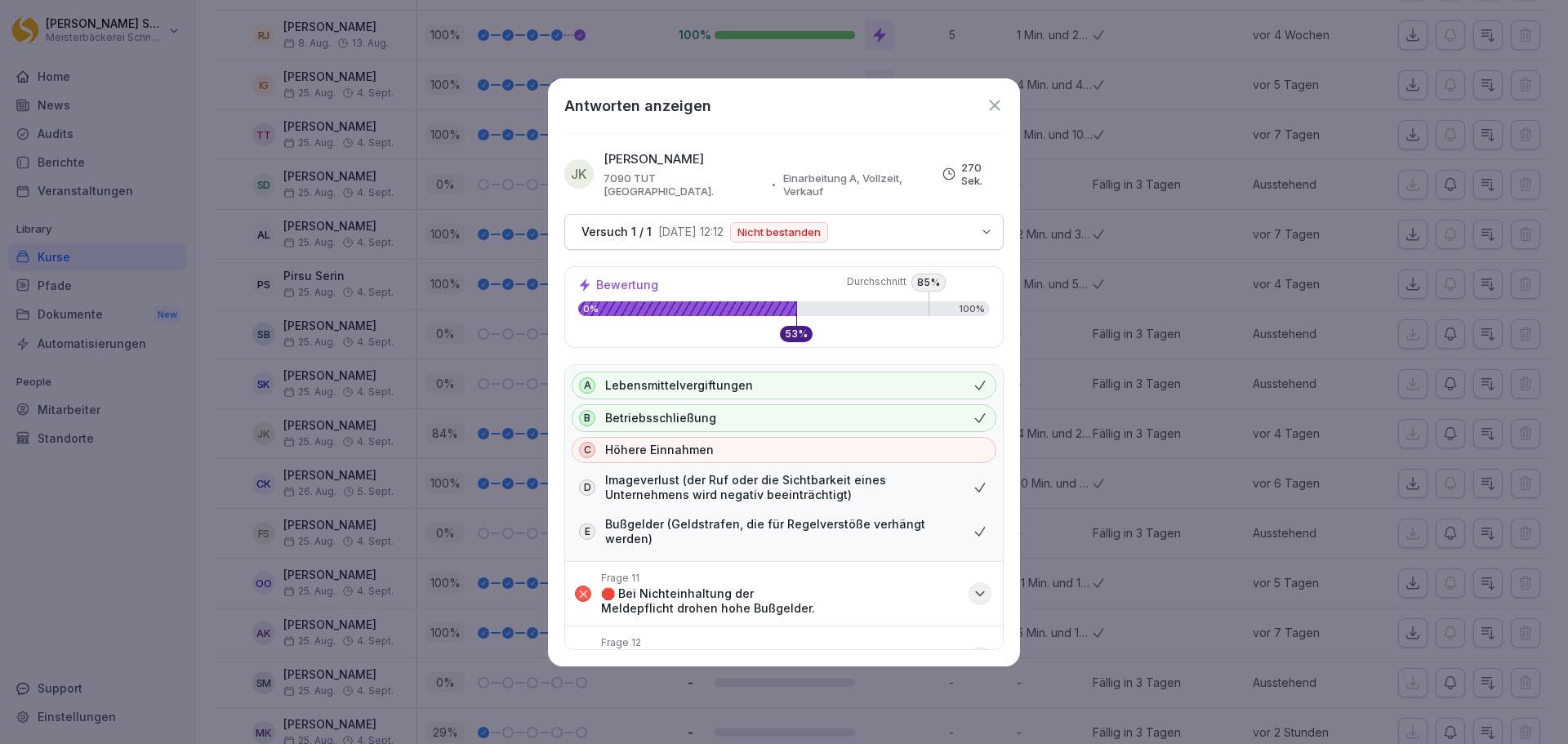
scroll to position [854, 0]
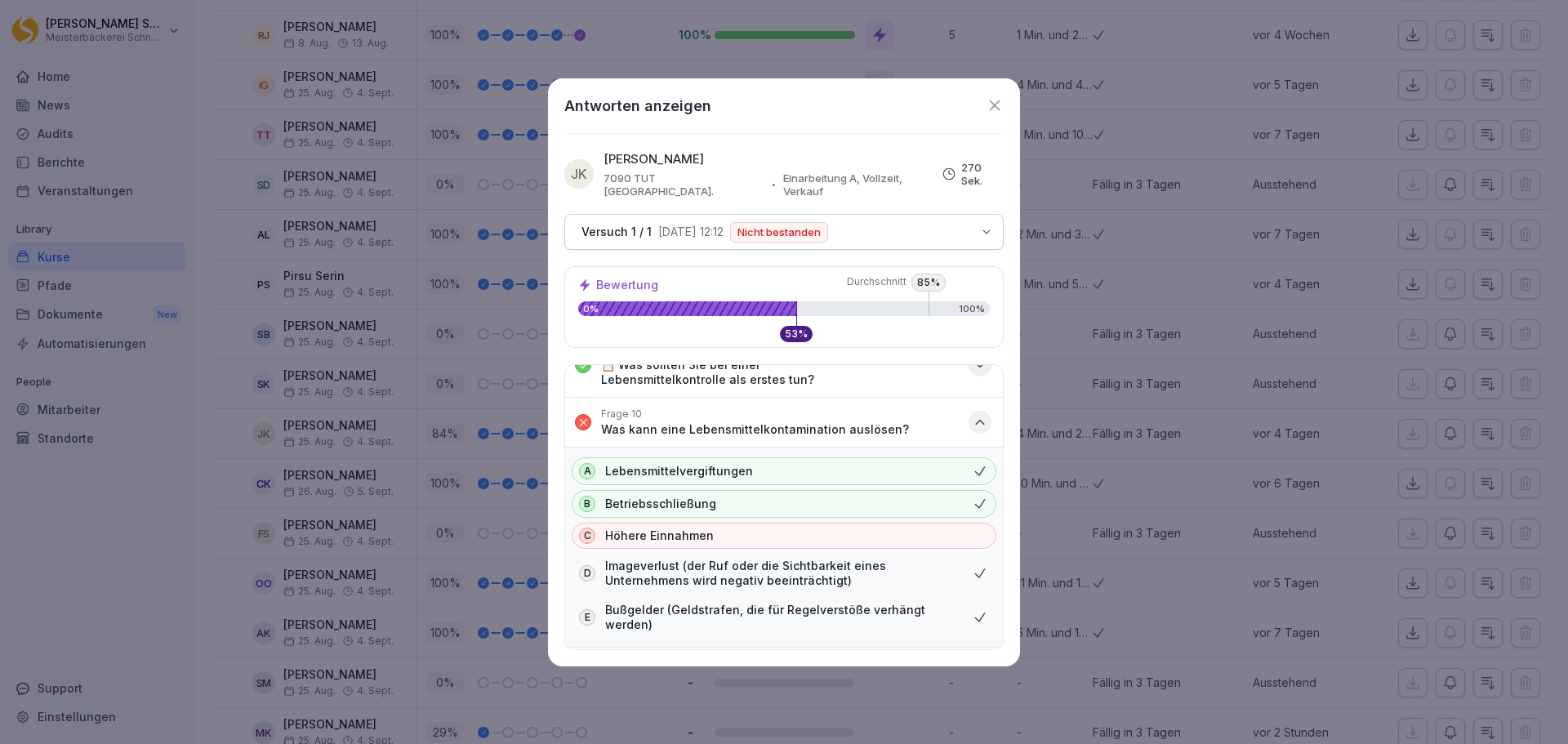
click at [972, 415] on icon "button" at bounding box center [979, 421] width 16 height 16
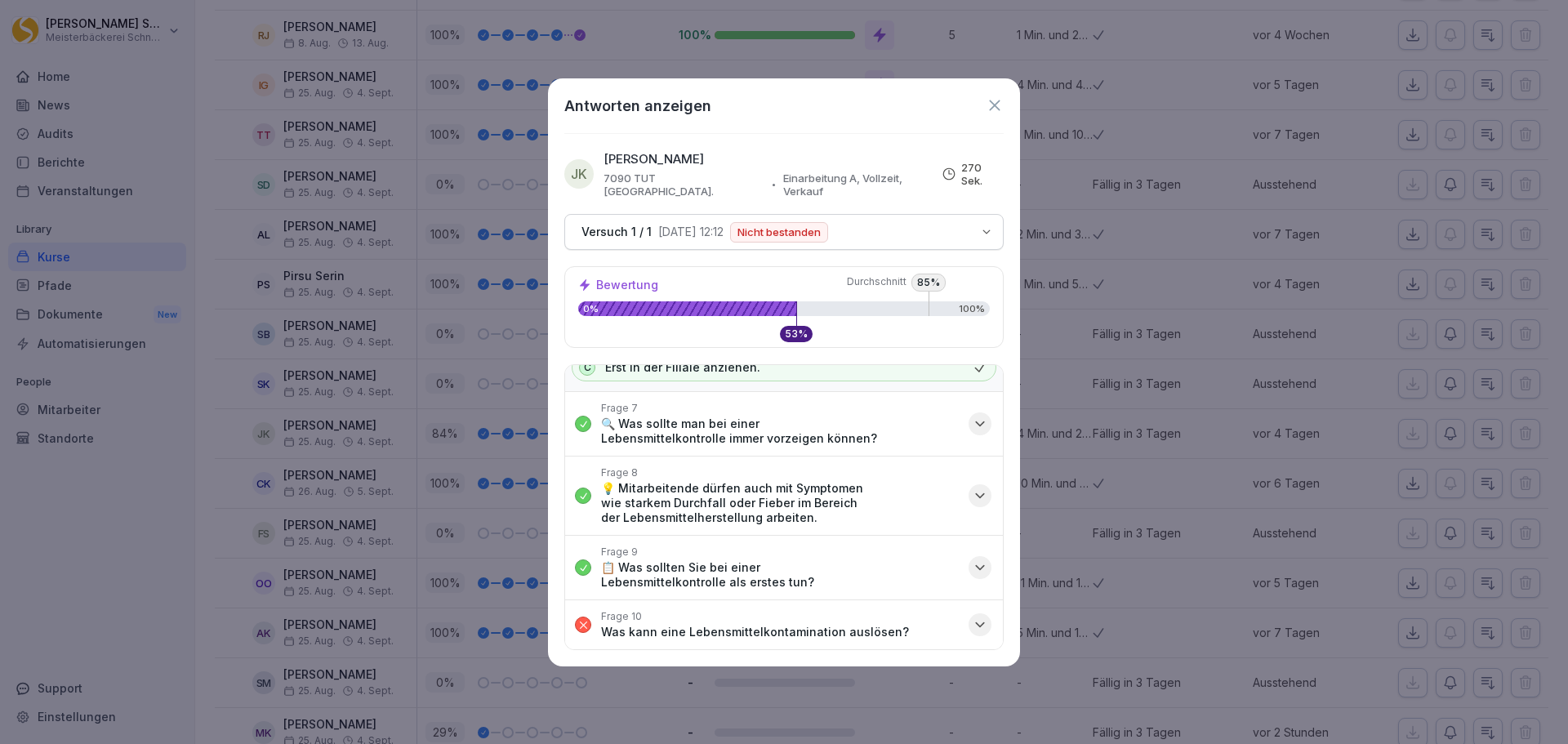
scroll to position [490, 0]
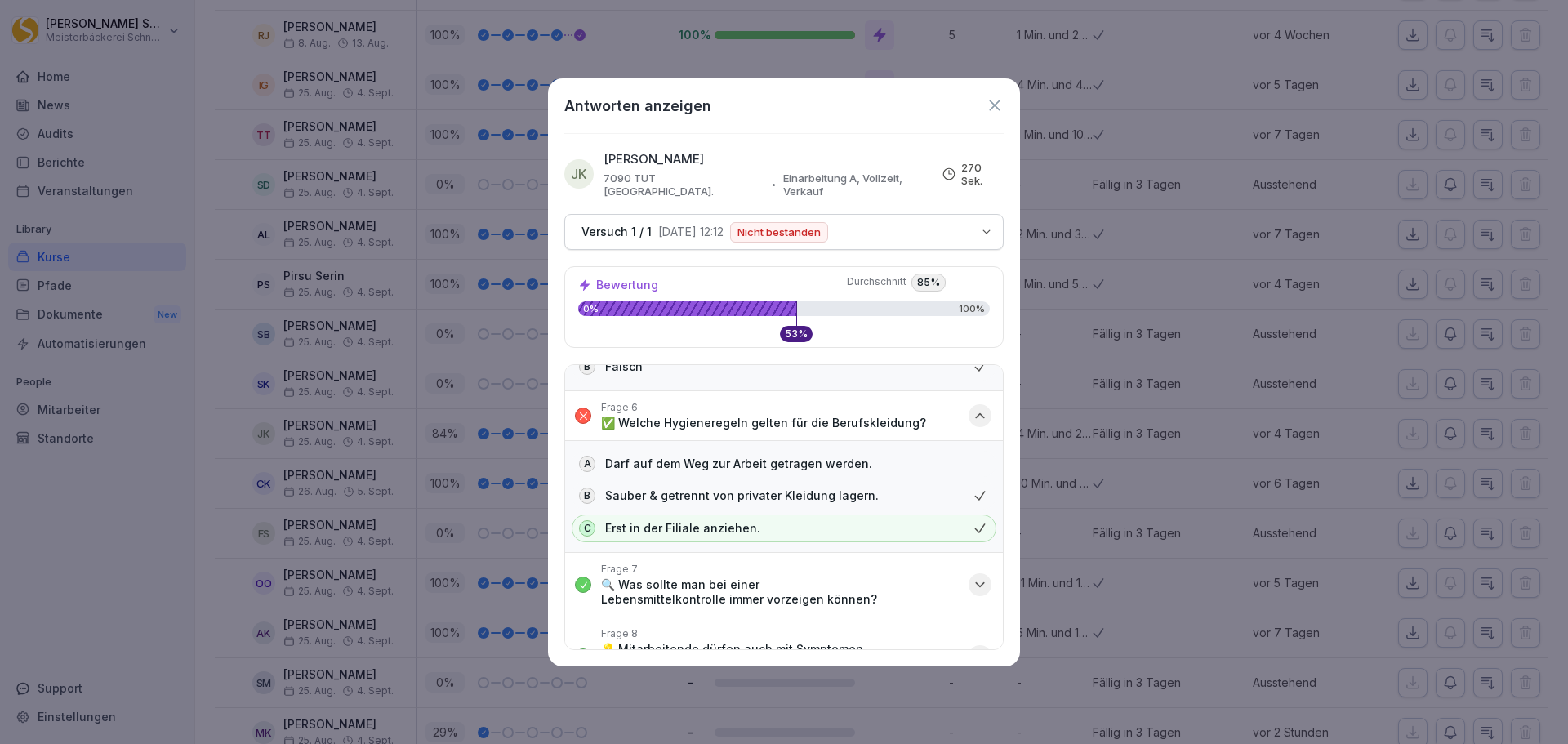
click at [976, 414] on icon "button" at bounding box center [980, 415] width 9 height 4
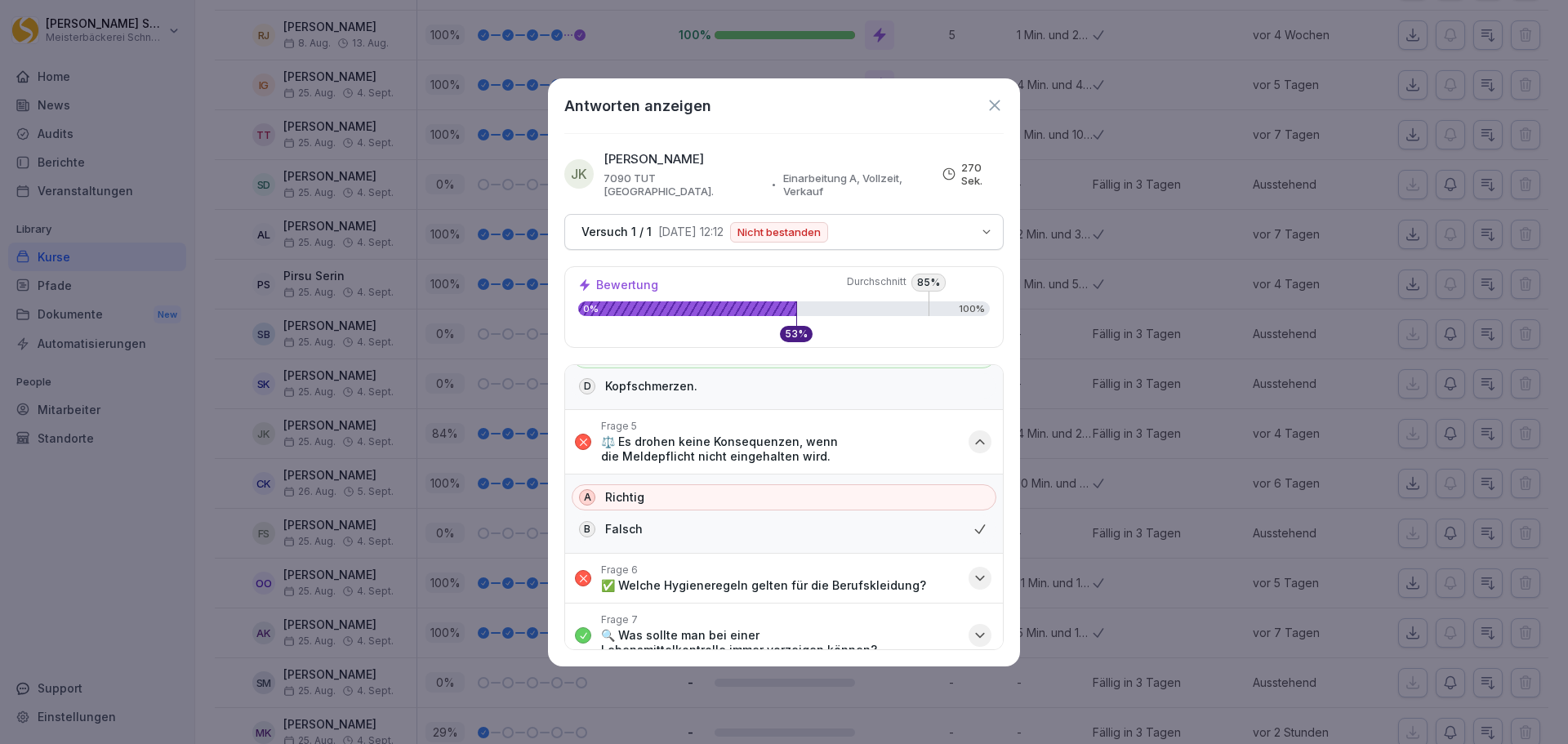
scroll to position [328, 0]
click at [957, 440] on button "Frage 5 ⚖️ Es drohen keine Konsequenzen, wenn die Meldepflicht nicht eingehalte…" at bounding box center [784, 442] width 438 height 64
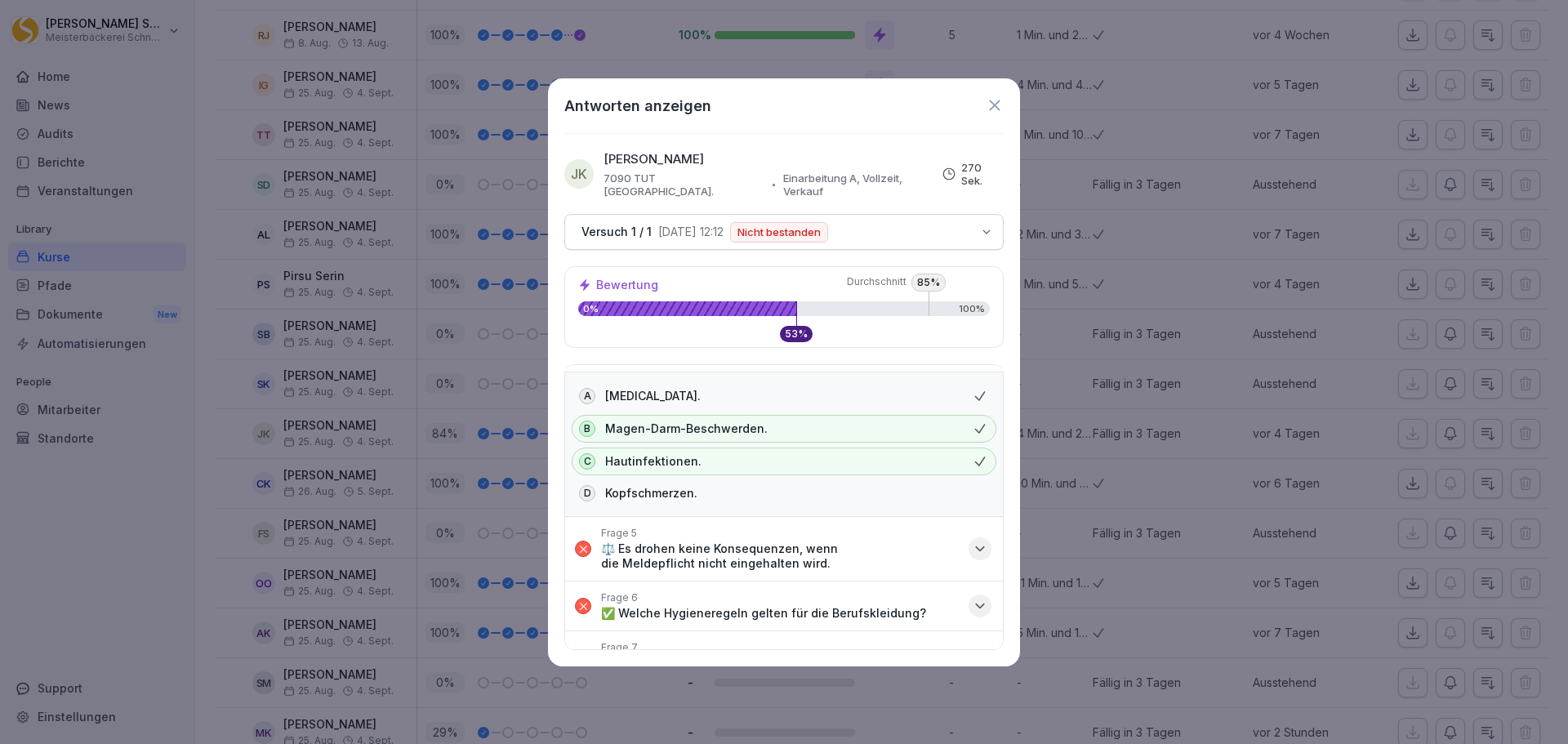
scroll to position [83, 0]
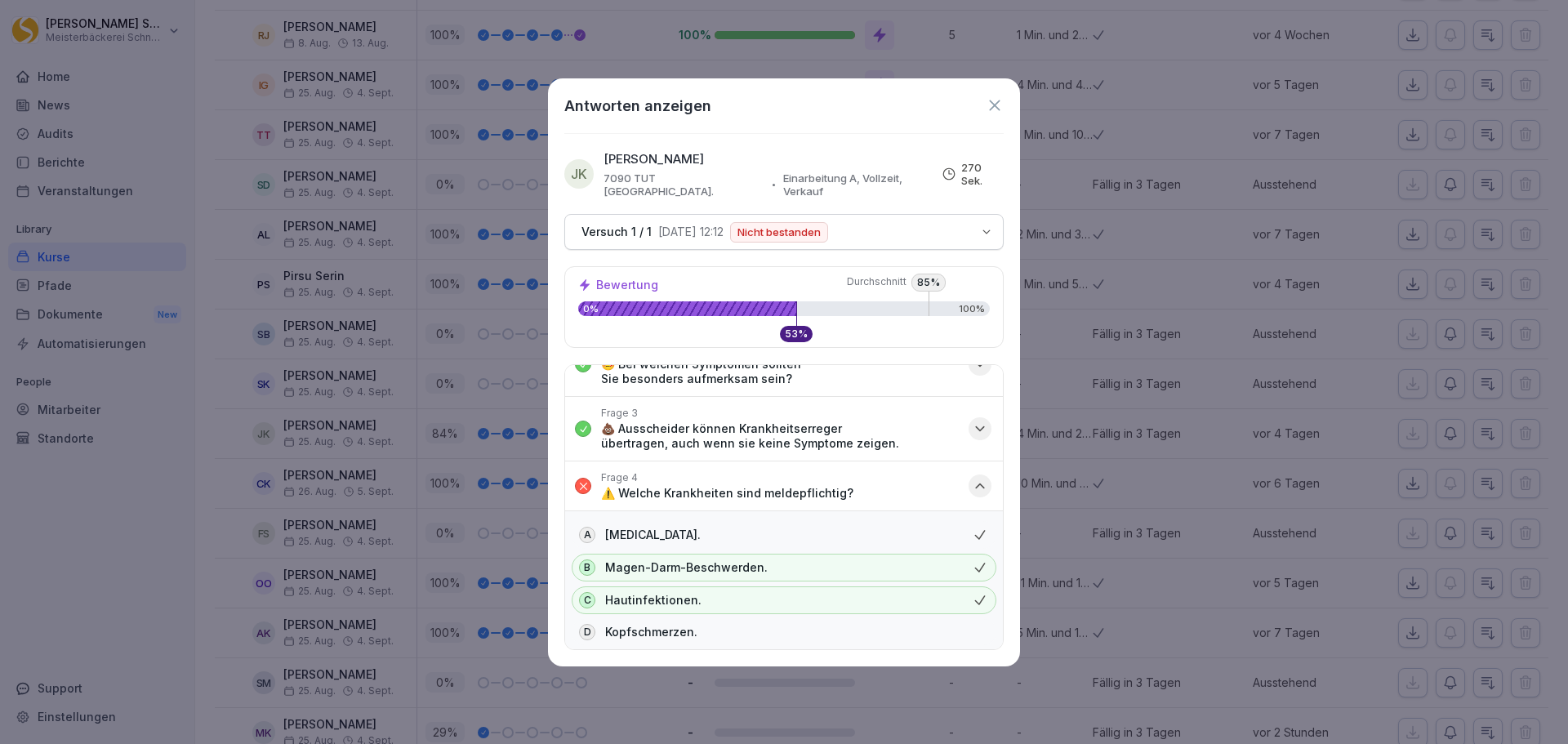
click at [972, 478] on icon "button" at bounding box center [979, 485] width 16 height 16
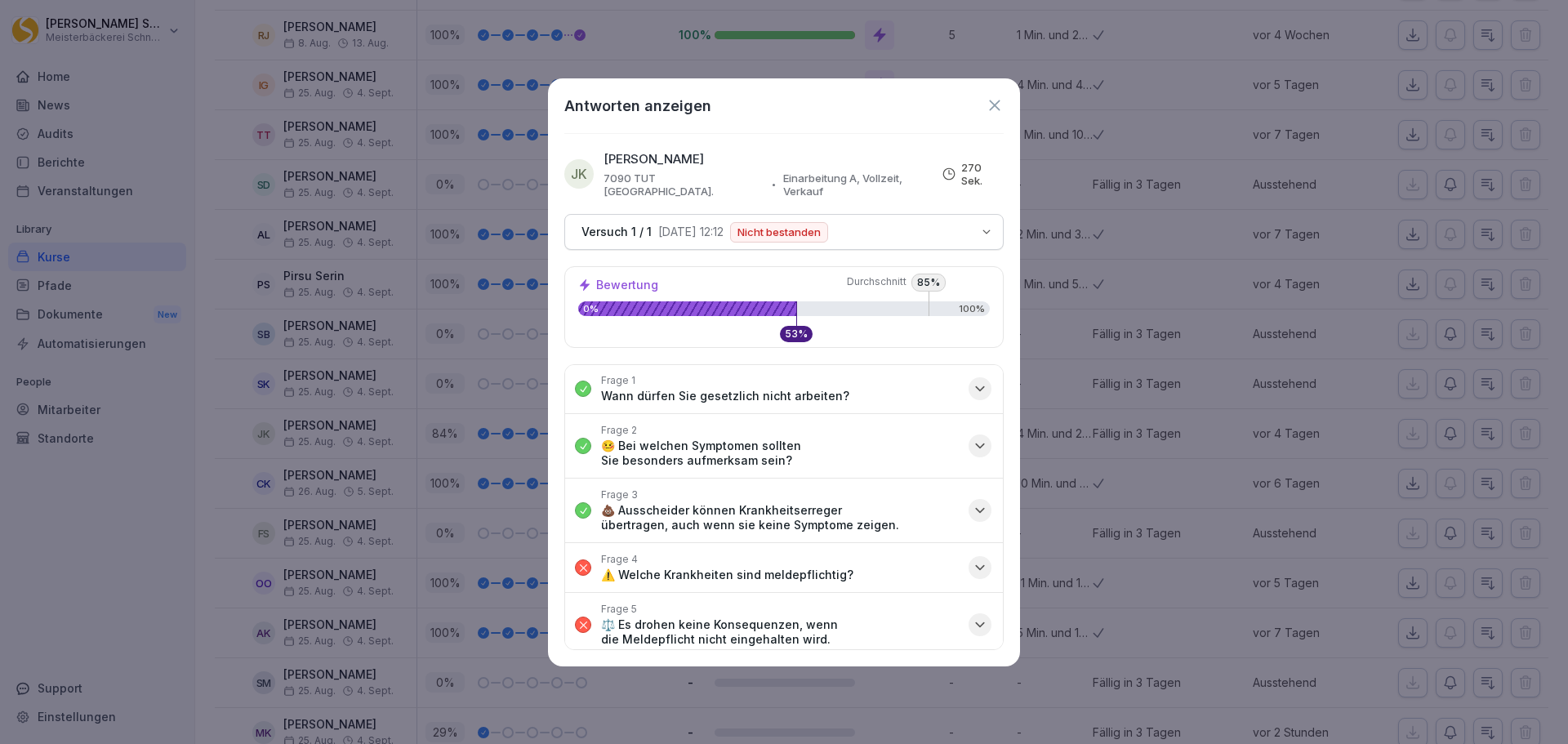
scroll to position [0, 0]
click at [996, 102] on icon at bounding box center [995, 105] width 18 height 18
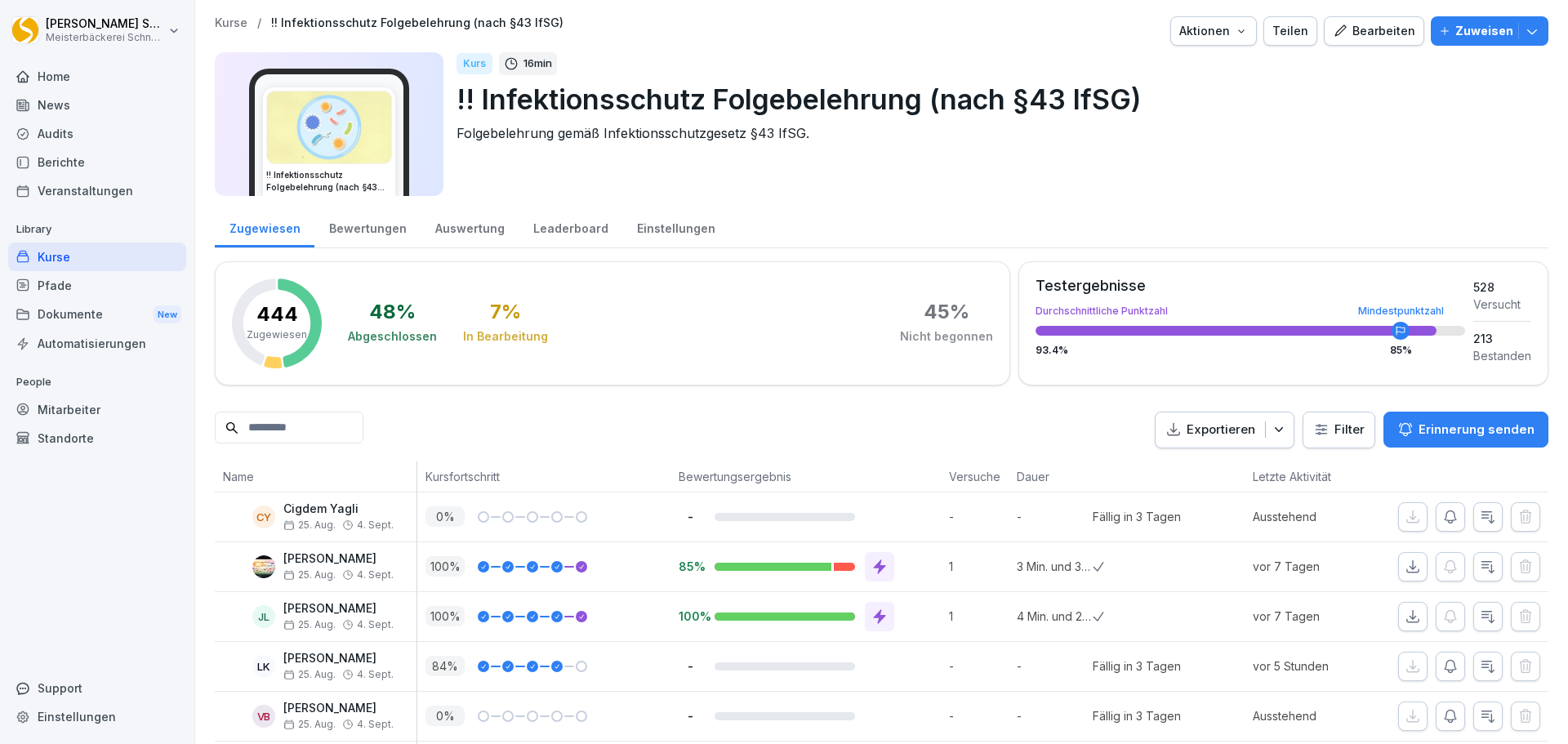
click at [79, 74] on div "Home" at bounding box center [97, 77] width 178 height 29
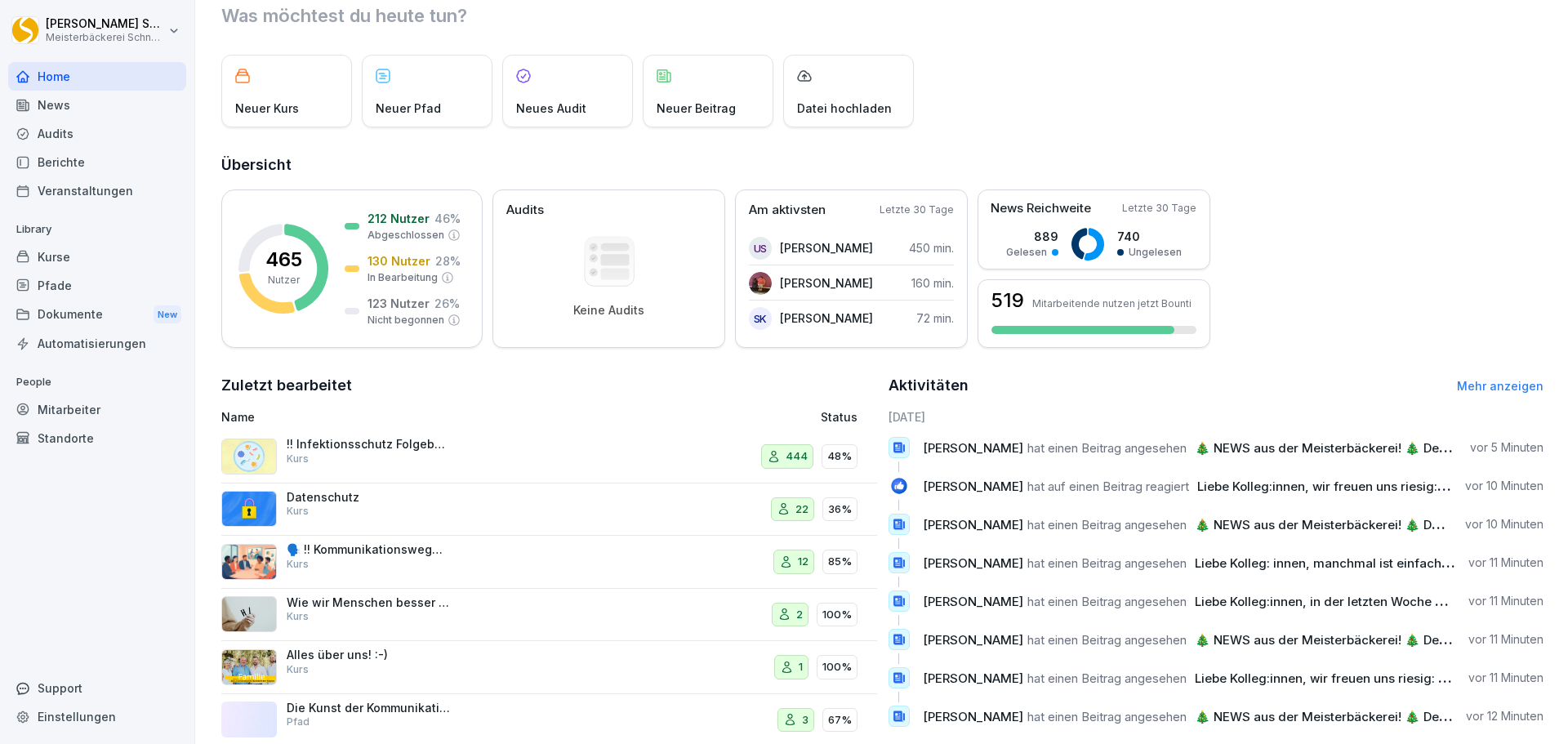
scroll to position [82, 0]
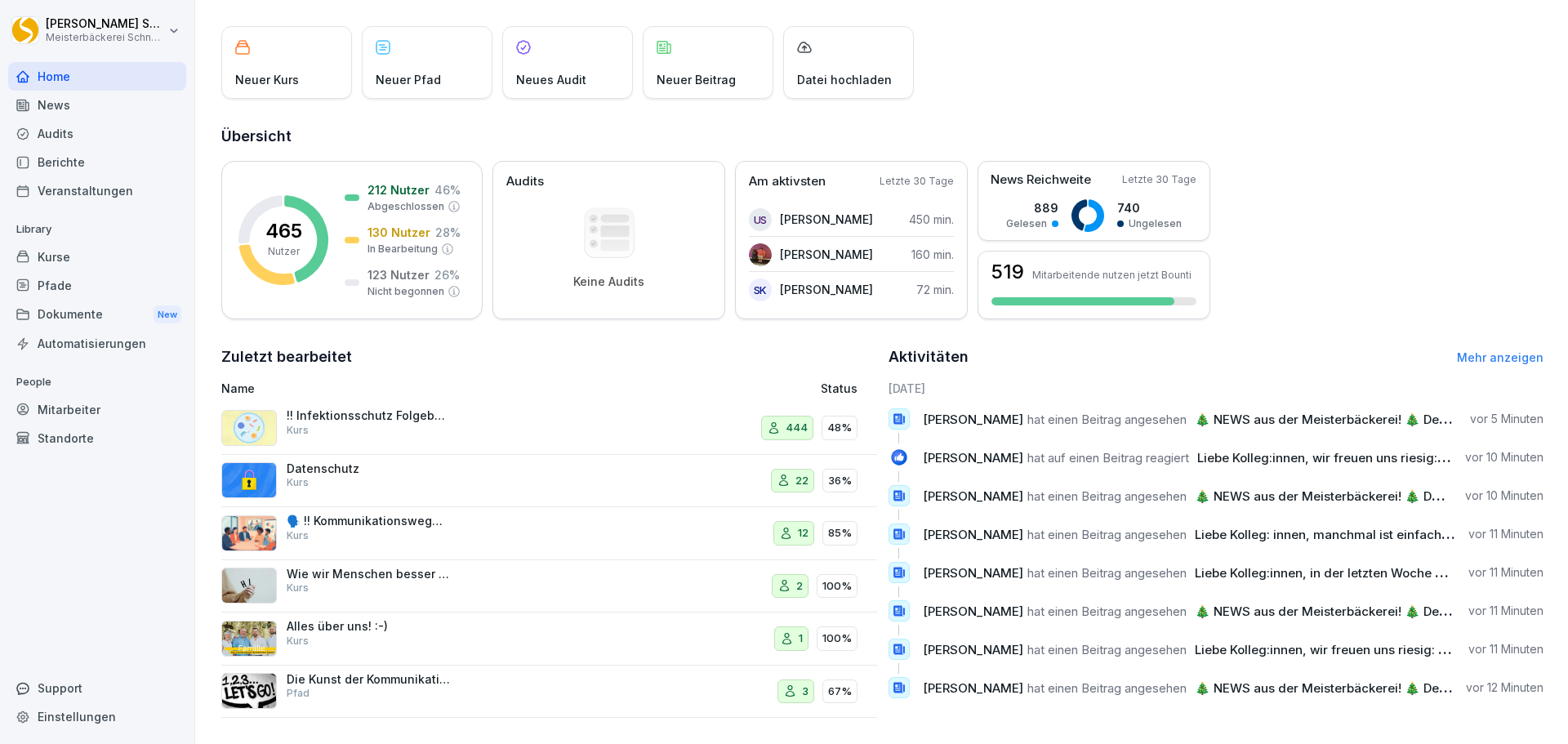
click at [401, 426] on div "!! Infektionsschutz Folgebelehrung (nach §43 IfSG) Kurs" at bounding box center [369, 423] width 164 height 30
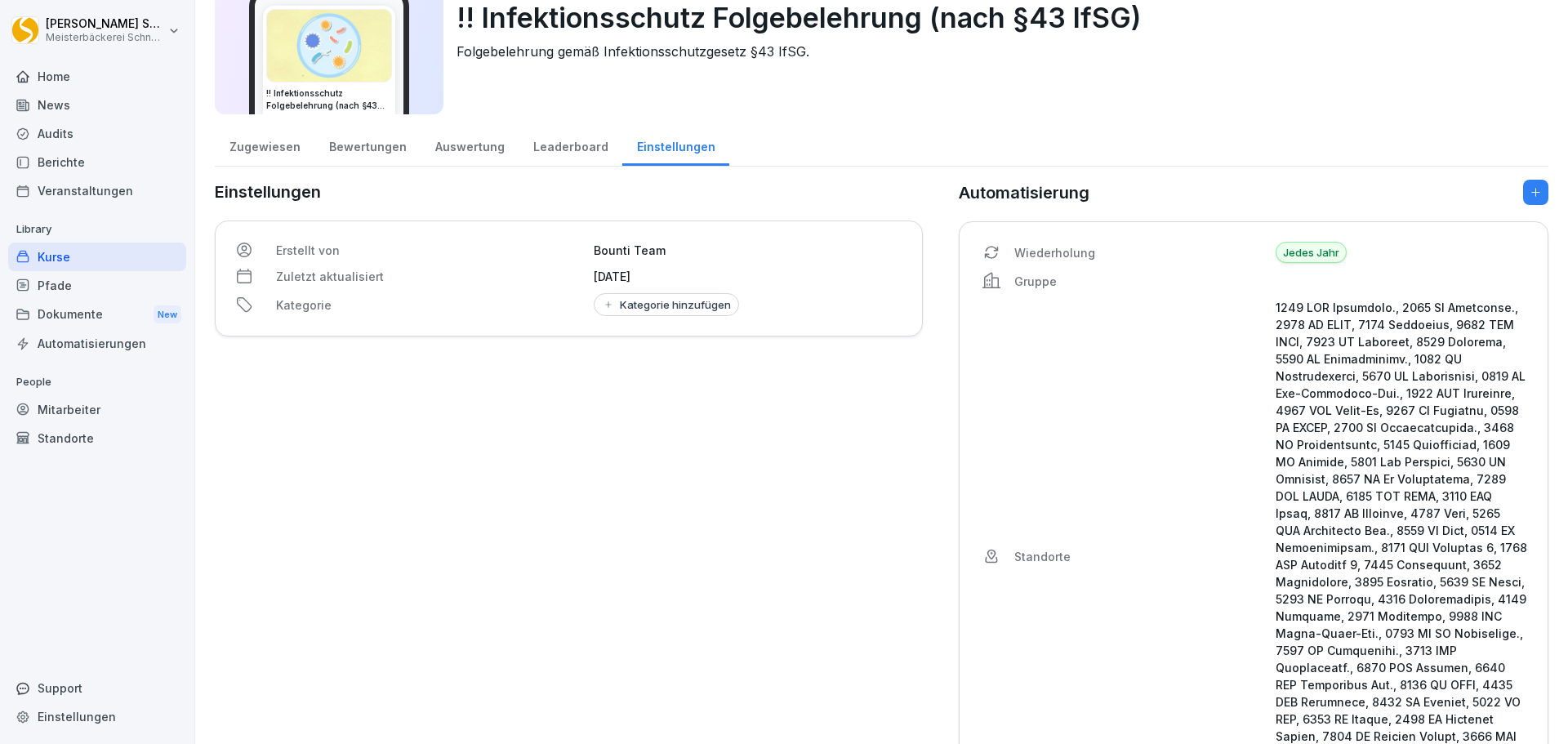
click at [434, 147] on div "Auswertung" at bounding box center [469, 145] width 98 height 42
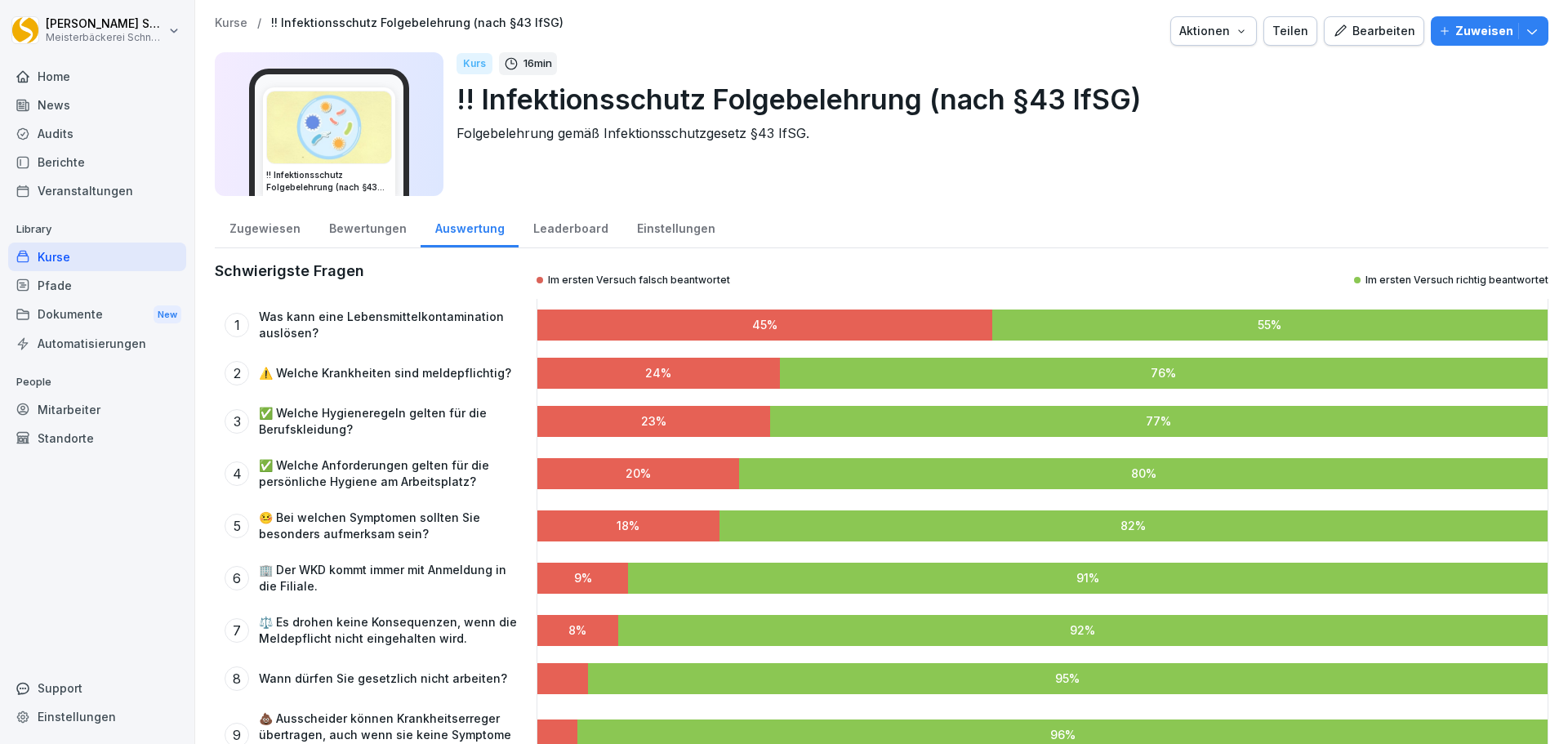
click at [267, 229] on div "Zugewiesen" at bounding box center [264, 226] width 100 height 42
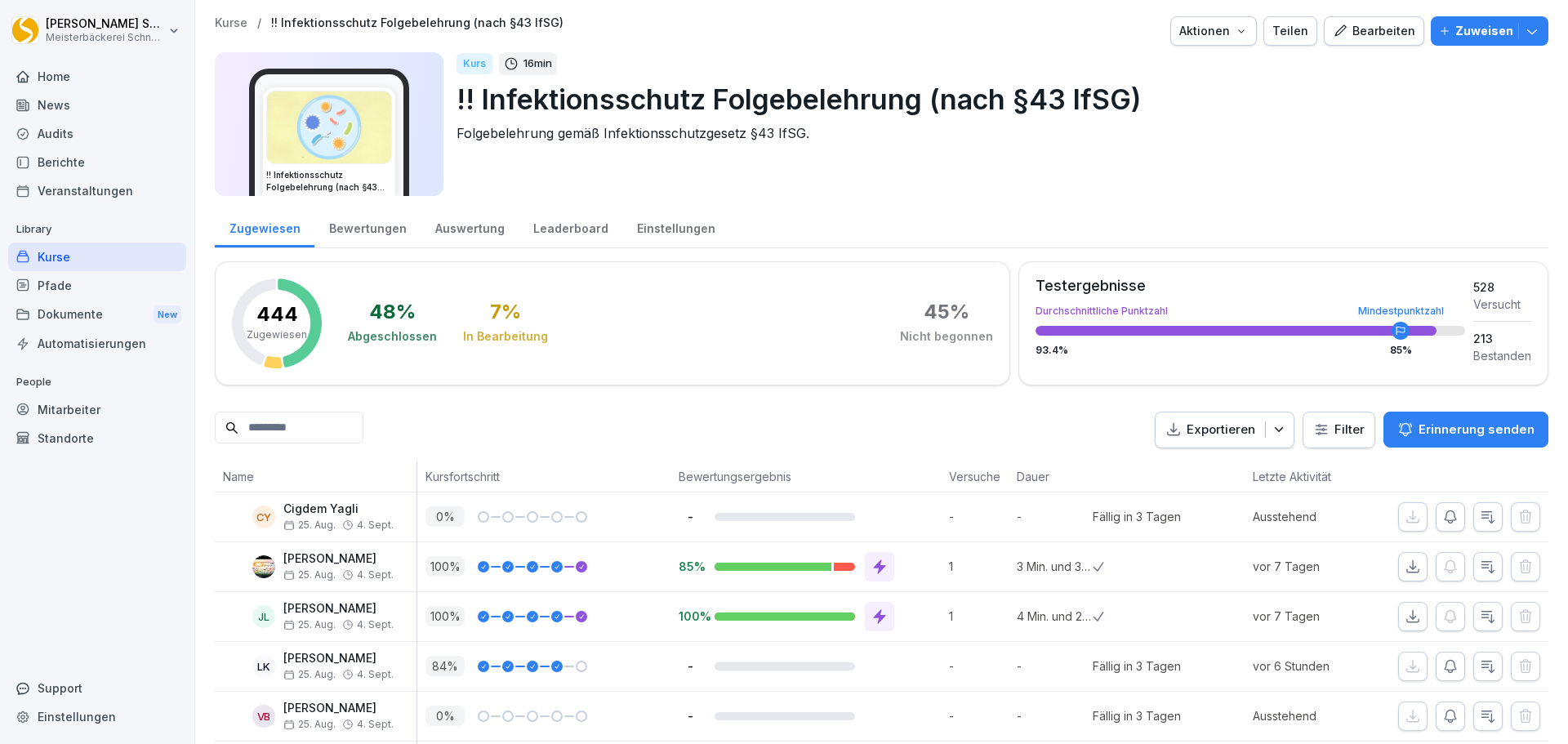
click at [40, 257] on div "Kurse" at bounding box center [97, 257] width 178 height 29
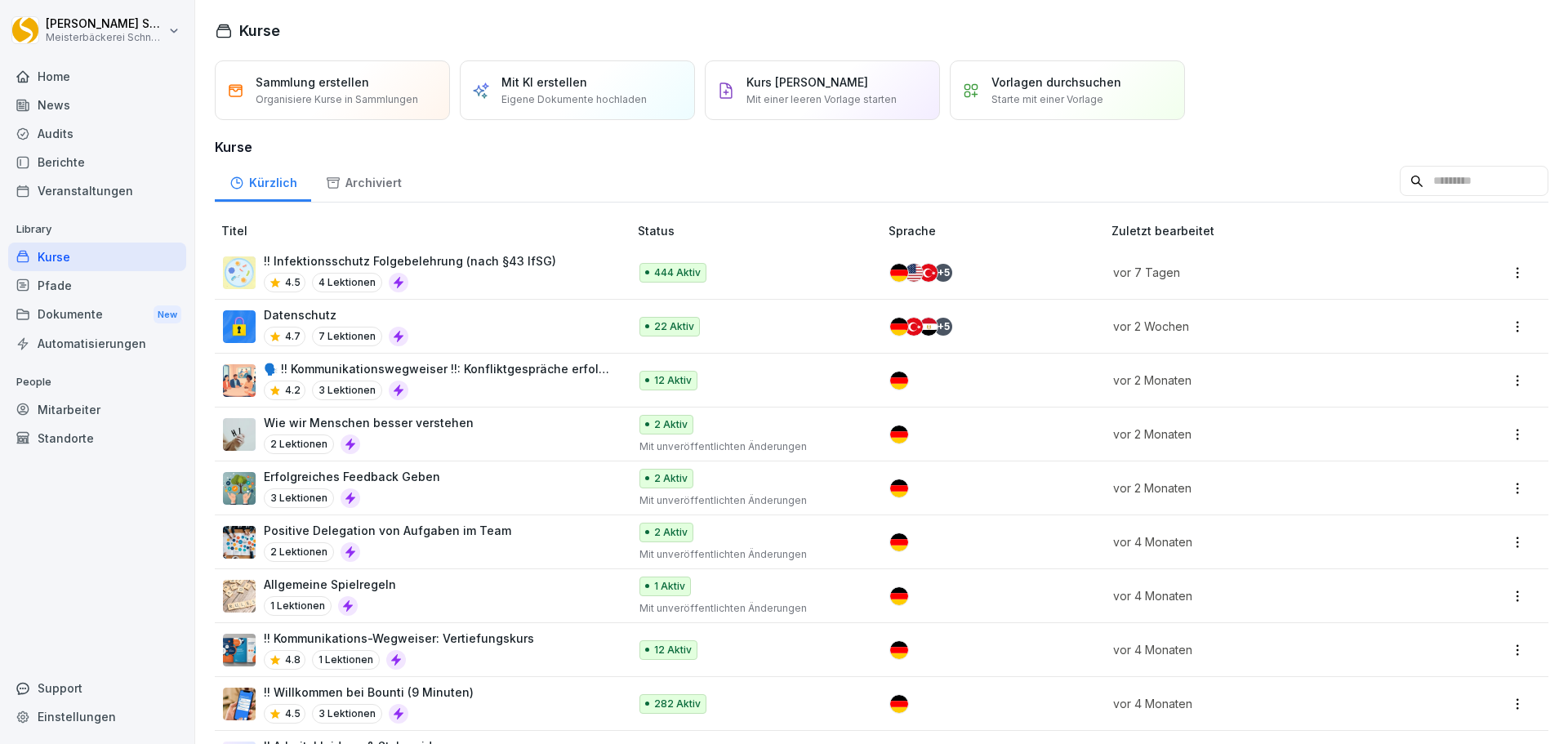
click at [531, 329] on div "Datenschutz 4.7 7 Lektionen" at bounding box center [417, 326] width 388 height 40
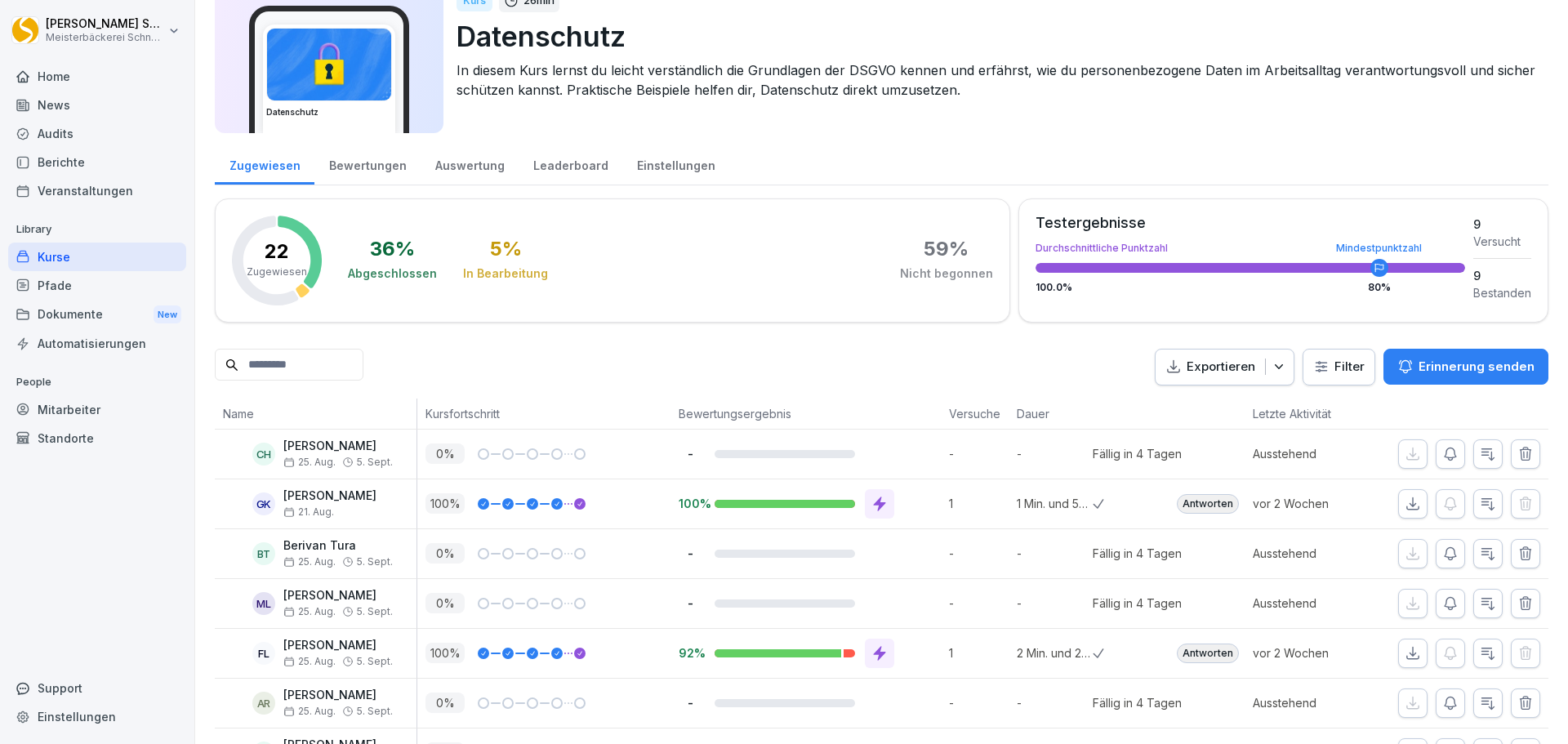
scroll to position [163, 0]
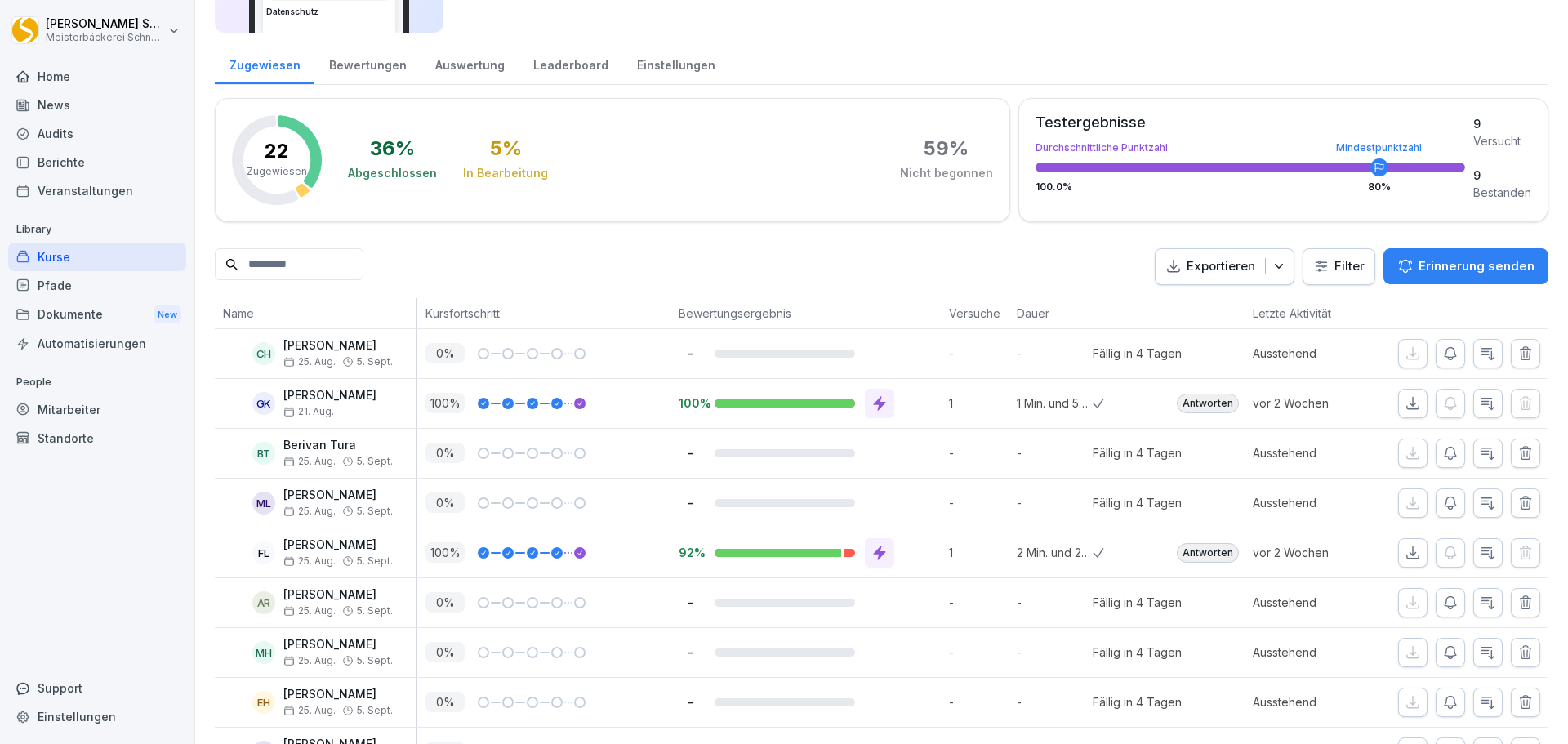
click at [877, 555] on icon at bounding box center [880, 552] width 12 height 14
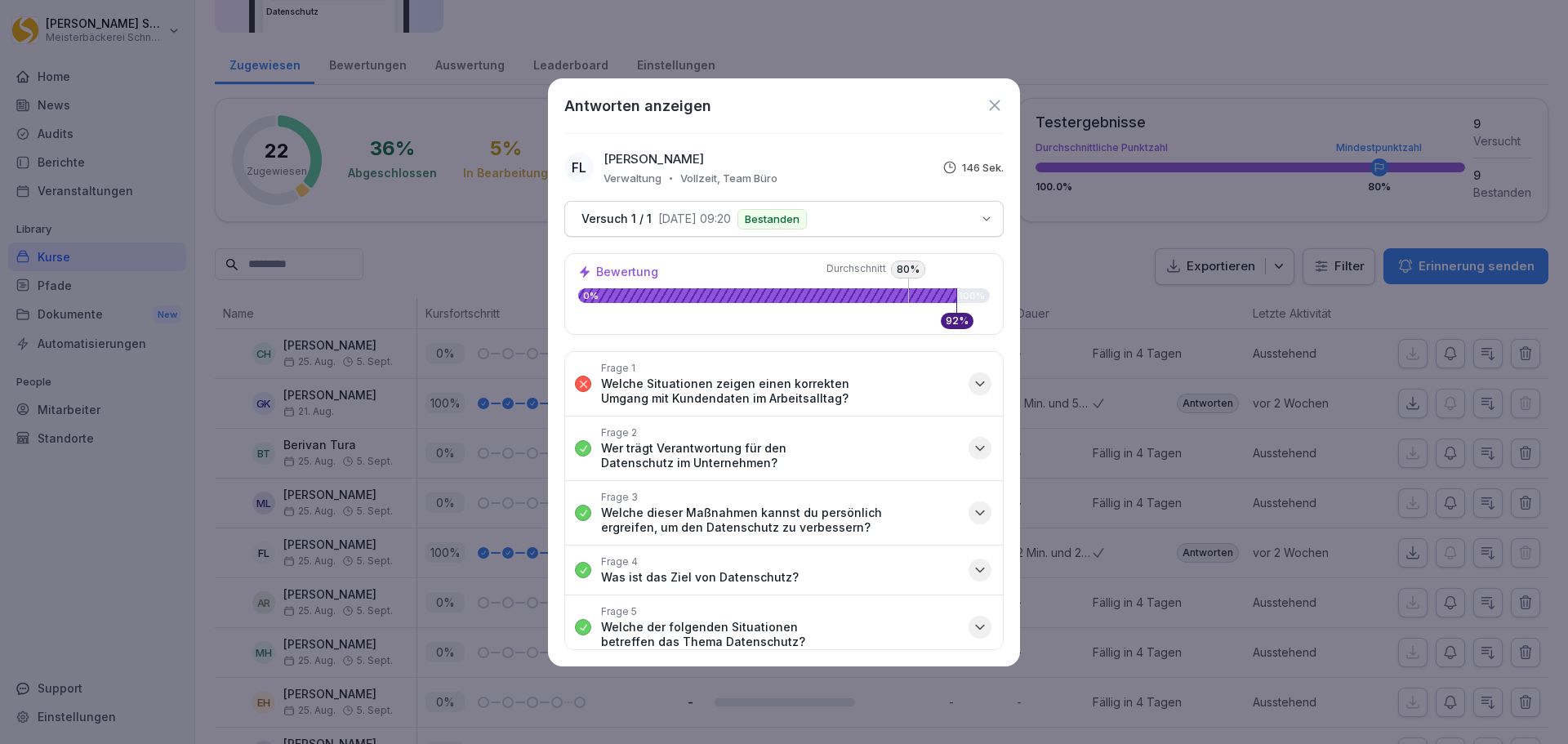
click at [976, 383] on icon "button" at bounding box center [980, 384] width 9 height 4
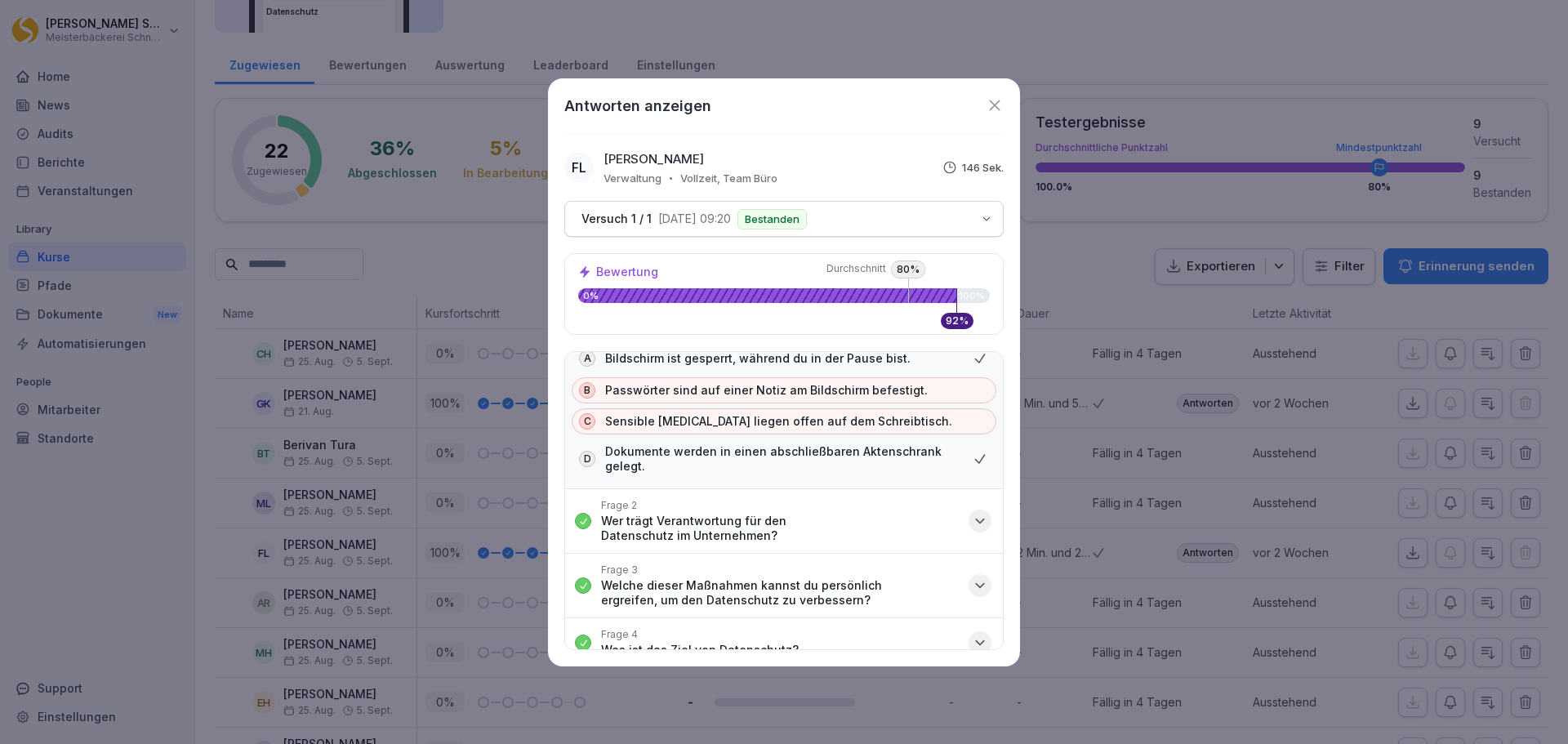
scroll to position [0, 0]
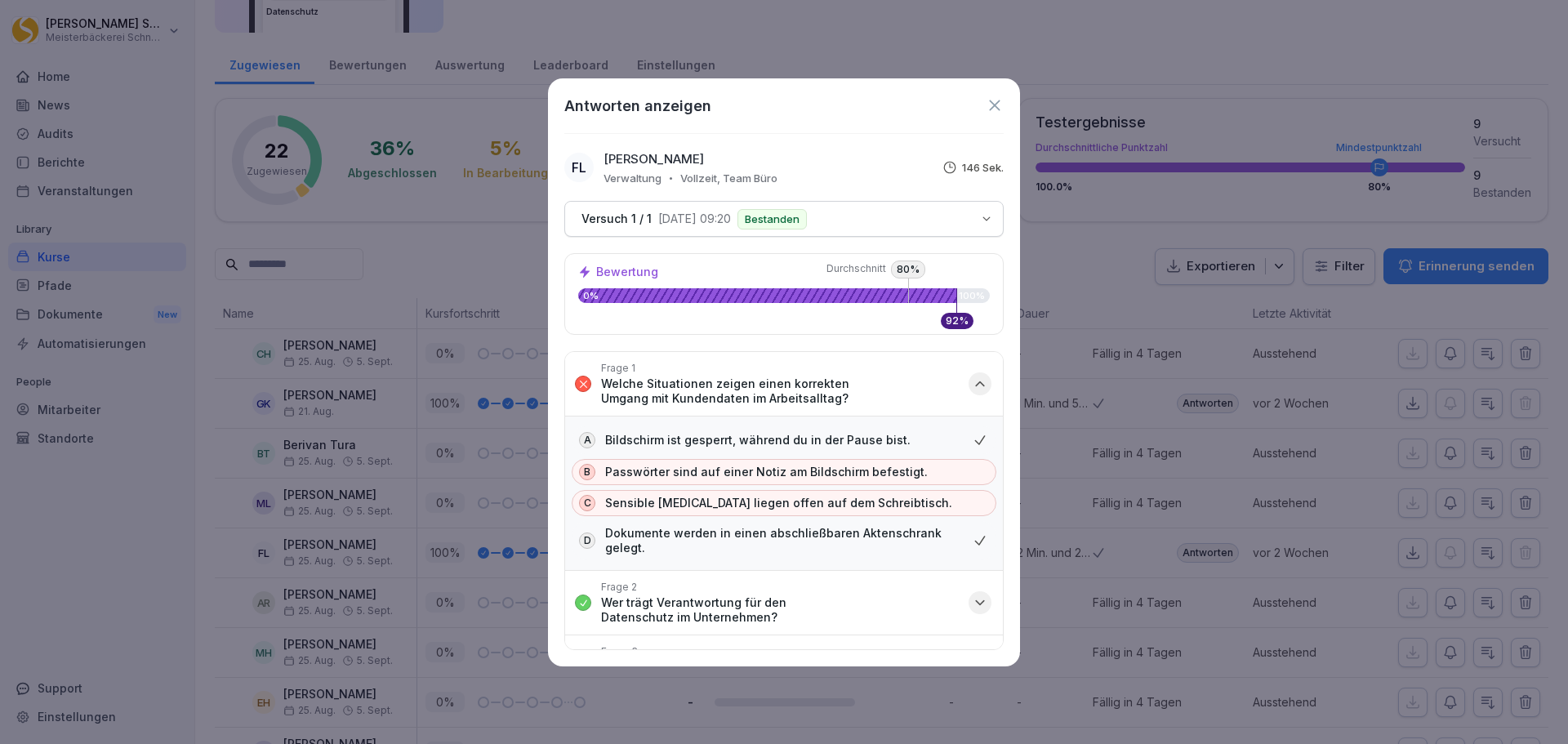
click at [968, 388] on div "button" at bounding box center [979, 383] width 23 height 23
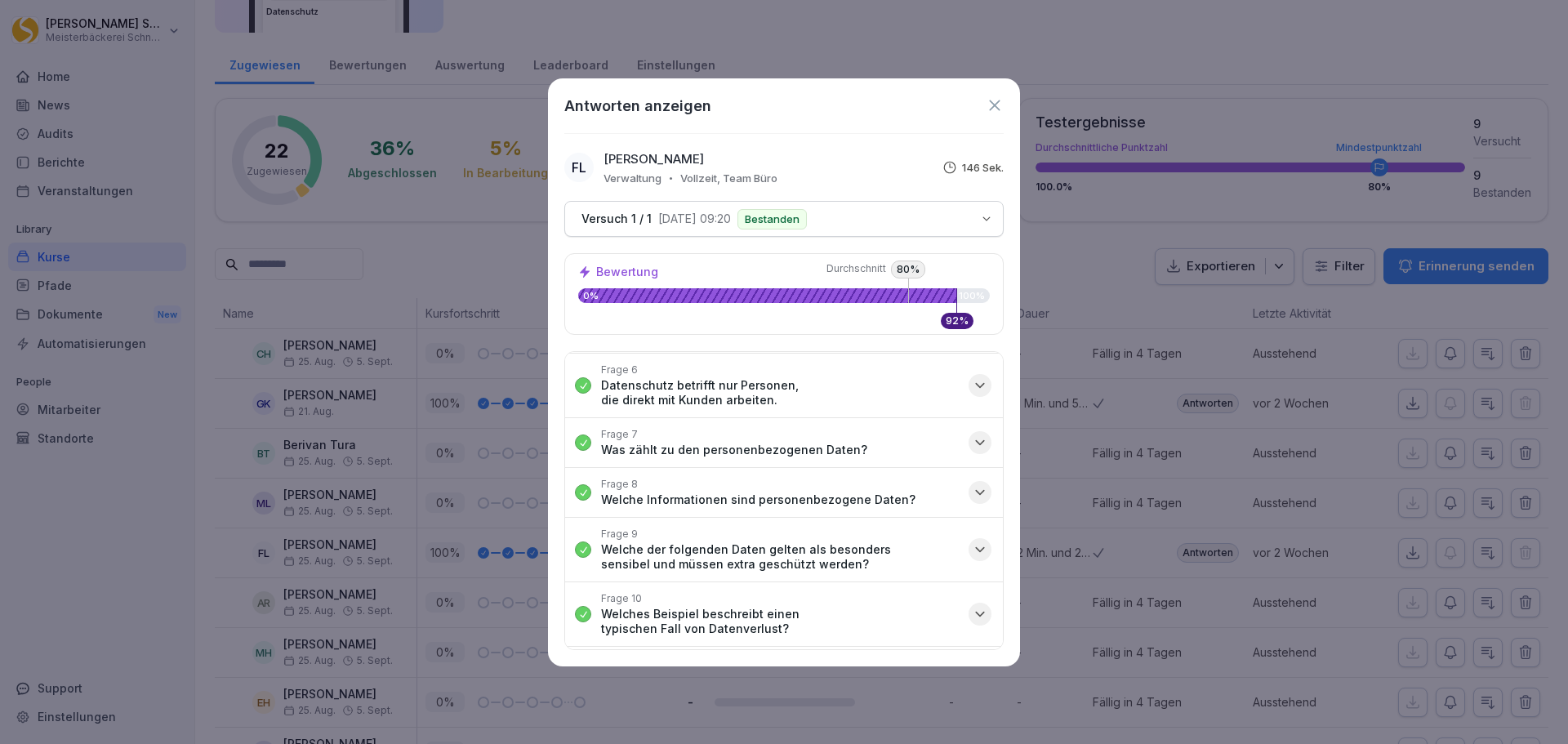
scroll to position [482, 0]
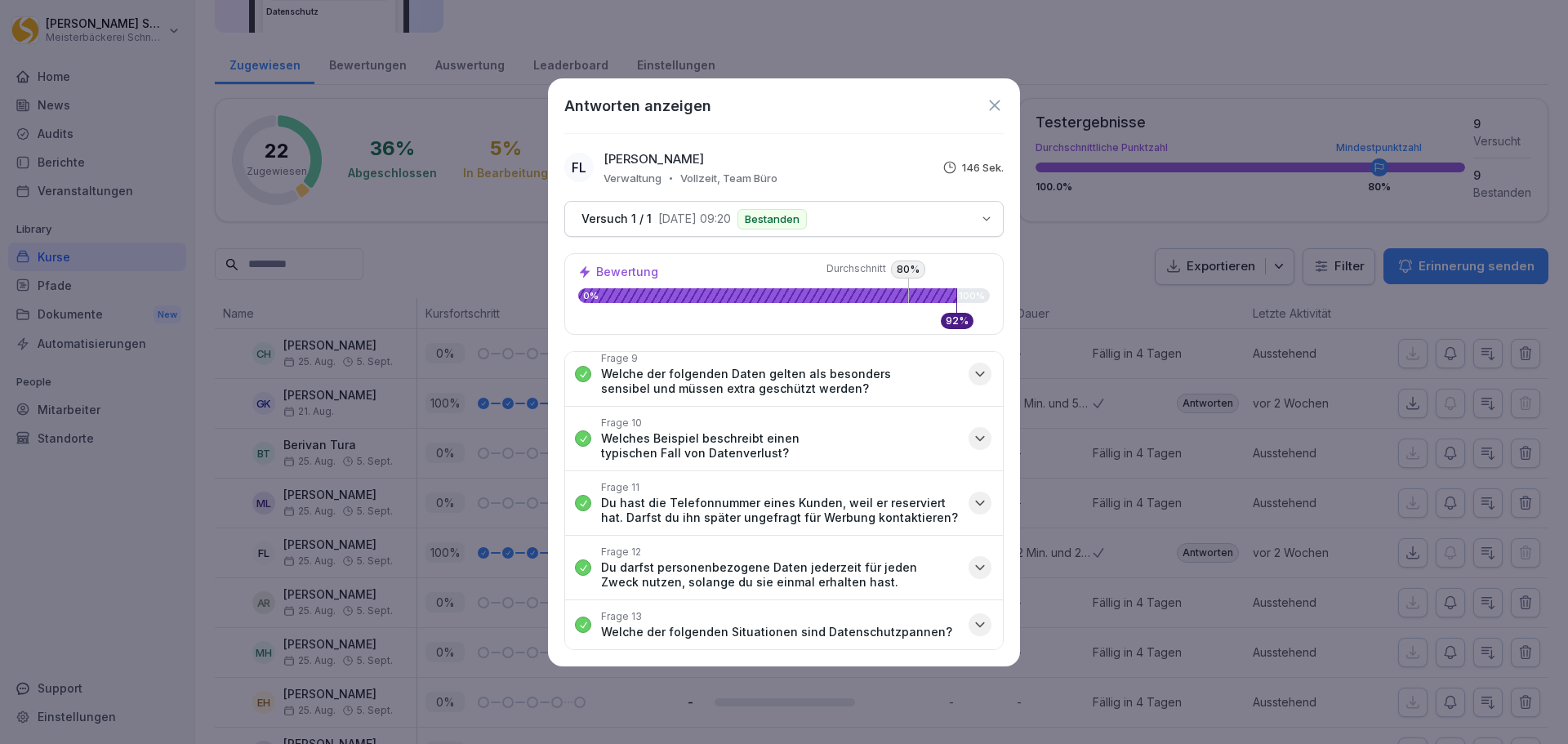
click at [999, 106] on icon at bounding box center [995, 105] width 18 height 18
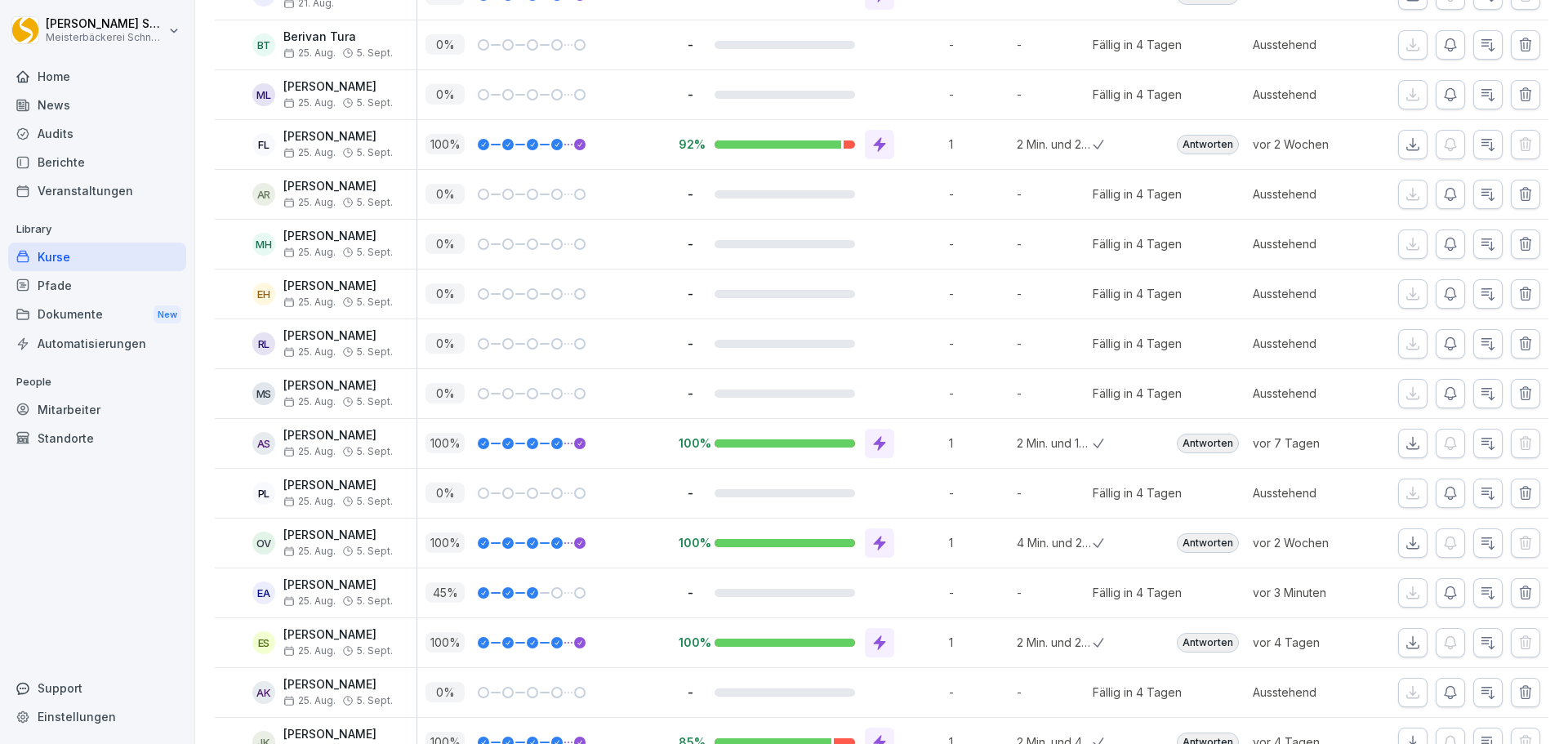
scroll to position [885, 0]
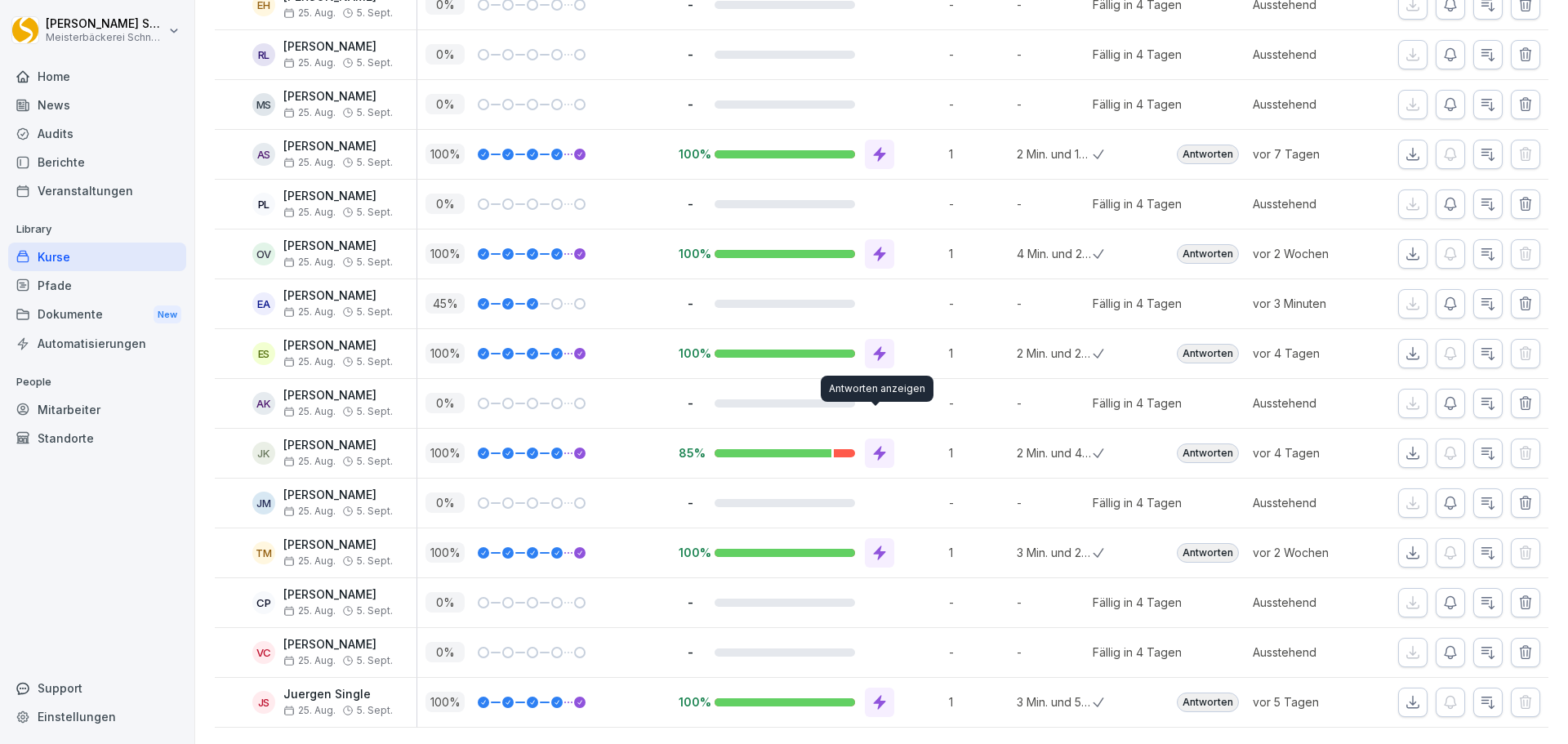
click at [871, 445] on icon at bounding box center [879, 453] width 16 height 16
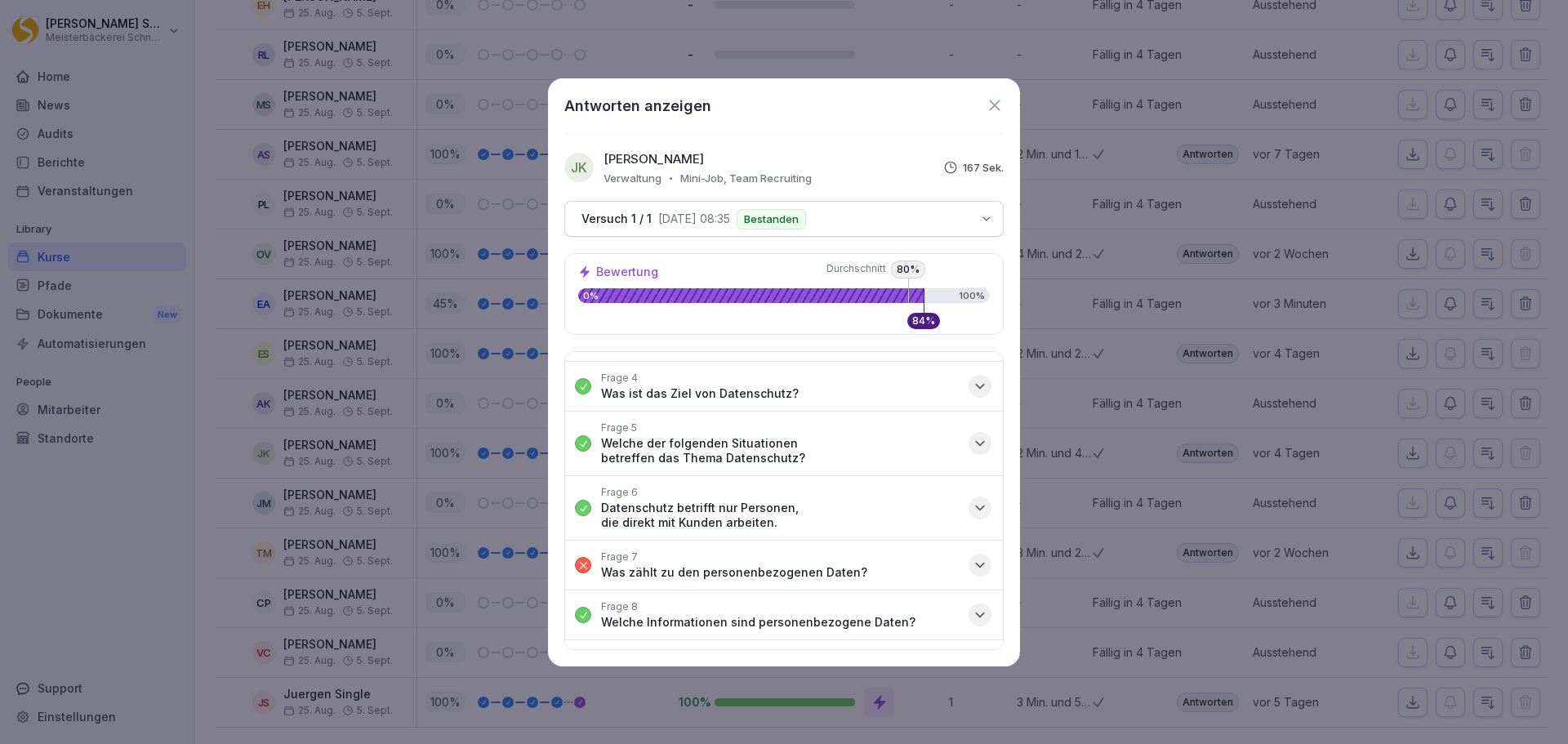
scroll to position [327, 0]
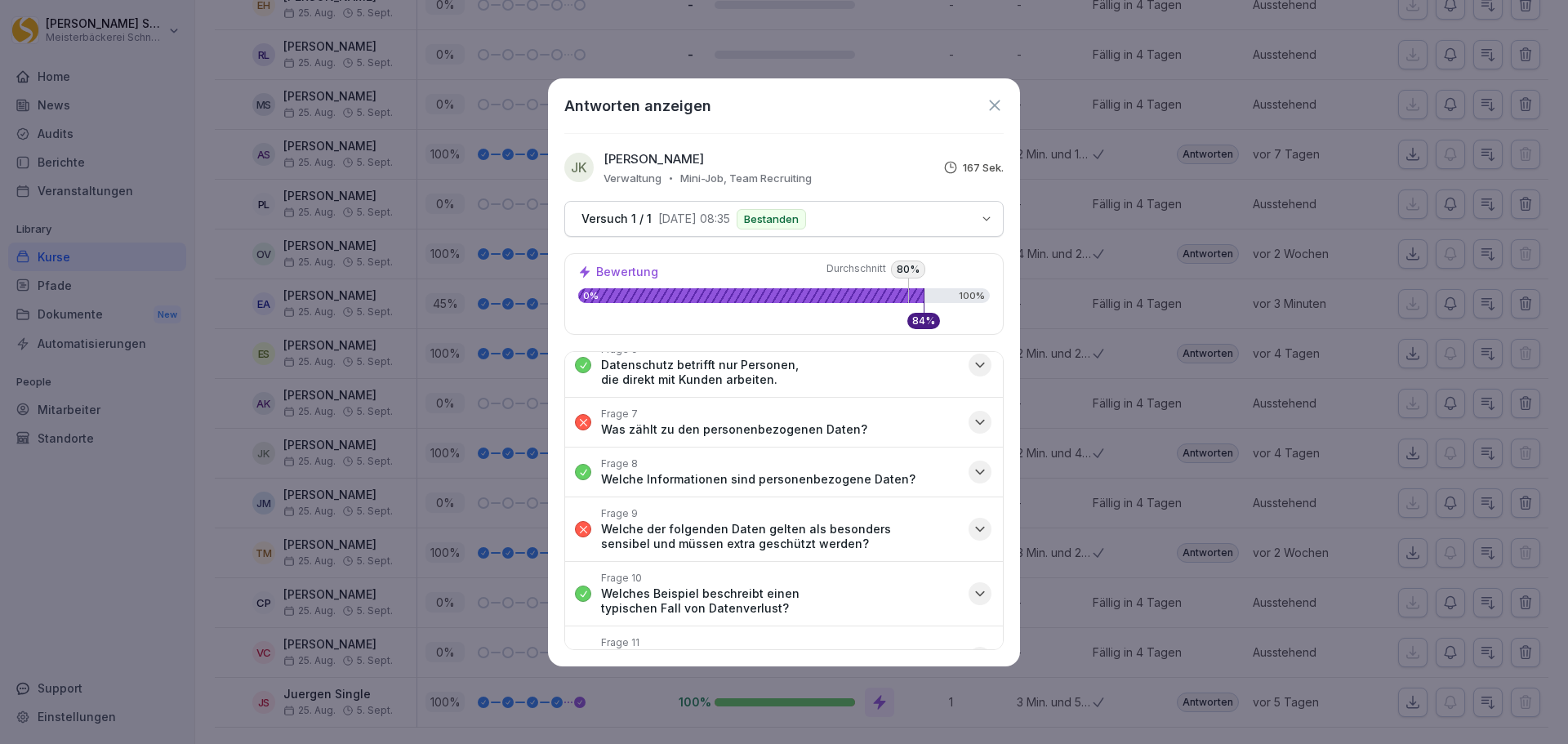
click at [972, 424] on icon "button" at bounding box center [979, 421] width 16 height 16
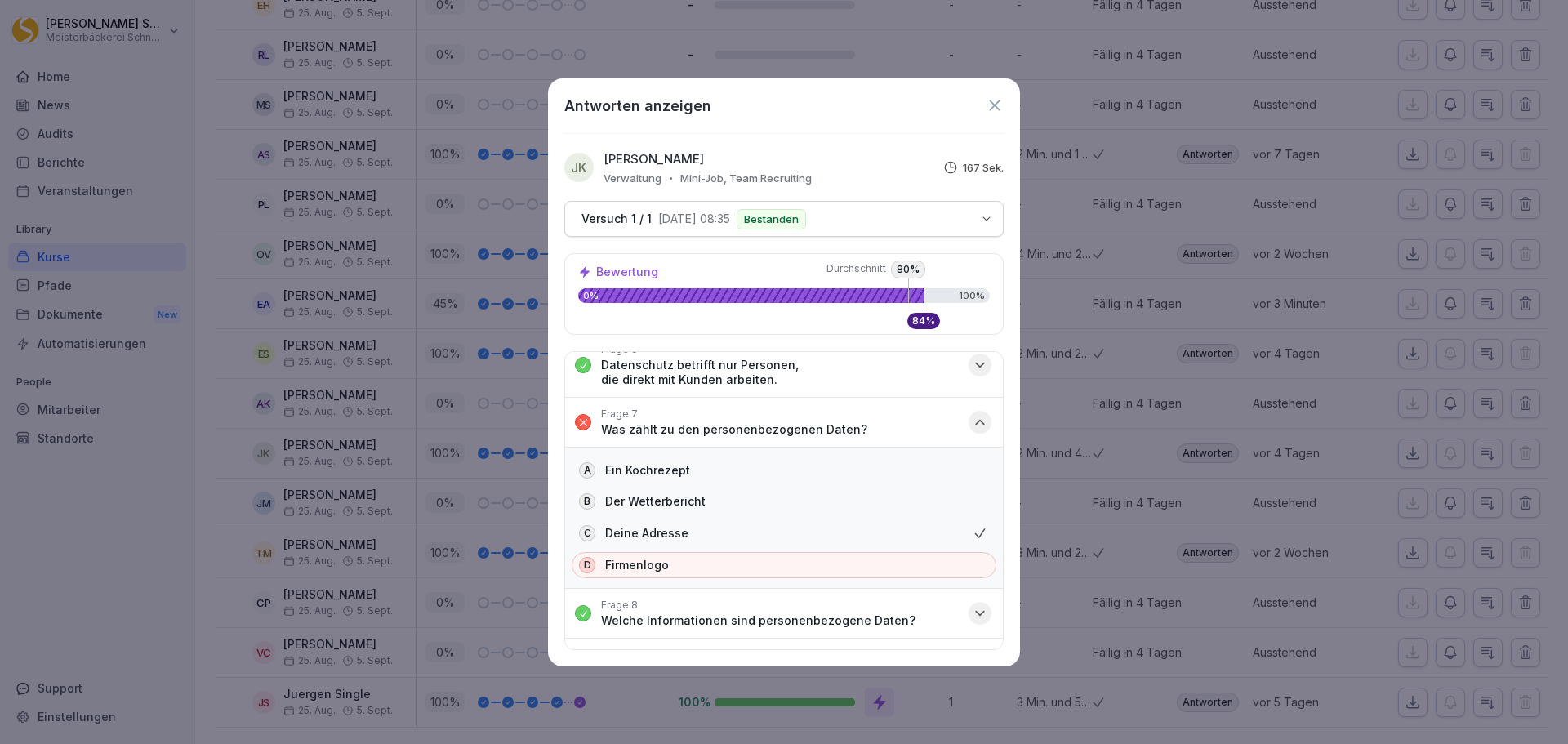
click at [972, 424] on icon "button" at bounding box center [979, 421] width 16 height 16
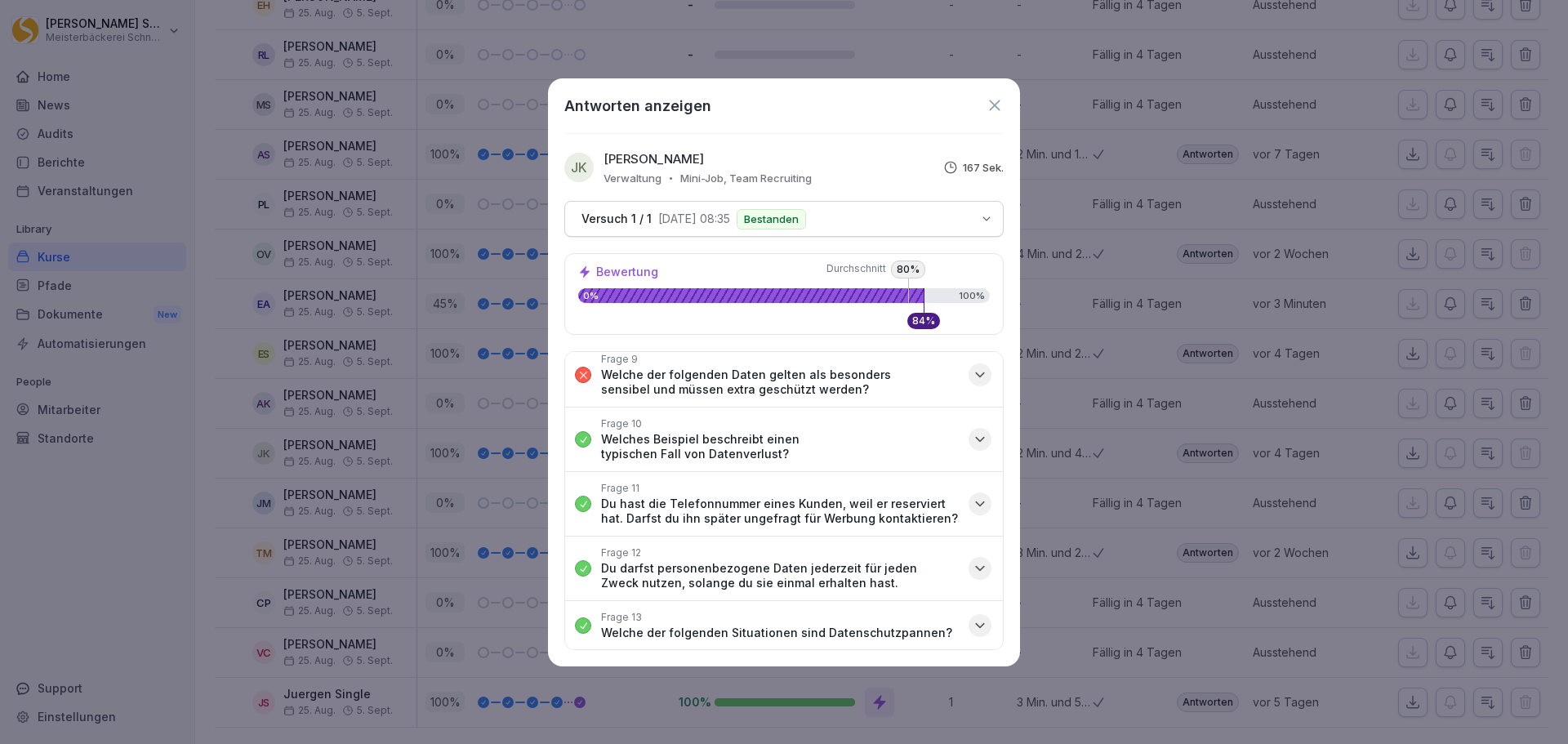
scroll to position [482, 0]
click at [973, 381] on icon "button" at bounding box center [979, 374] width 16 height 16
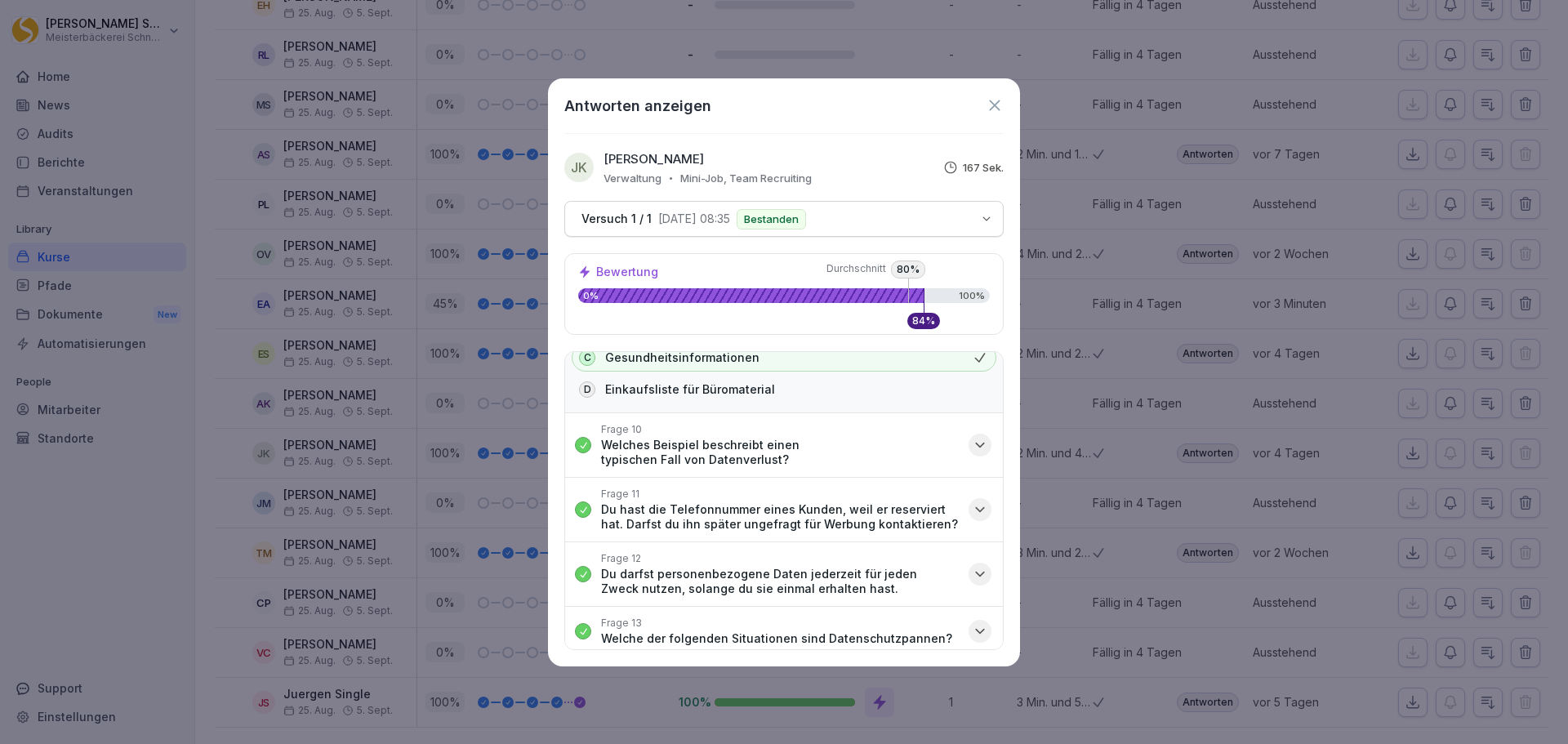
scroll to position [625, 0]
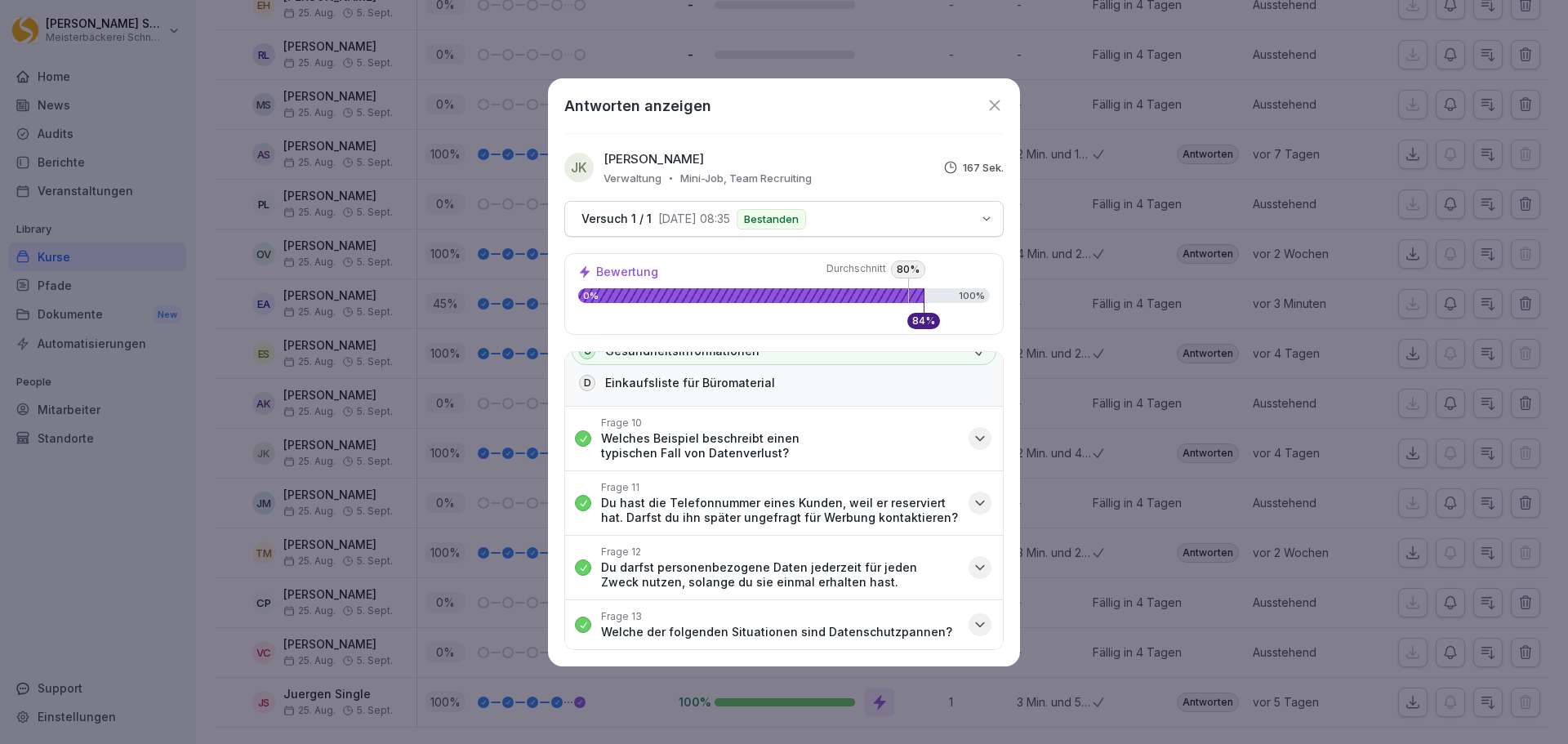
click at [996, 103] on icon at bounding box center [995, 105] width 18 height 18
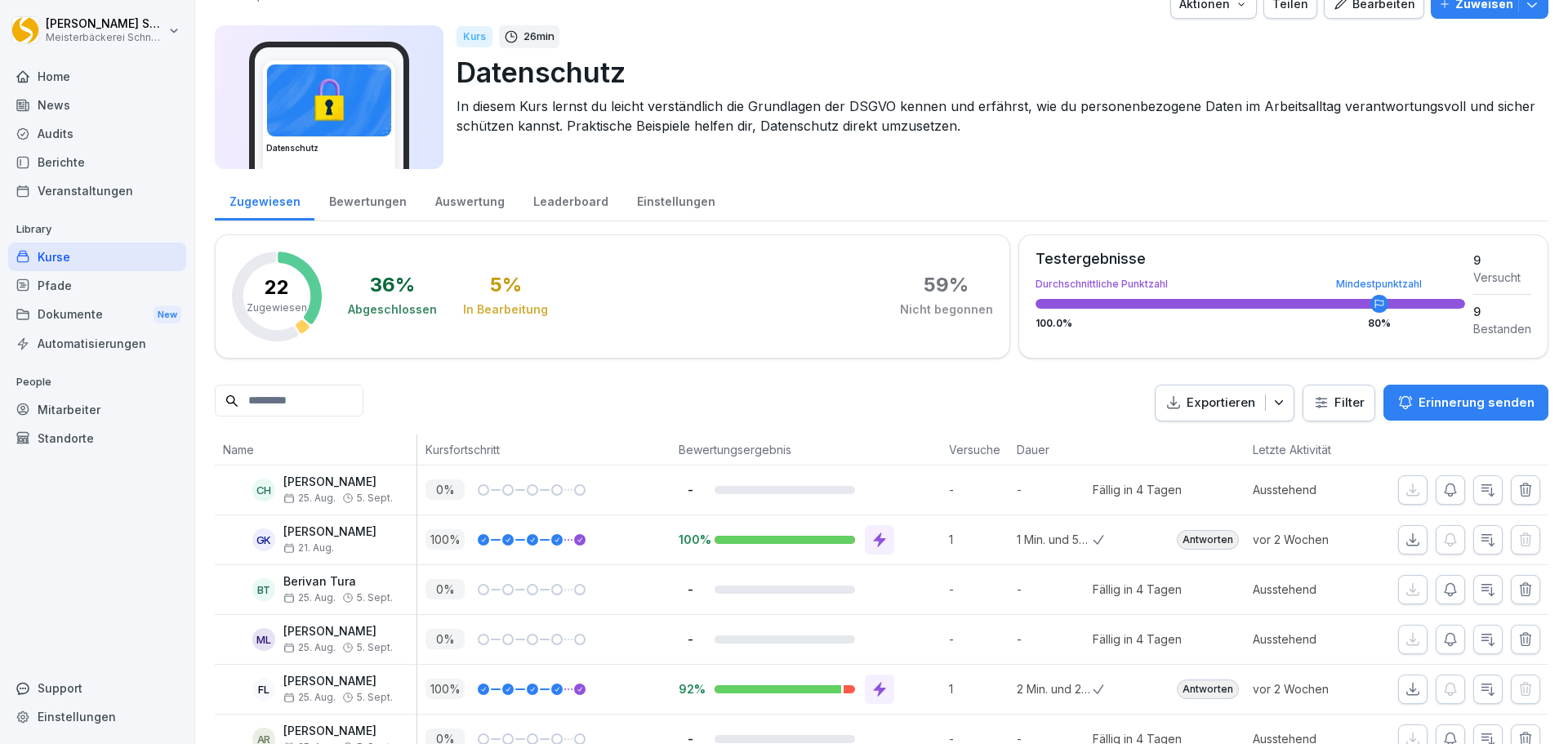
scroll to position [0, 0]
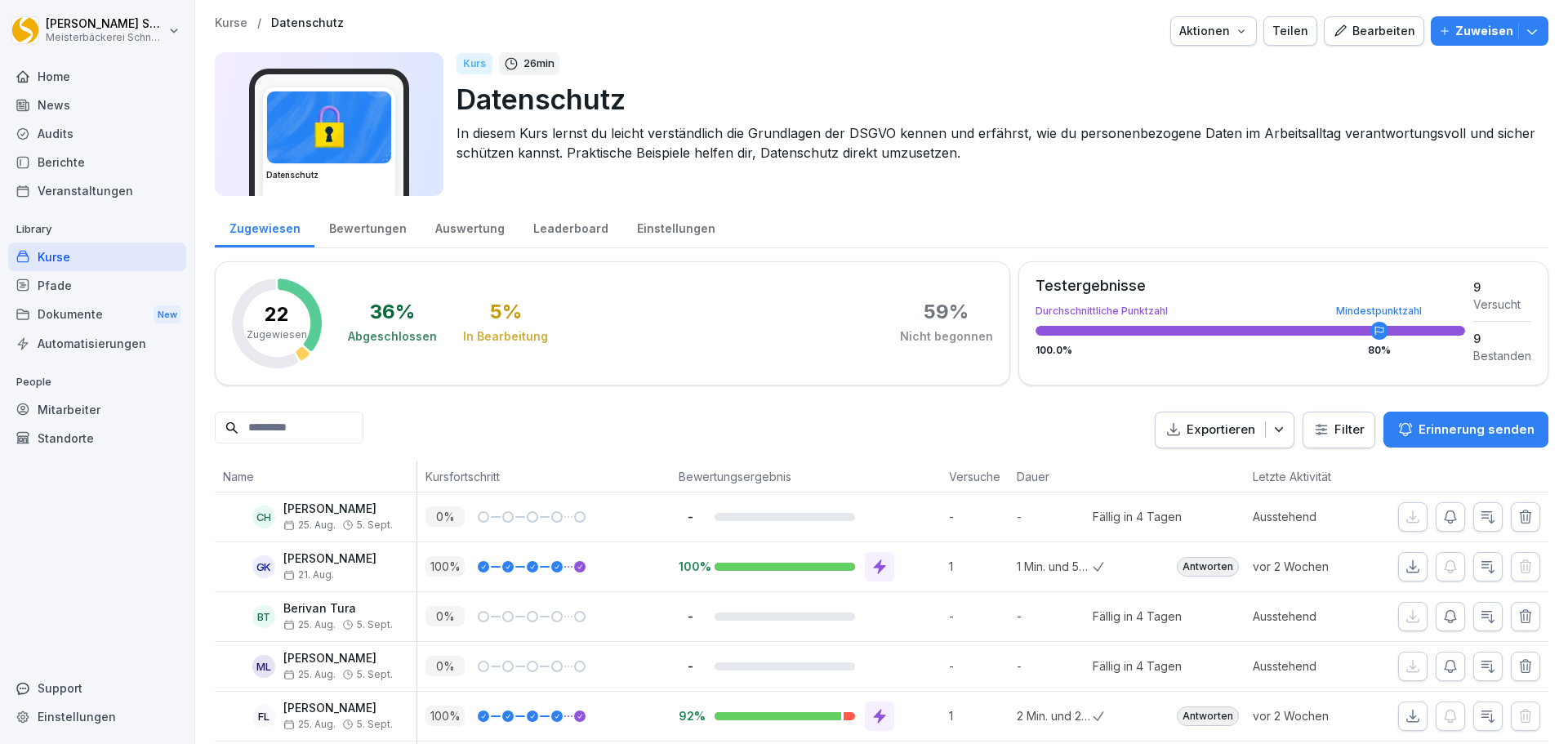
click at [101, 258] on div "Kurse" at bounding box center [97, 257] width 178 height 29
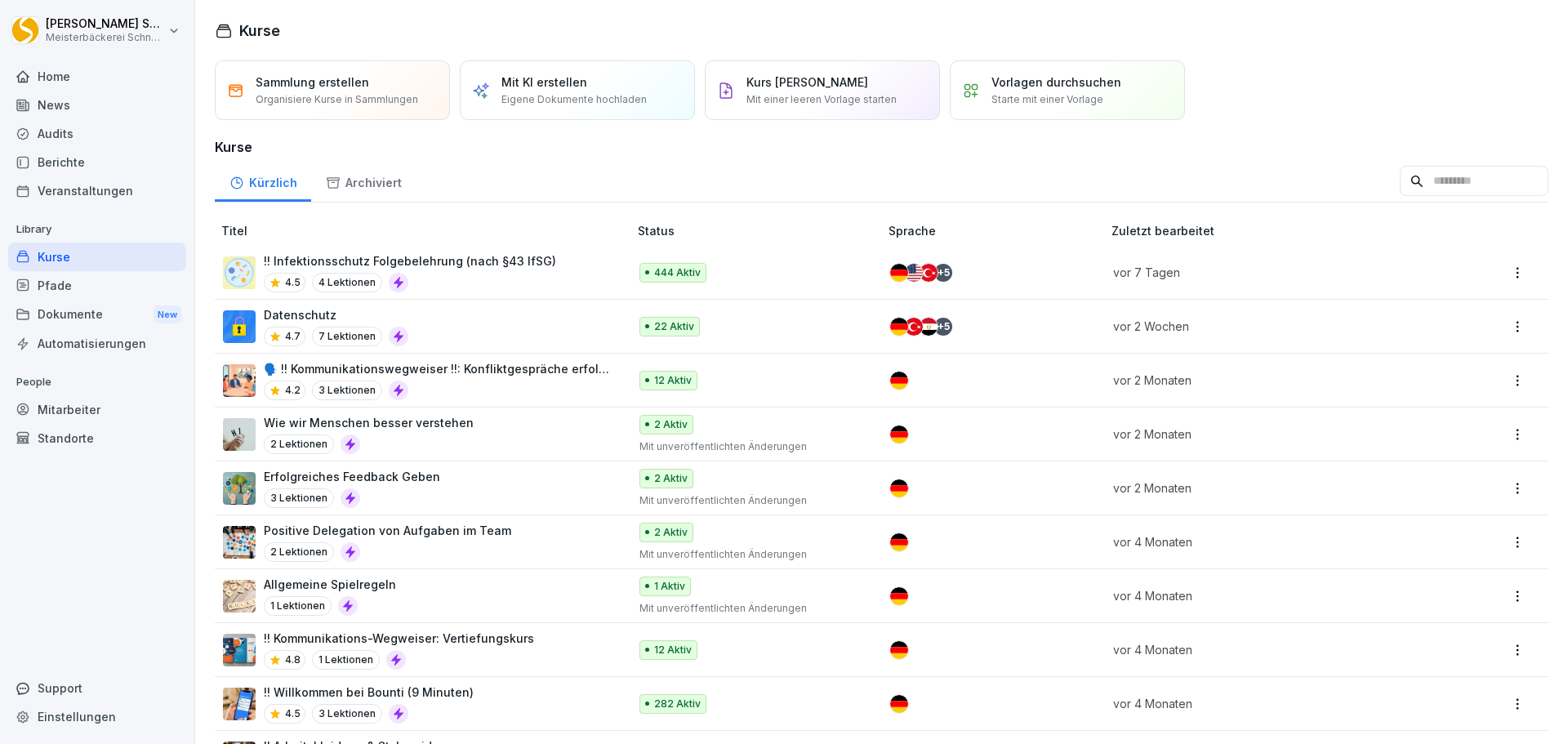
click at [74, 262] on div "Kurse" at bounding box center [97, 257] width 178 height 29
click at [52, 249] on div "Kurse" at bounding box center [97, 257] width 178 height 29
click at [480, 273] on div "4.5 4 Lektionen" at bounding box center [410, 282] width 292 height 20
click at [152, 34] on html "Eric Schneckenburger Meisterbäckerei Schneckenburger Home News Audits Berichte …" at bounding box center [784, 372] width 1568 height 744
click at [121, 112] on div "Abmelden" at bounding box center [105, 103] width 162 height 30
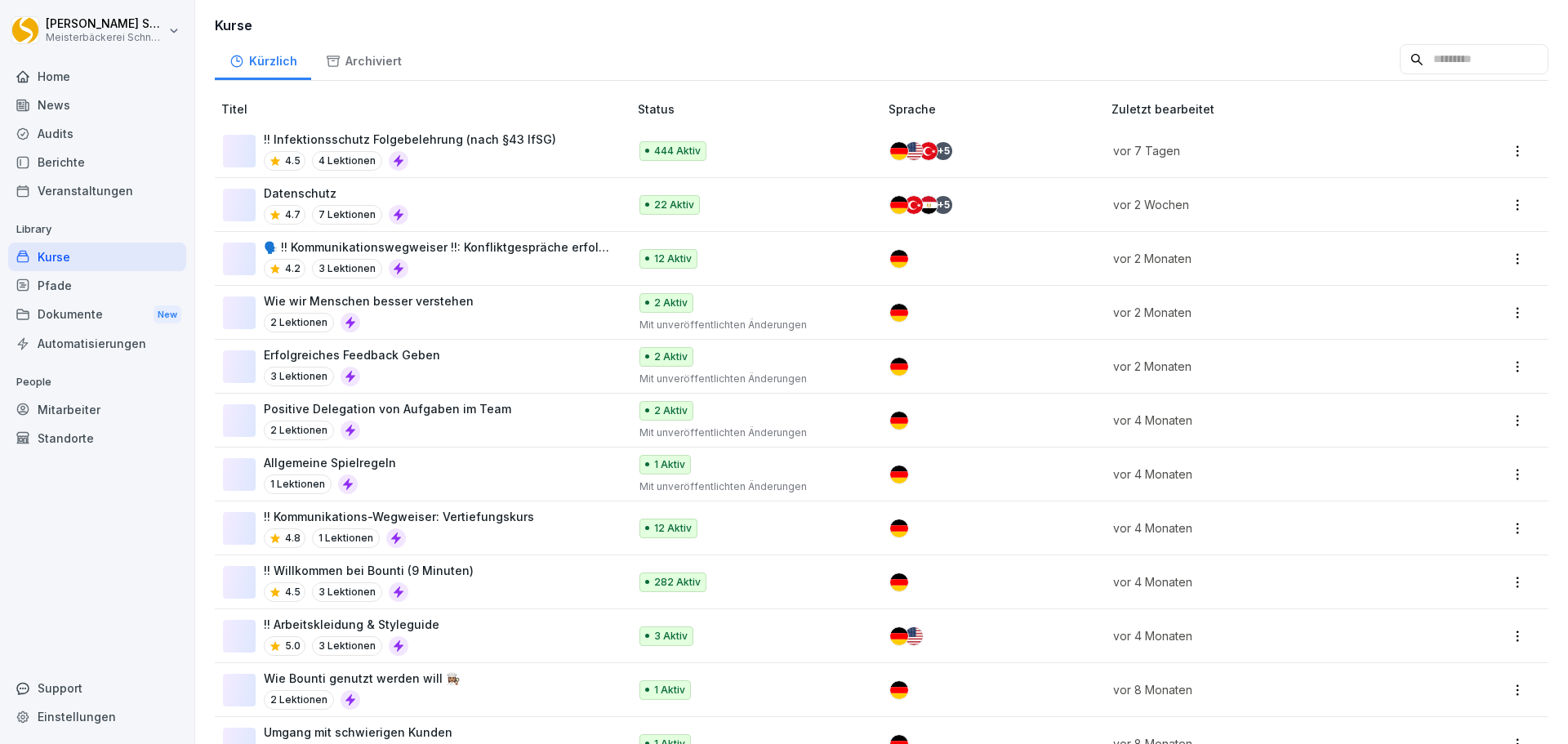
scroll to position [173, 0]
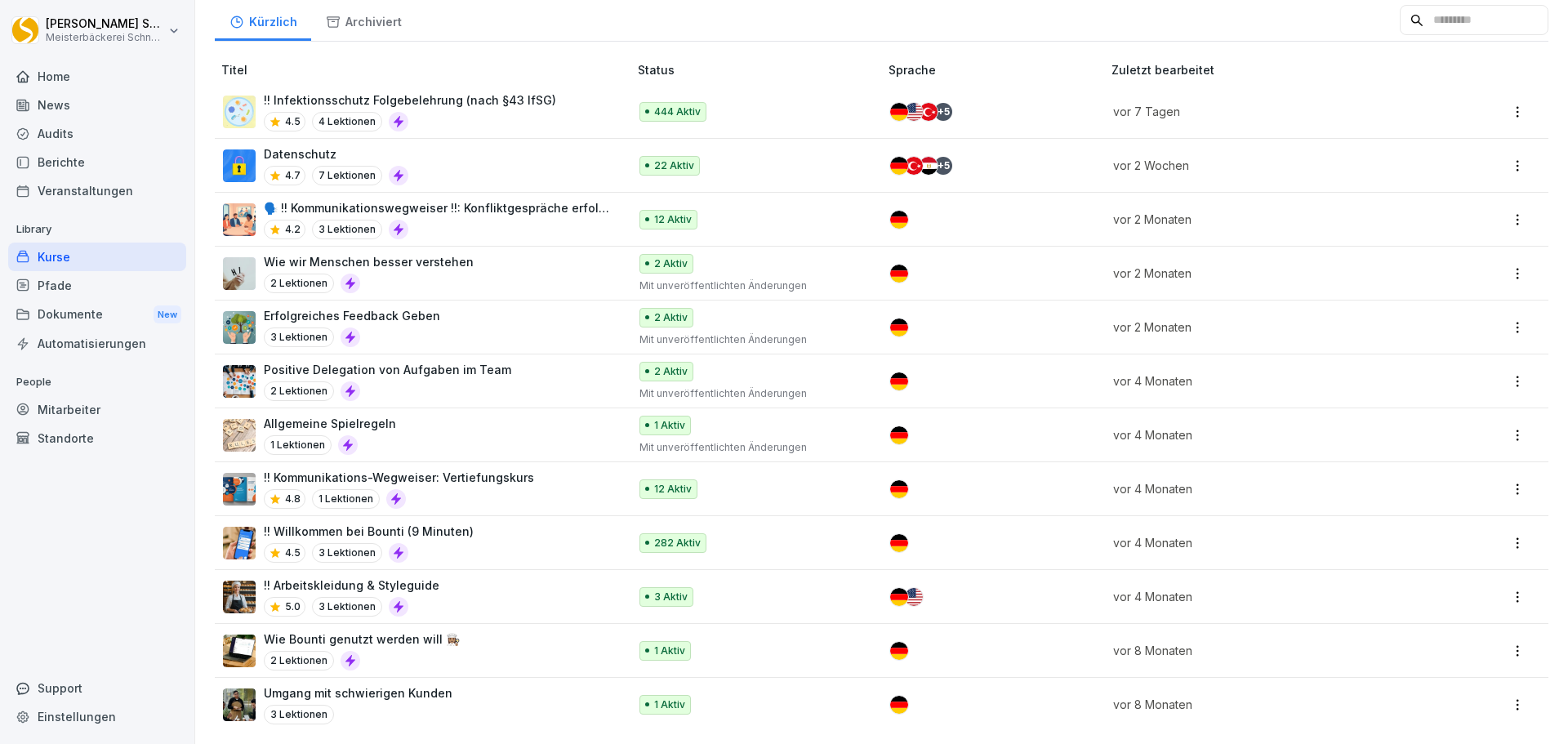
click at [471, 97] on div "!! Infektionsschutz Folgebelehrung (nach §43 IfSG) 4.5 4 Lektionen" at bounding box center [410, 111] width 292 height 40
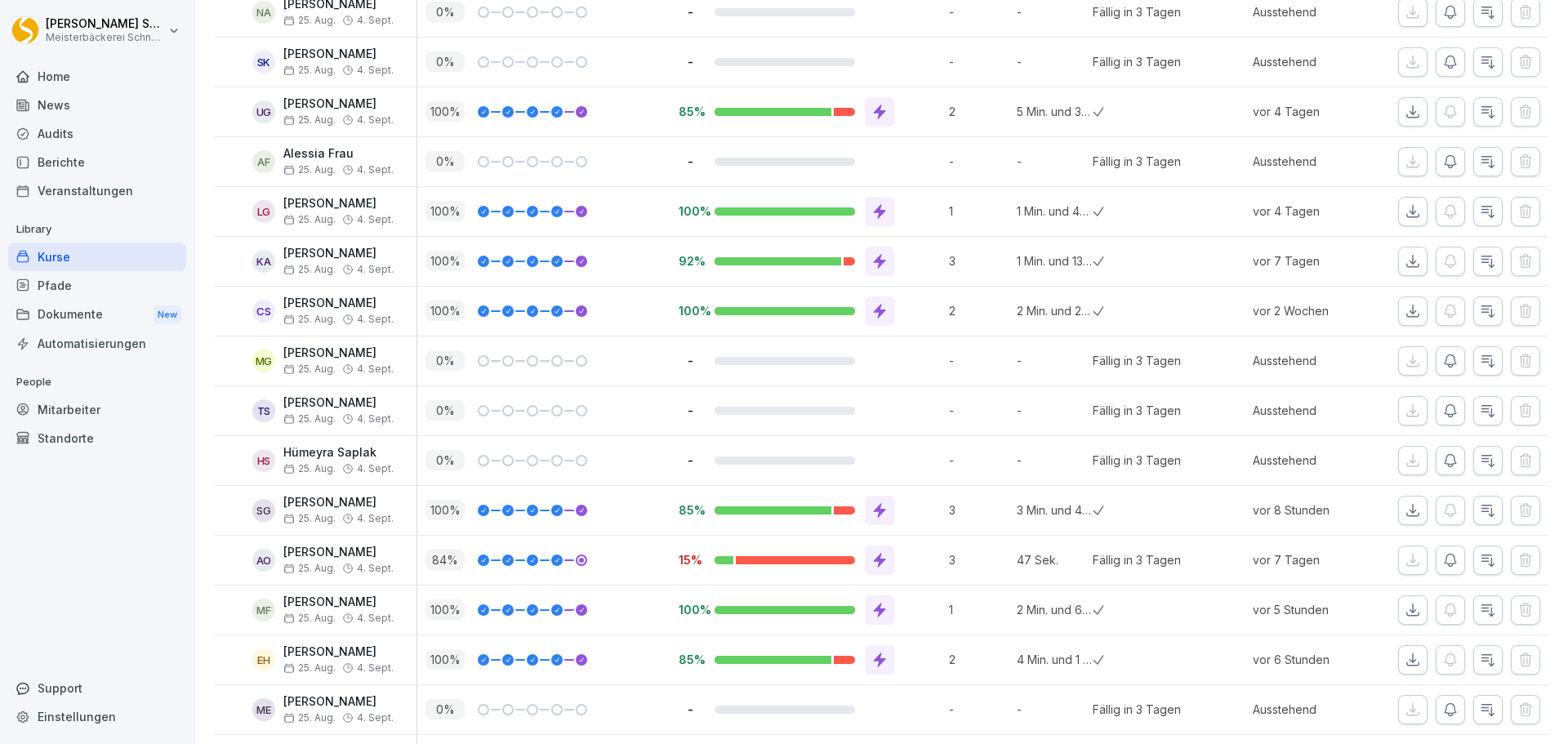
scroll to position [8980, 0]
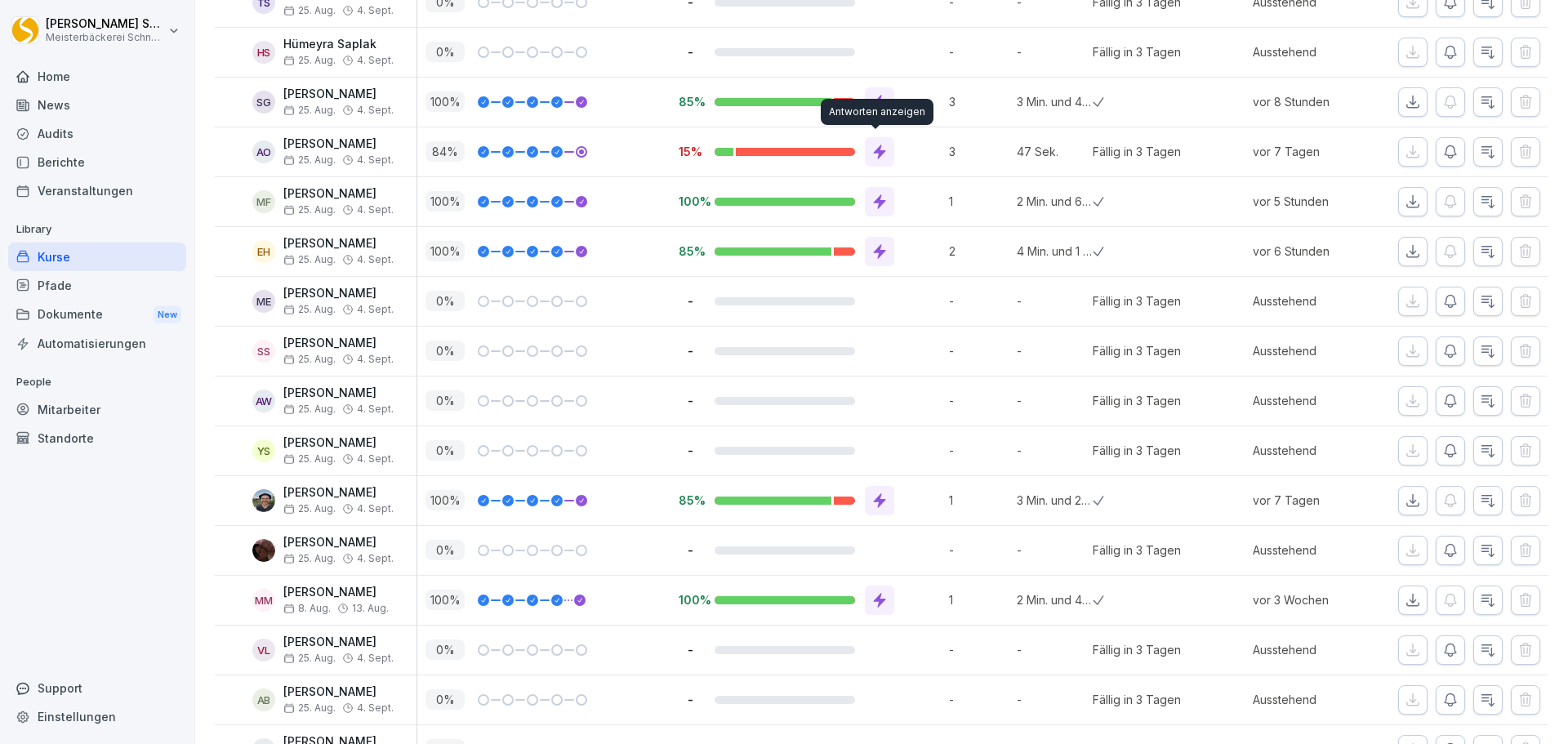
click at [878, 146] on icon at bounding box center [879, 152] width 16 height 16
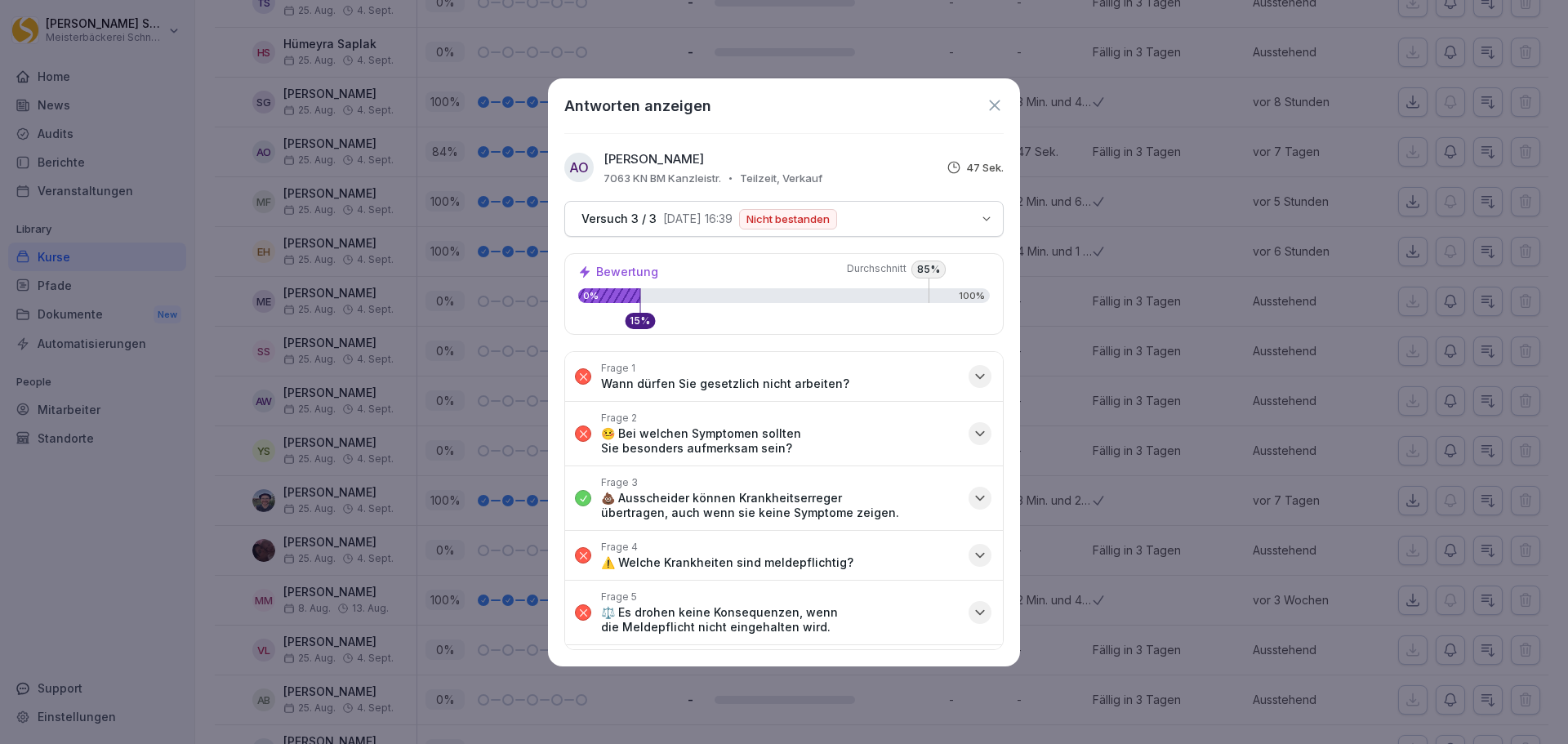
click at [974, 377] on icon "button" at bounding box center [979, 376] width 16 height 16
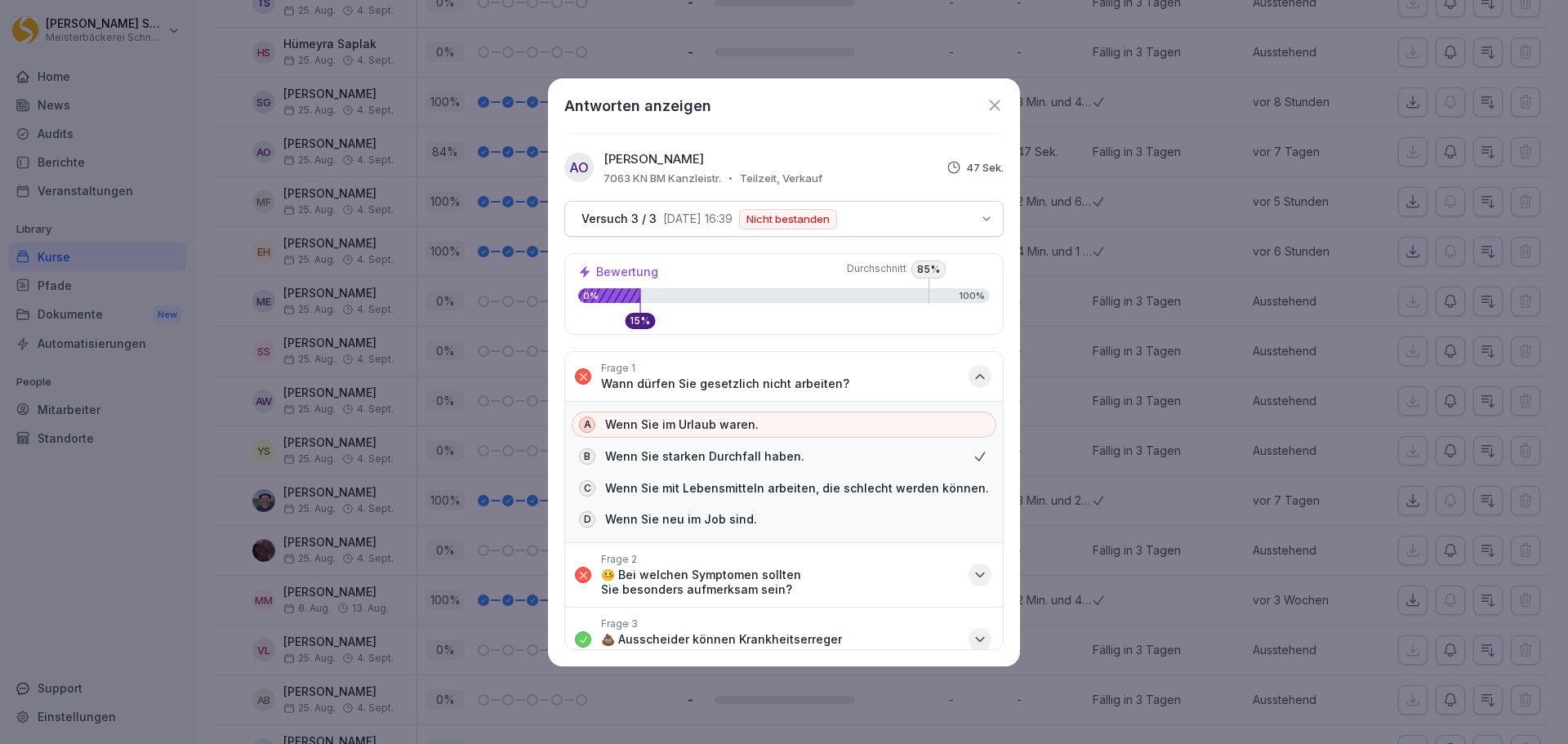
click at [974, 384] on icon "button" at bounding box center [979, 376] width 16 height 16
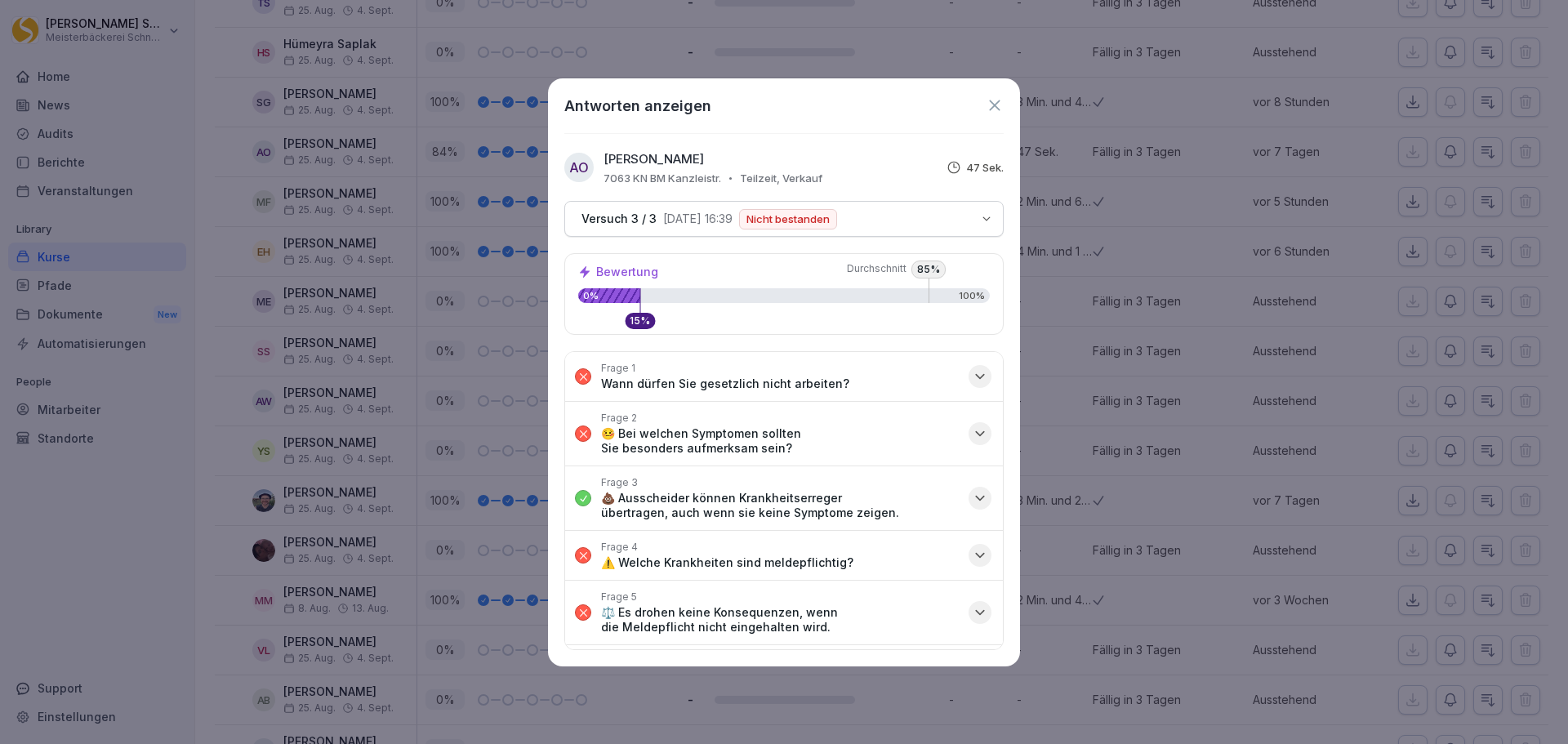
click at [974, 428] on icon "button" at bounding box center [979, 433] width 16 height 16
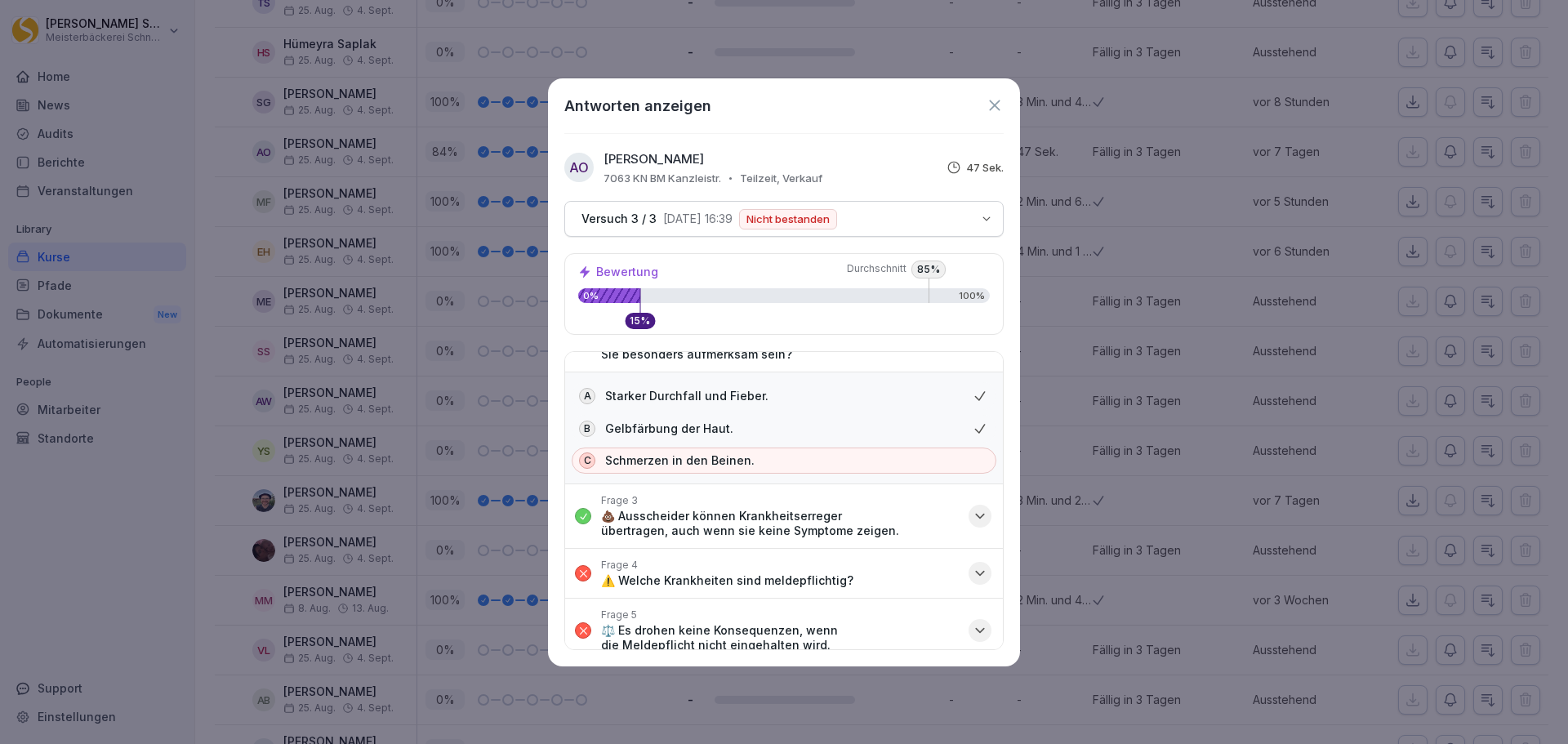
scroll to position [163, 0]
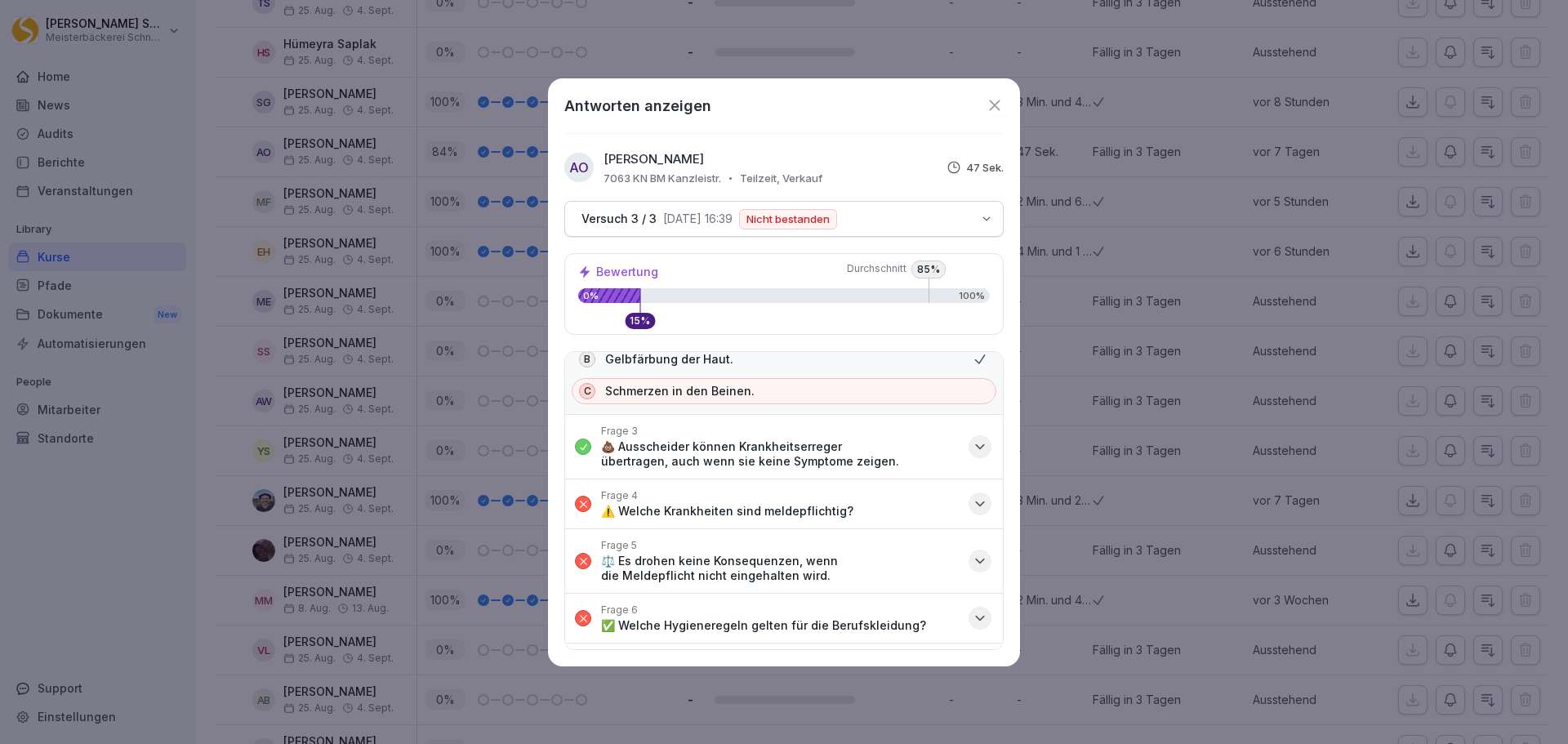
click at [972, 504] on icon "button" at bounding box center [979, 503] width 16 height 16
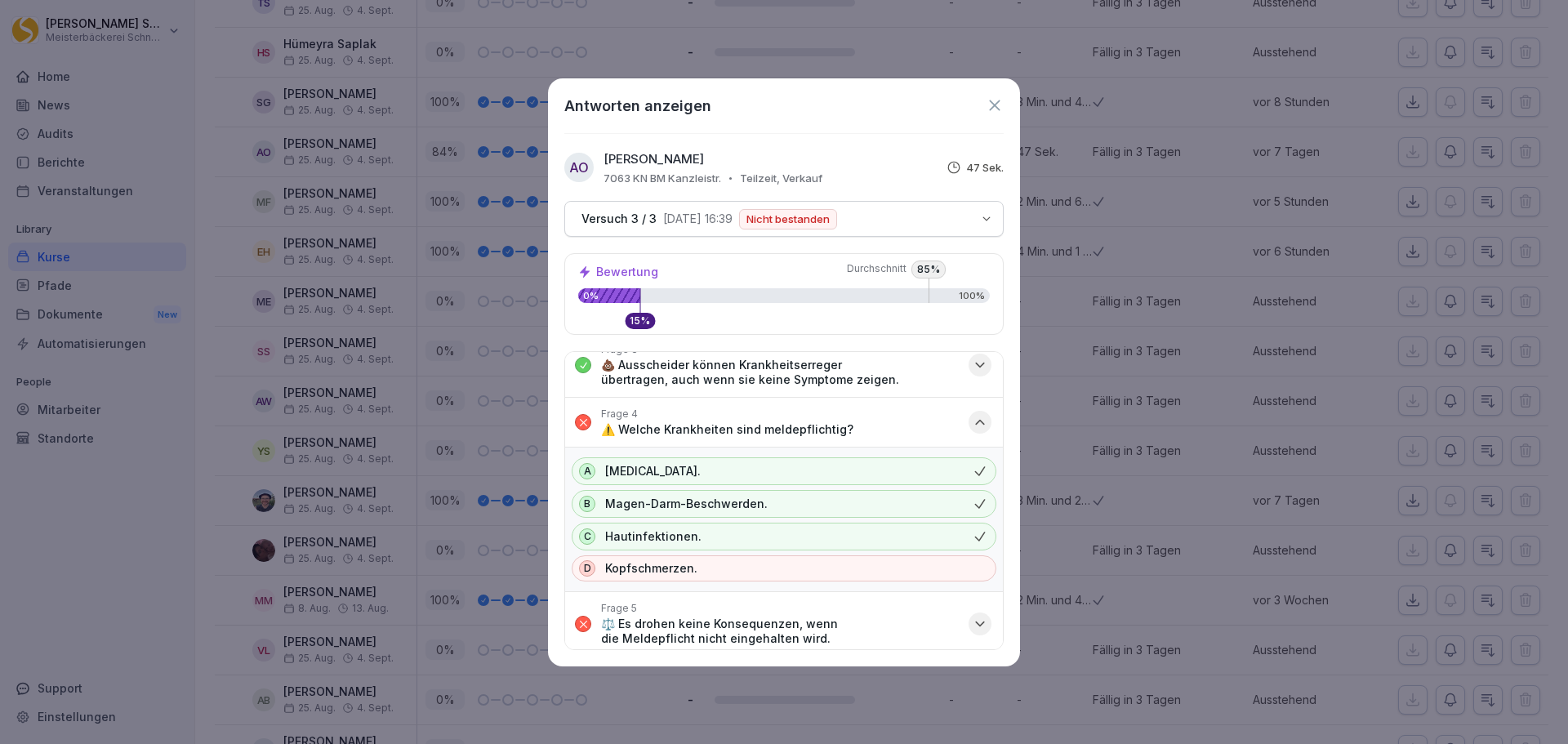
scroll to position [409, 0]
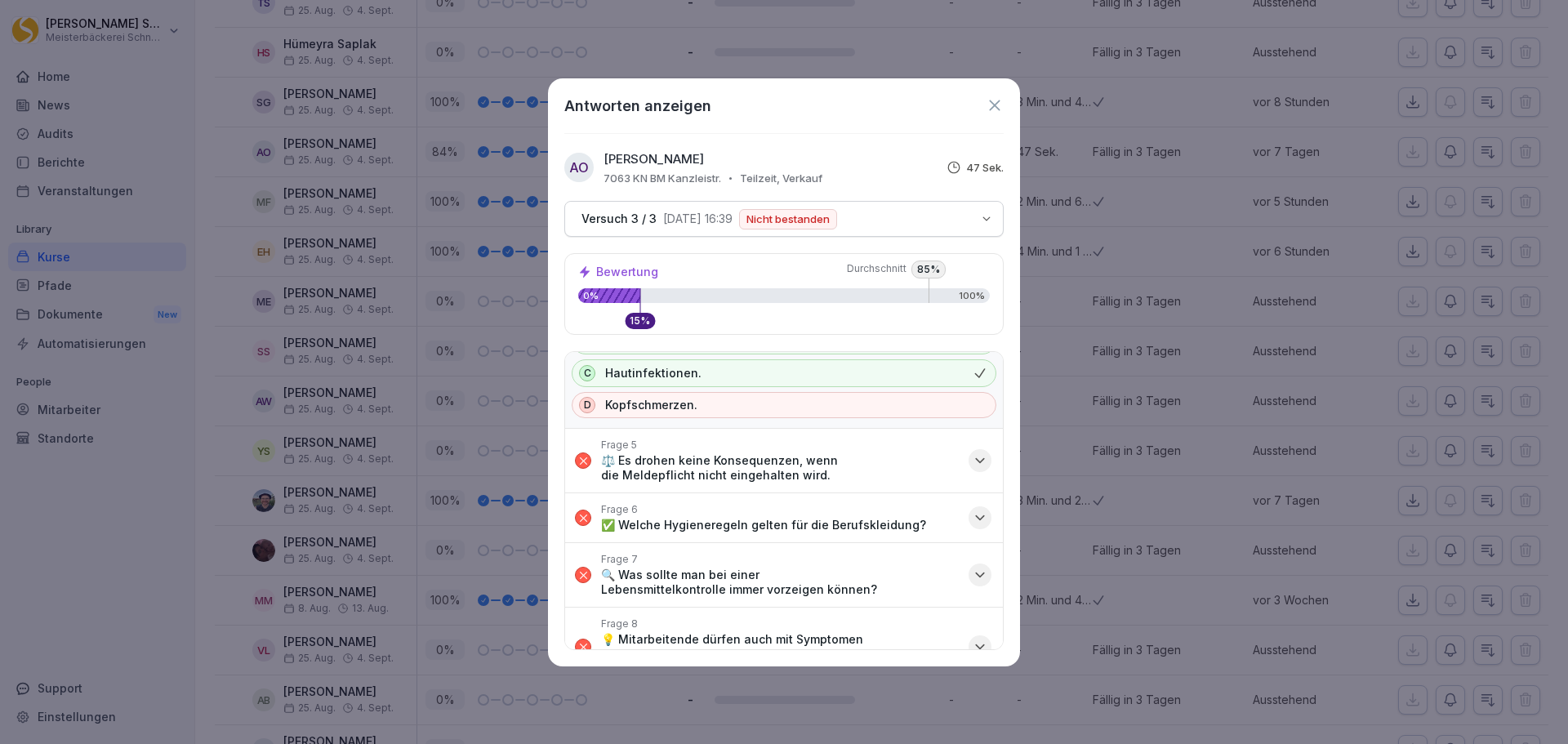
click at [976, 461] on icon "button" at bounding box center [980, 461] width 9 height 4
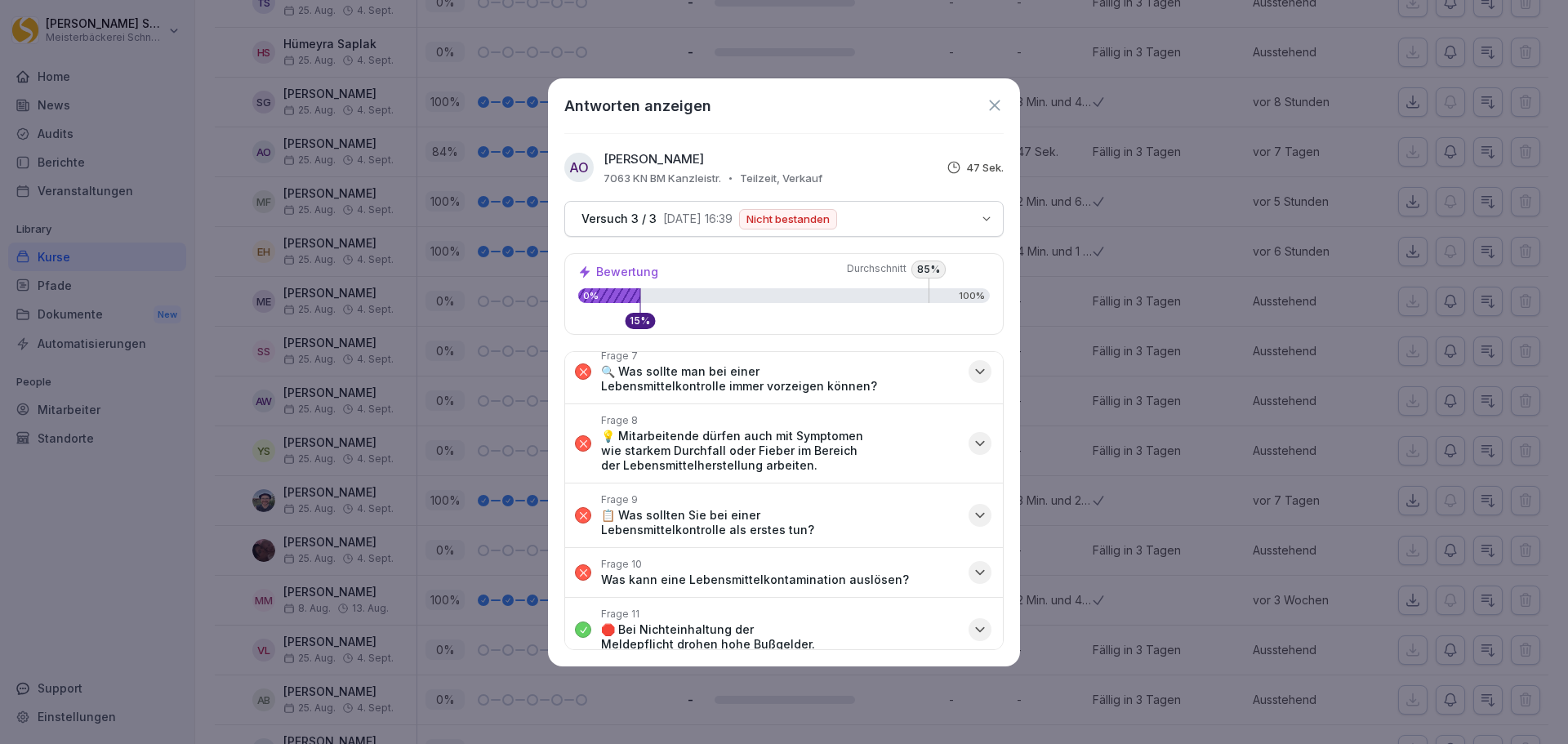
scroll to position [817, 0]
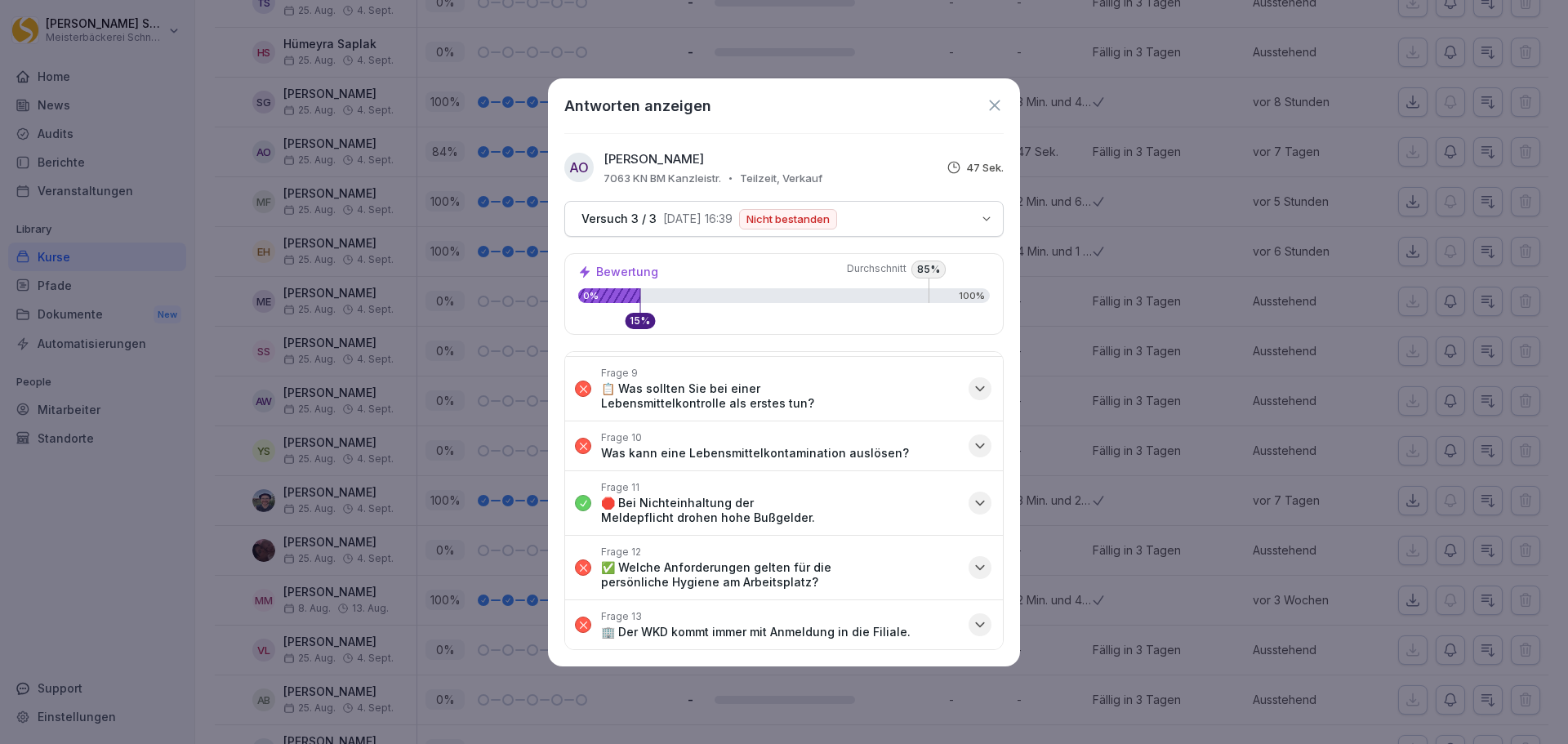
click at [972, 448] on icon "button" at bounding box center [979, 445] width 16 height 16
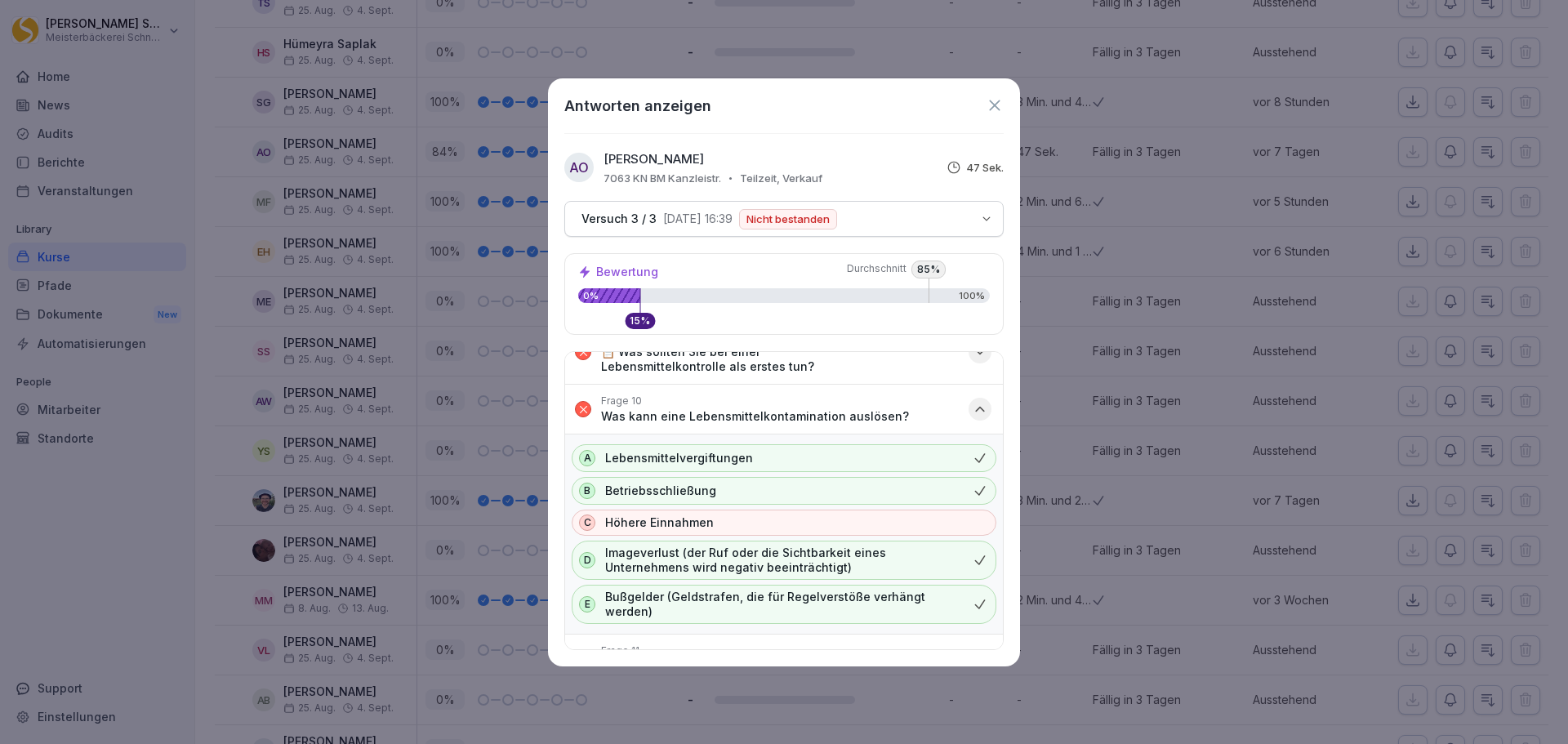
scroll to position [1017, 0]
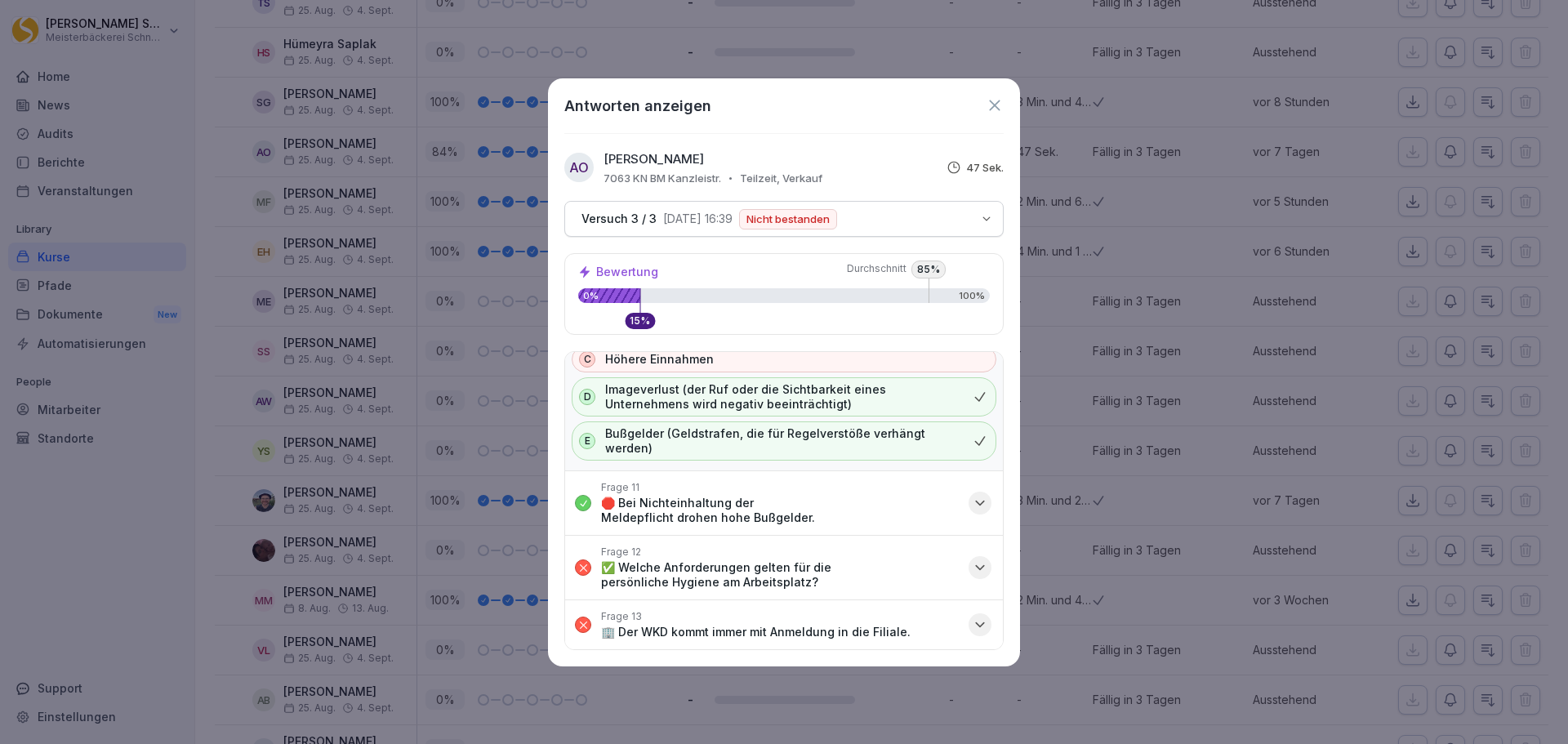
click at [976, 569] on icon "button" at bounding box center [980, 568] width 9 height 4
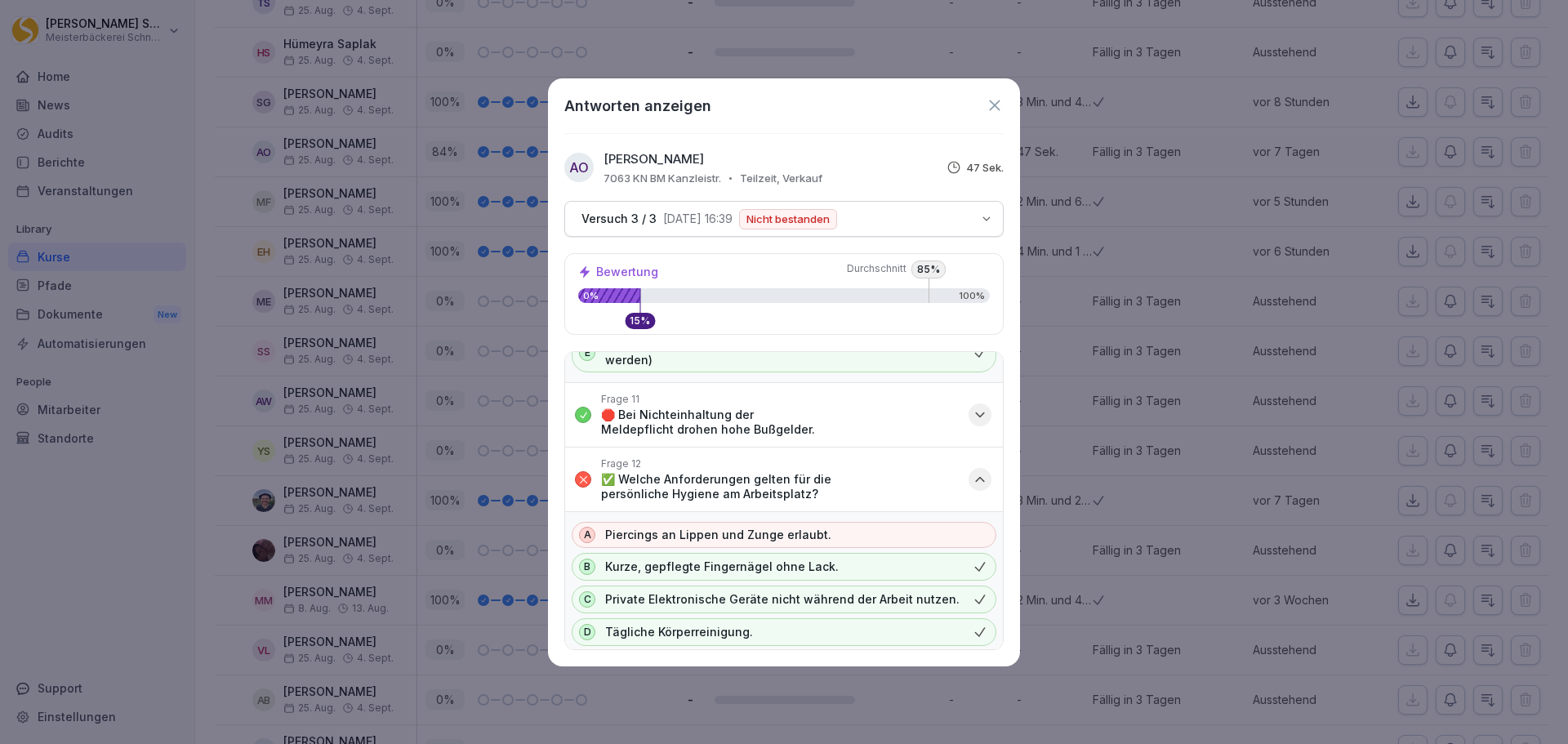
scroll to position [1162, 0]
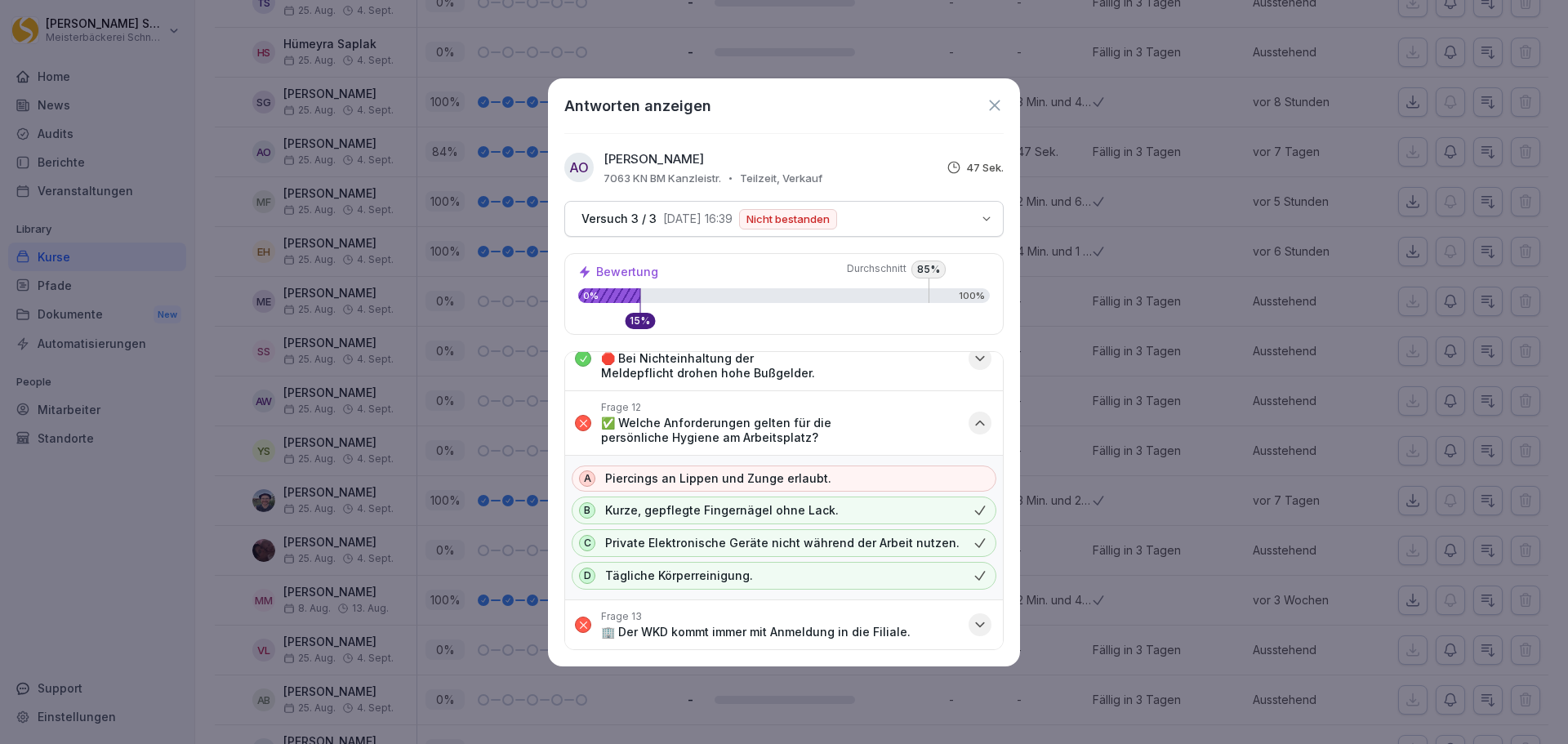
click at [997, 106] on icon at bounding box center [995, 105] width 18 height 18
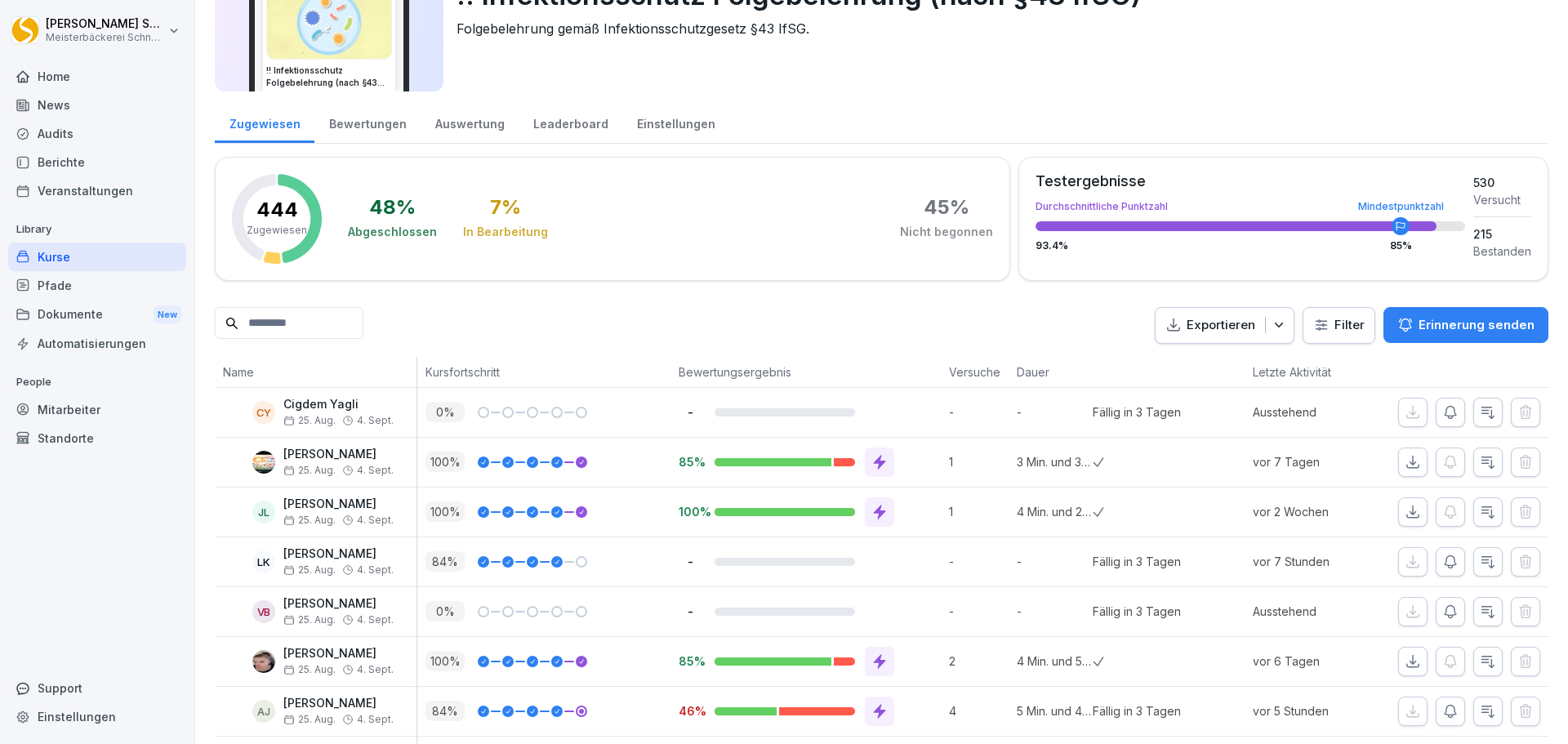
scroll to position [0, 0]
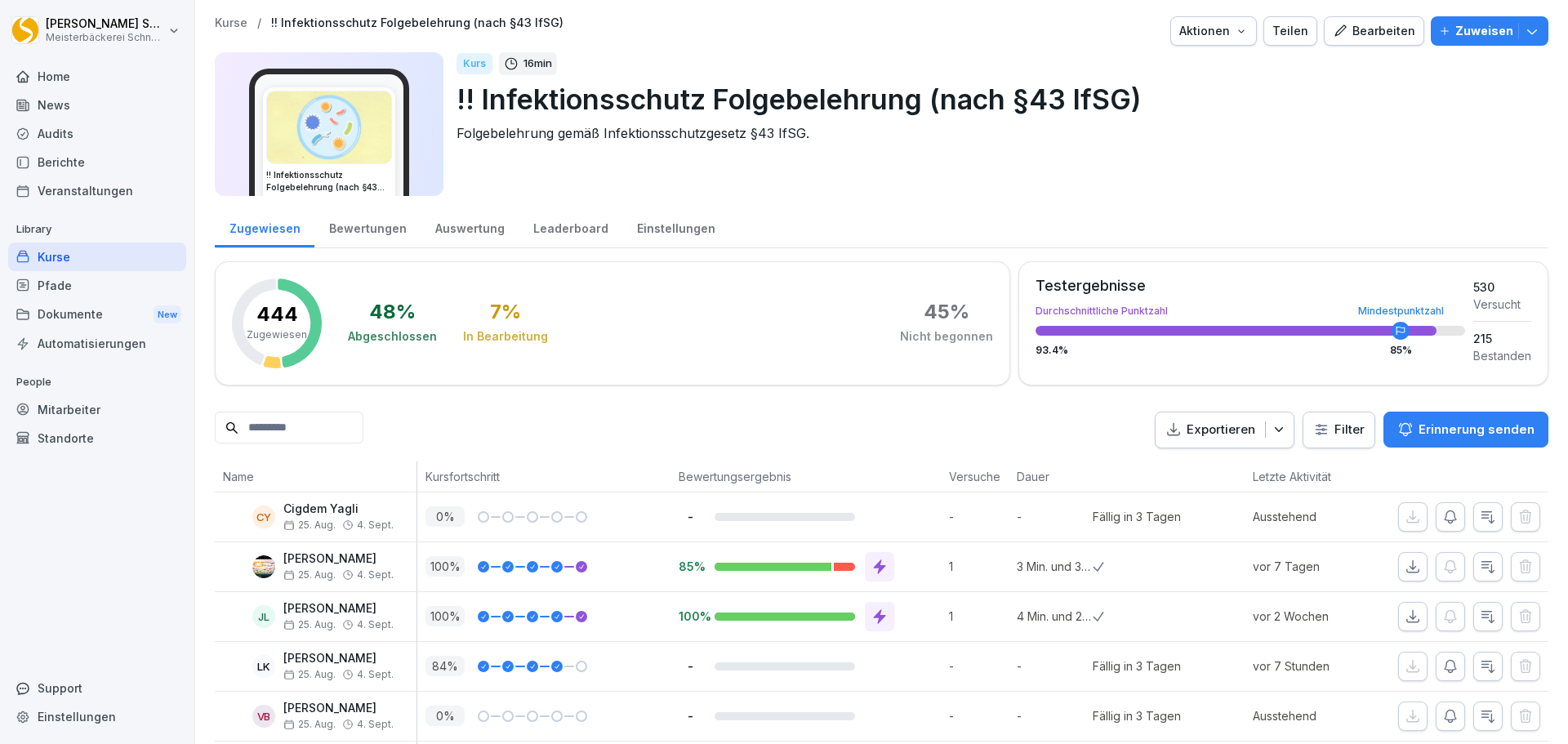
click at [151, 260] on div "Kurse" at bounding box center [97, 257] width 178 height 29
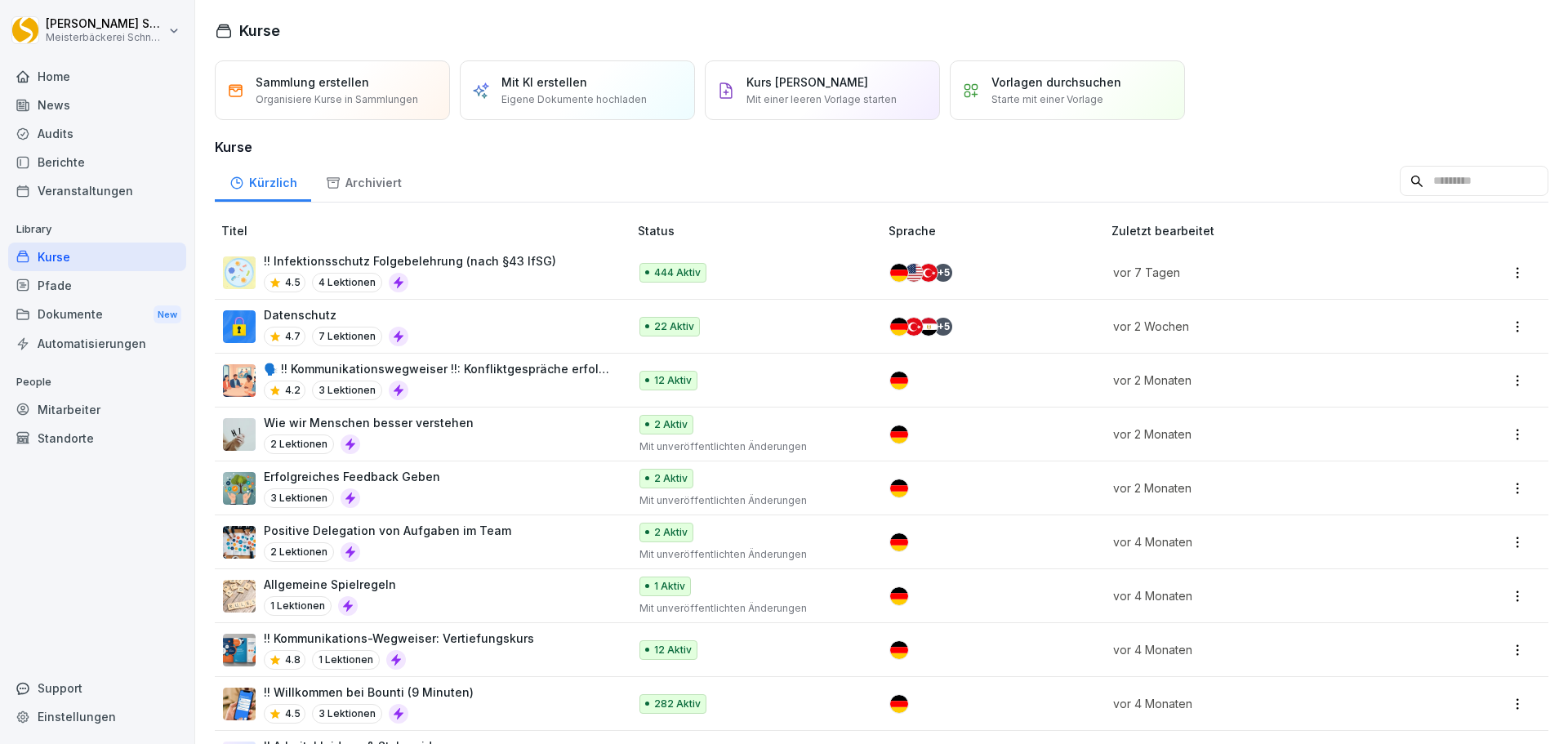
click at [382, 324] on div "Datenschutz 4.7 7 Lektionen" at bounding box center [336, 326] width 145 height 40
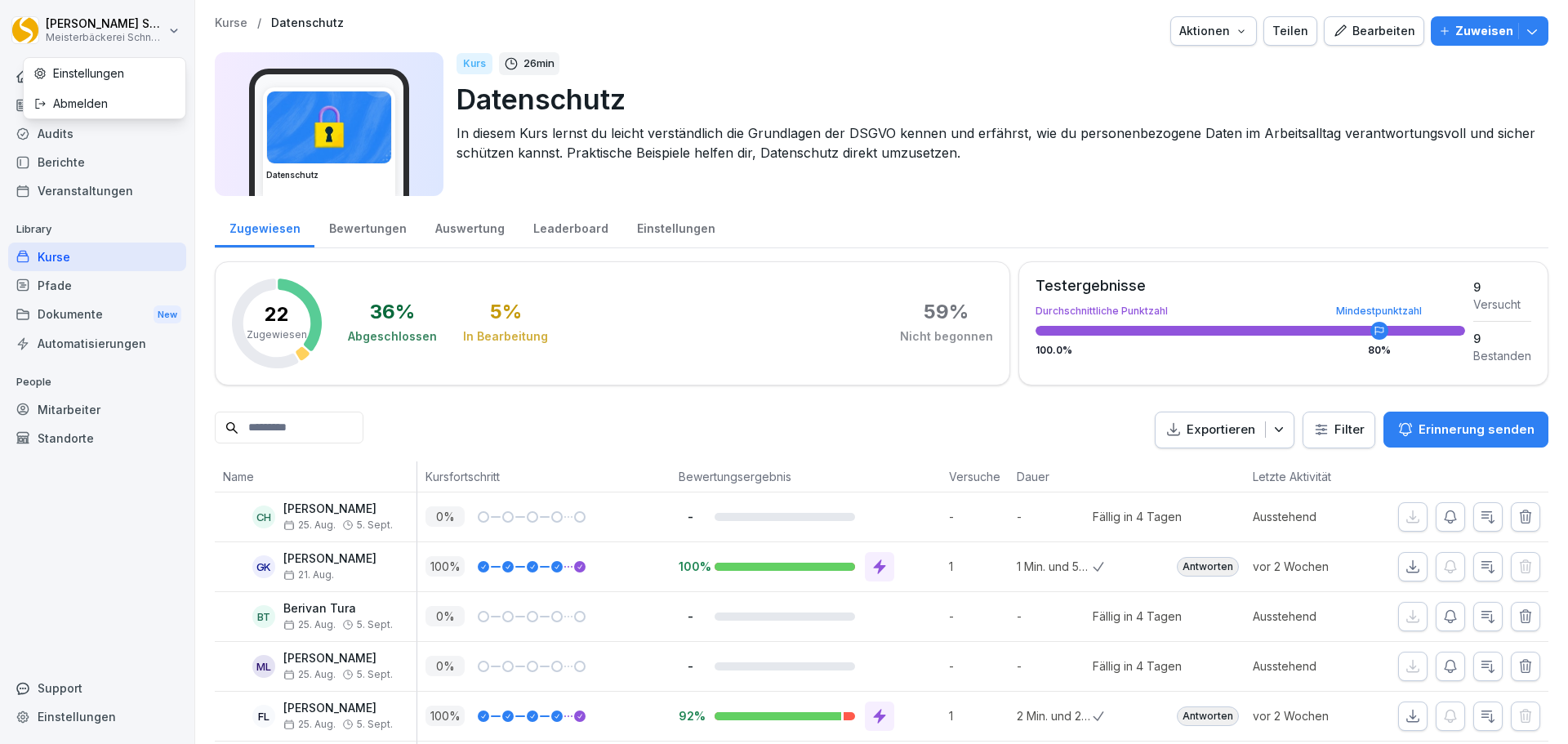
click at [168, 33] on html "[PERSON_NAME] Meisterbäckerei Schneckenburger Home News Audits Berichte Veranst…" at bounding box center [784, 372] width 1568 height 744
click at [120, 106] on div "Abmelden" at bounding box center [105, 103] width 162 height 30
